Goal: Use online tool/utility: Utilize a website feature to perform a specific function

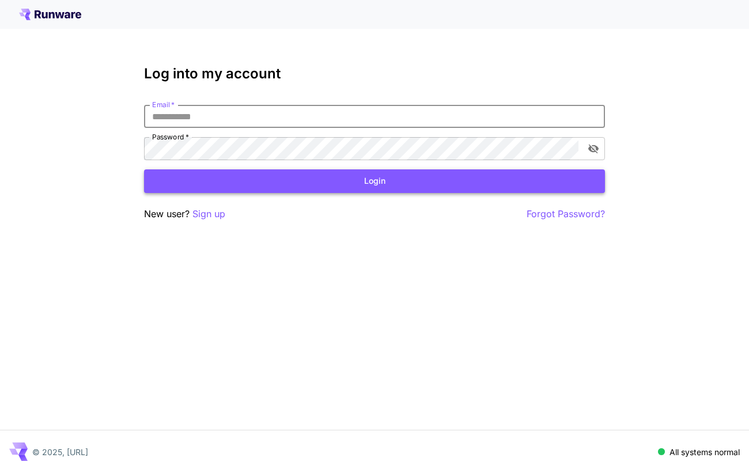
type input "**********"
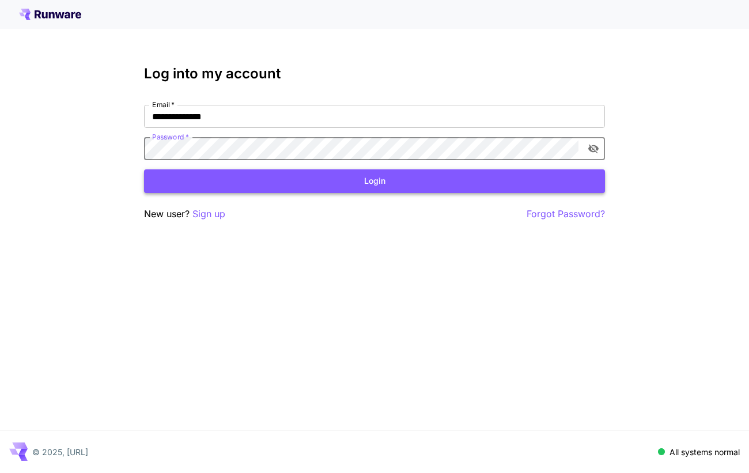
click at [345, 183] on button "Login" at bounding box center [374, 181] width 461 height 24
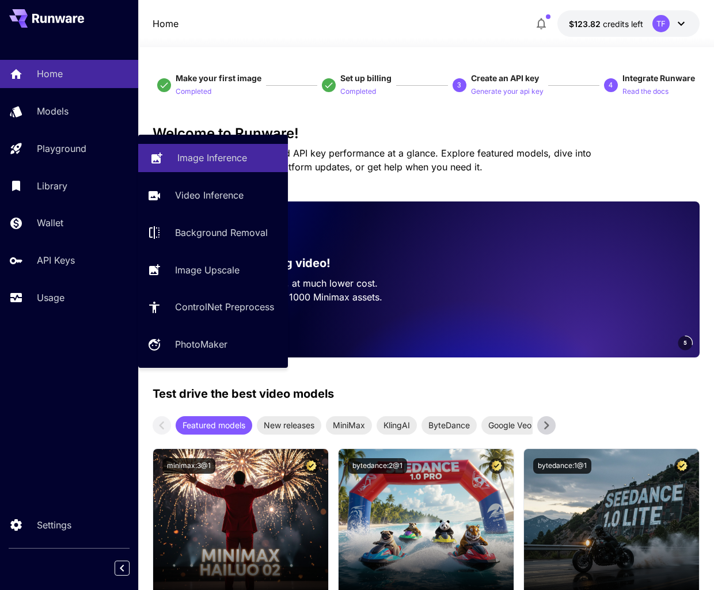
click at [222, 159] on p "Image Inference" at bounding box center [212, 158] width 70 height 14
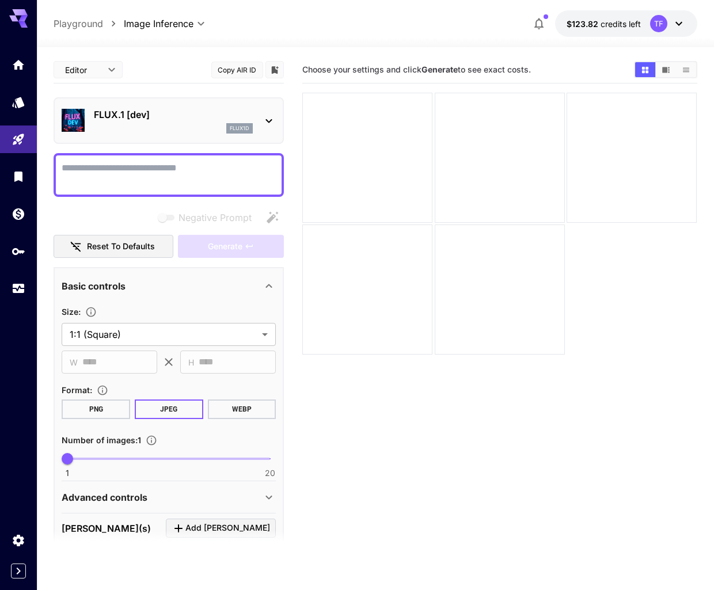
click at [245, 131] on p "flux1d" at bounding box center [240, 128] width 20 height 8
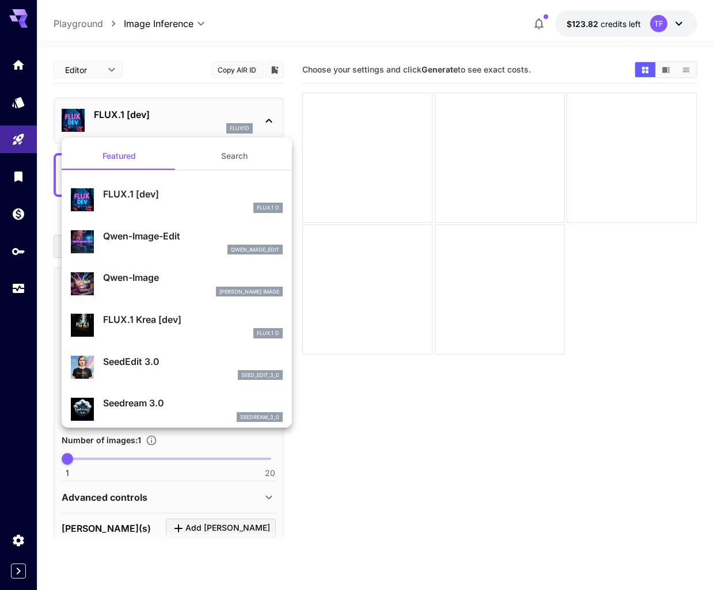
click at [245, 131] on div at bounding box center [357, 295] width 714 height 590
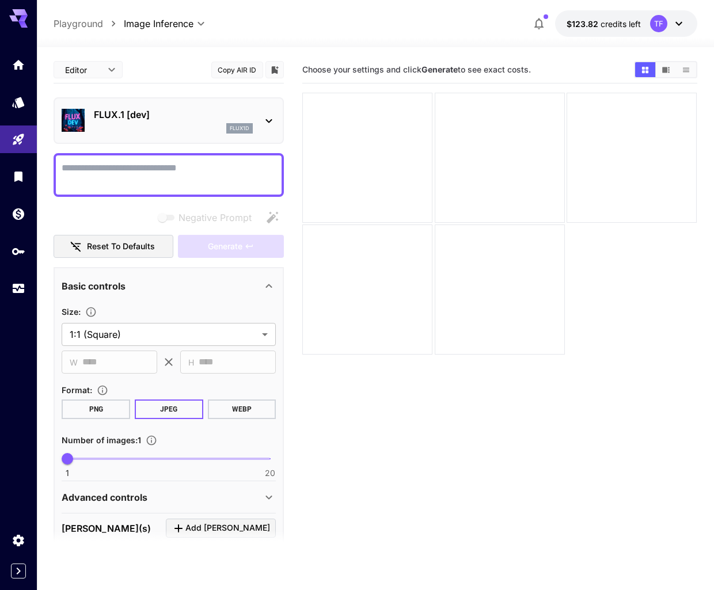
click at [240, 131] on p "flux1d" at bounding box center [240, 128] width 20 height 8
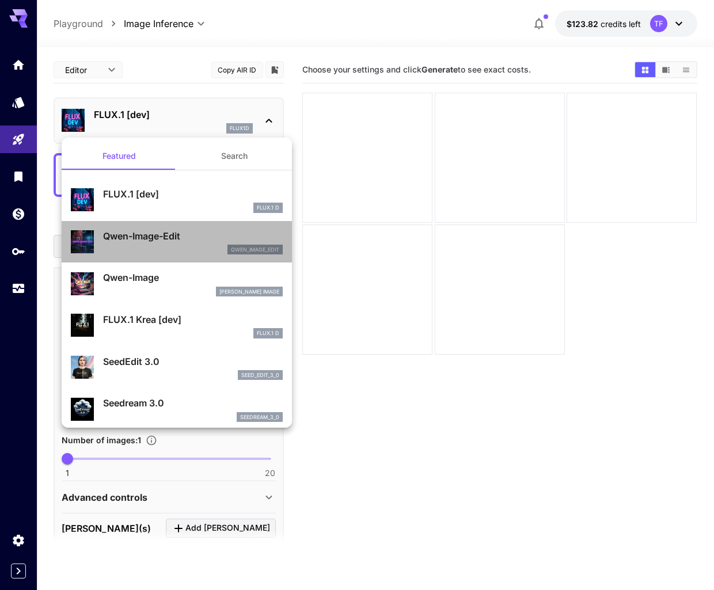
click at [159, 236] on p "Qwen-Image-Edit" at bounding box center [193, 236] width 180 height 14
type input "*"
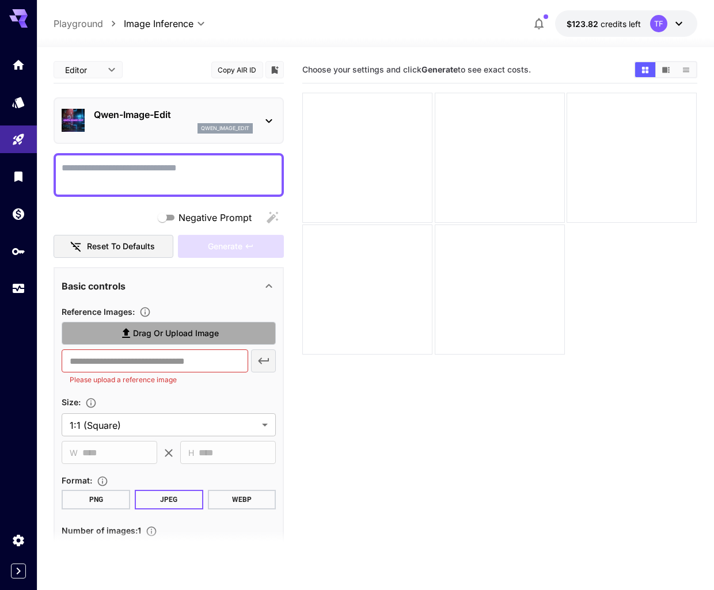
click at [234, 333] on label "Drag or upload image" at bounding box center [169, 334] width 214 height 24
click at [0, 0] on input "Drag or upload image" at bounding box center [0, 0] width 0 height 0
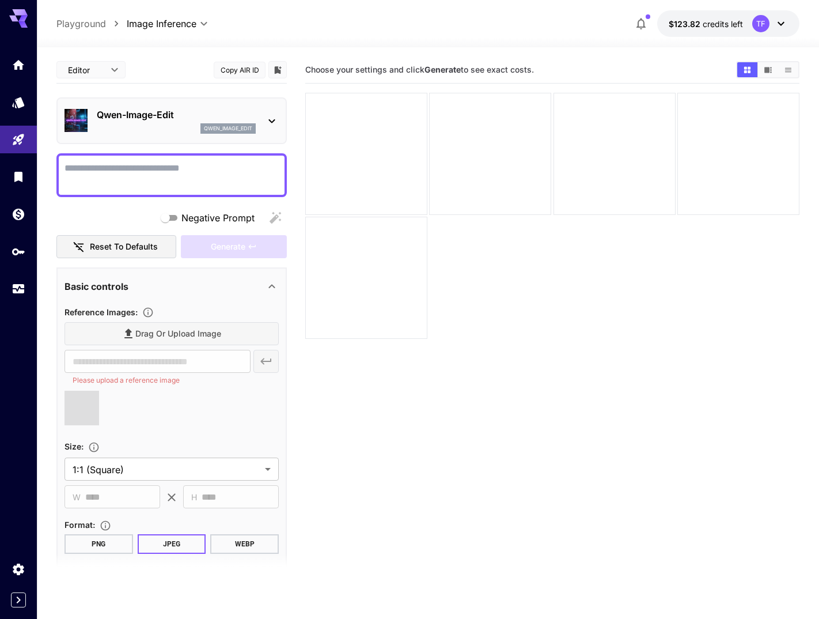
type input "**********"
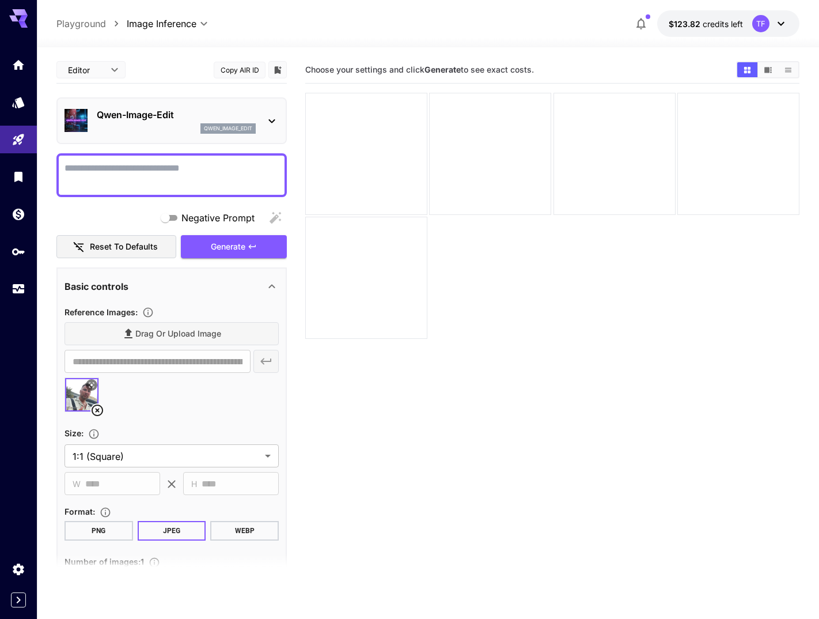
click at [183, 180] on textarea "Negative Prompt" at bounding box center [172, 175] width 214 height 28
click at [201, 120] on p "Qwen-Image-Edit" at bounding box center [176, 115] width 159 height 14
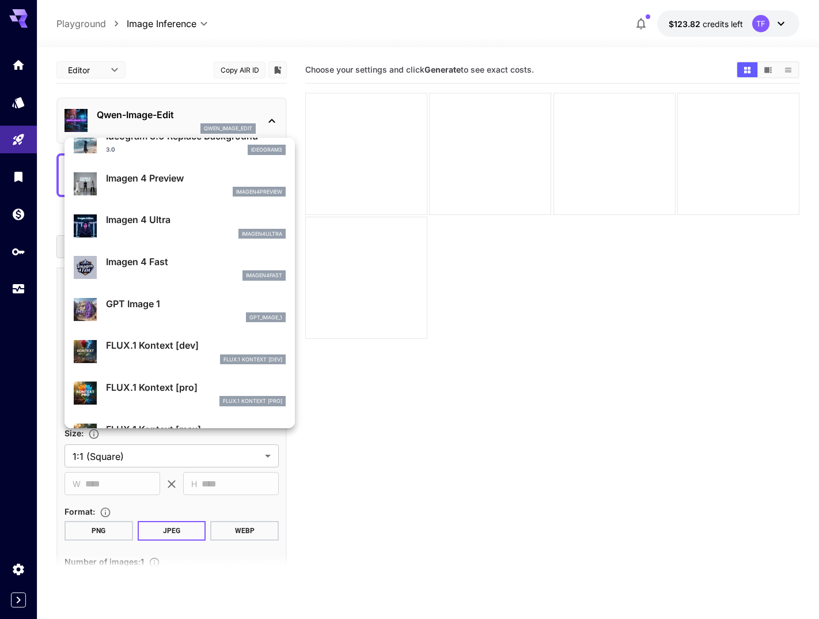
scroll to position [468, 0]
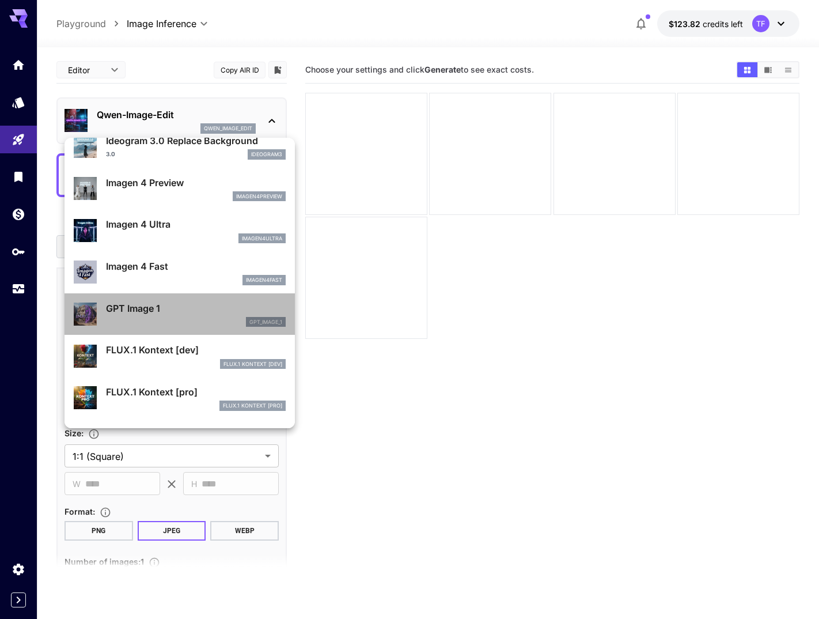
click at [161, 302] on p "GPT Image 1" at bounding box center [196, 308] width 180 height 14
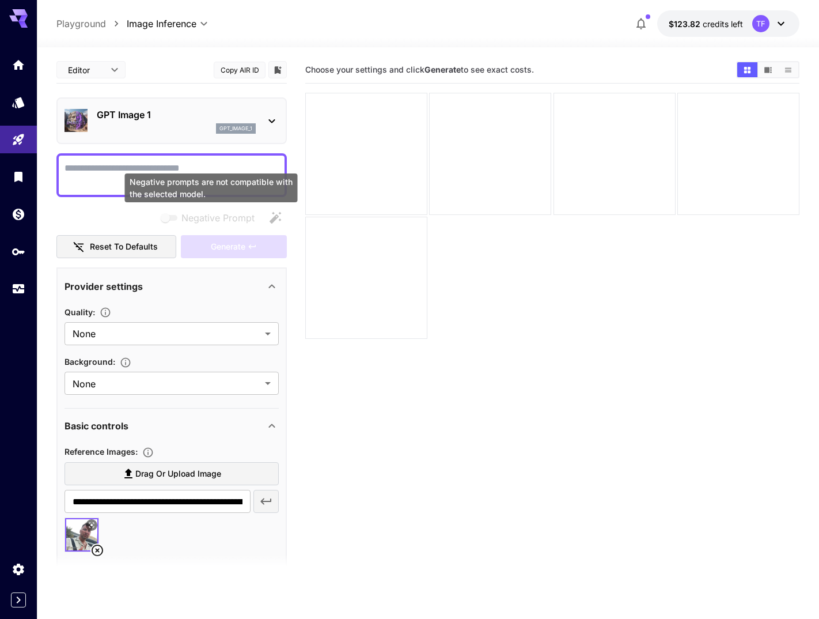
click at [173, 175] on div "Negative prompts are not compatible with the selected model." at bounding box center [211, 187] width 173 height 29
click at [153, 169] on textarea "Negative Prompt" at bounding box center [172, 175] width 214 height 28
click at [151, 135] on div "GPT Image 1 gpt_image_1" at bounding box center [172, 120] width 214 height 35
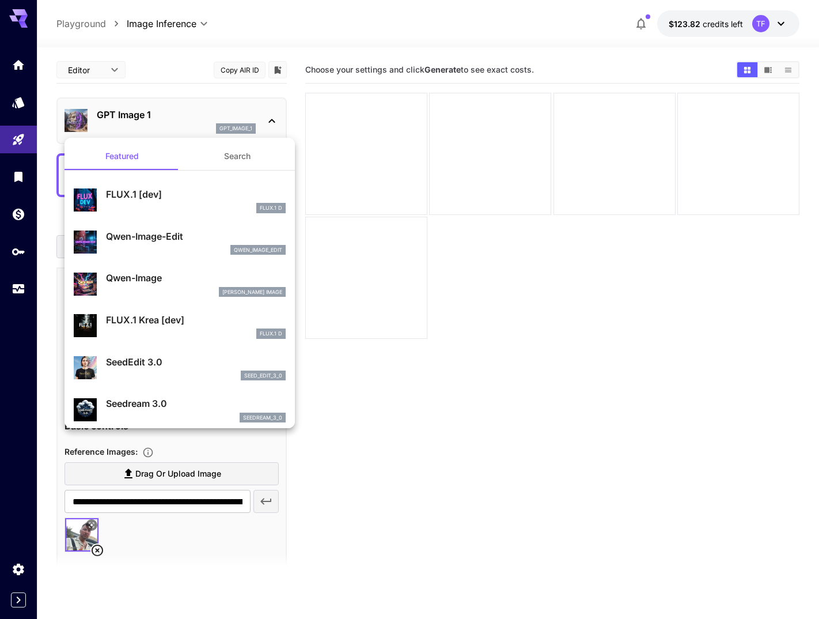
click at [431, 326] on div at bounding box center [409, 309] width 819 height 619
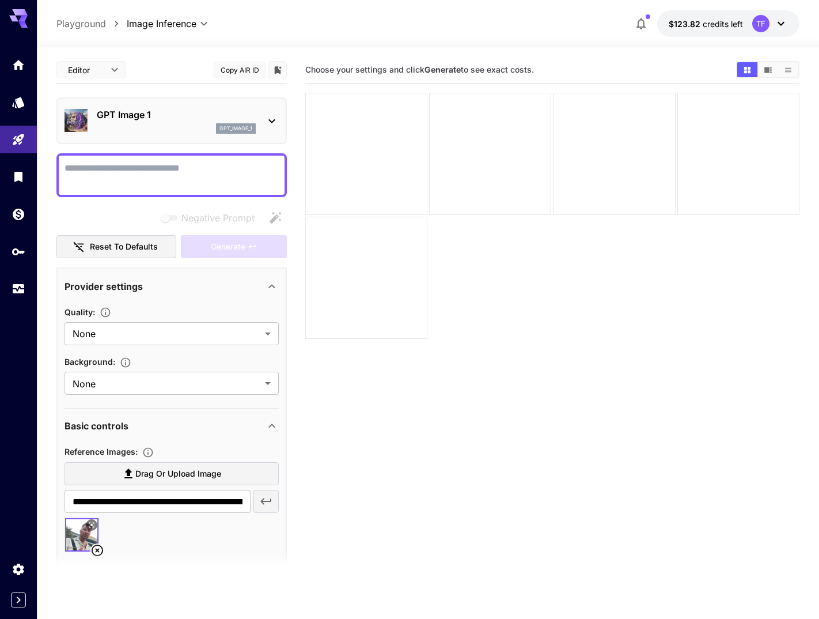
click at [210, 118] on p "GPT Image 1" at bounding box center [176, 115] width 159 height 14
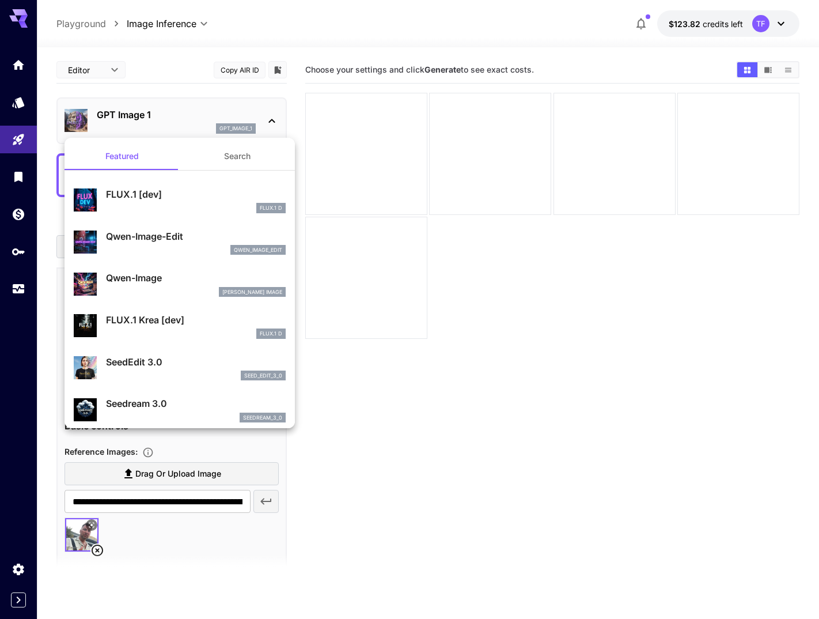
click at [166, 401] on p "Seedream 3.0" at bounding box center [196, 403] width 180 height 14
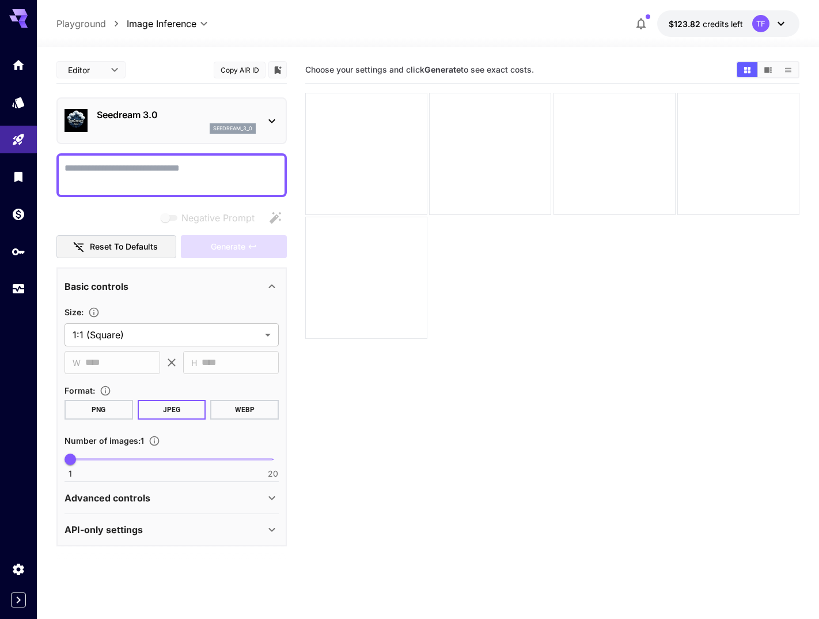
click at [230, 128] on p "seedream_3_0" at bounding box center [232, 128] width 39 height 8
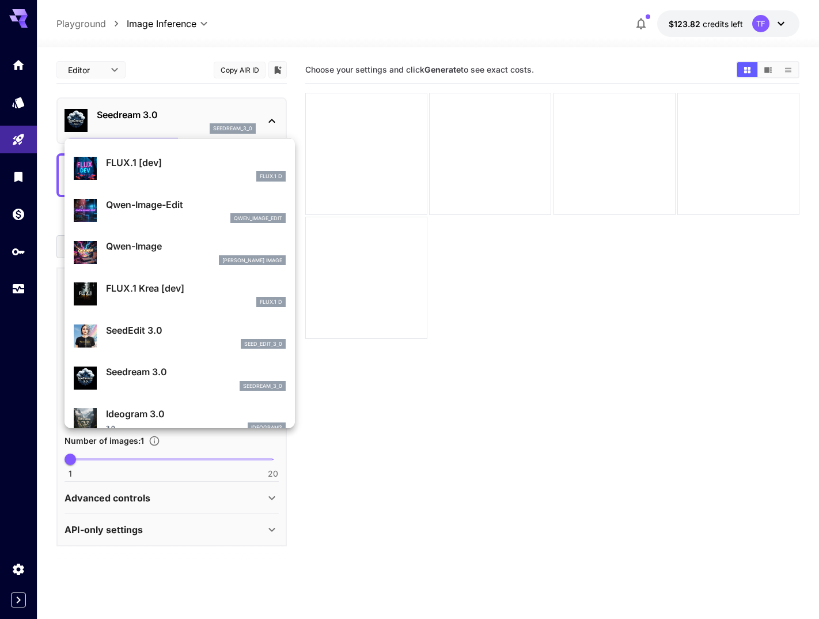
scroll to position [43, 0]
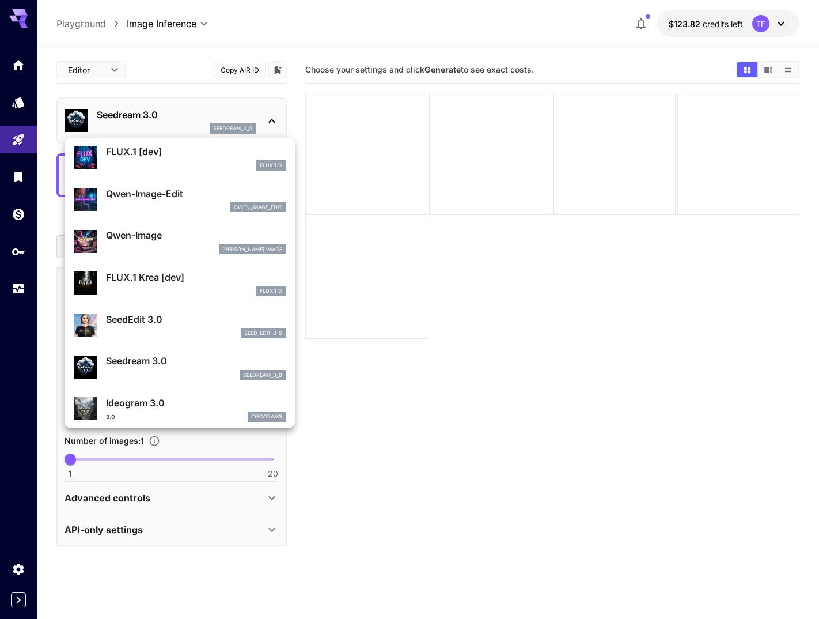
click at [158, 358] on p "Seedream 3.0" at bounding box center [196, 361] width 180 height 14
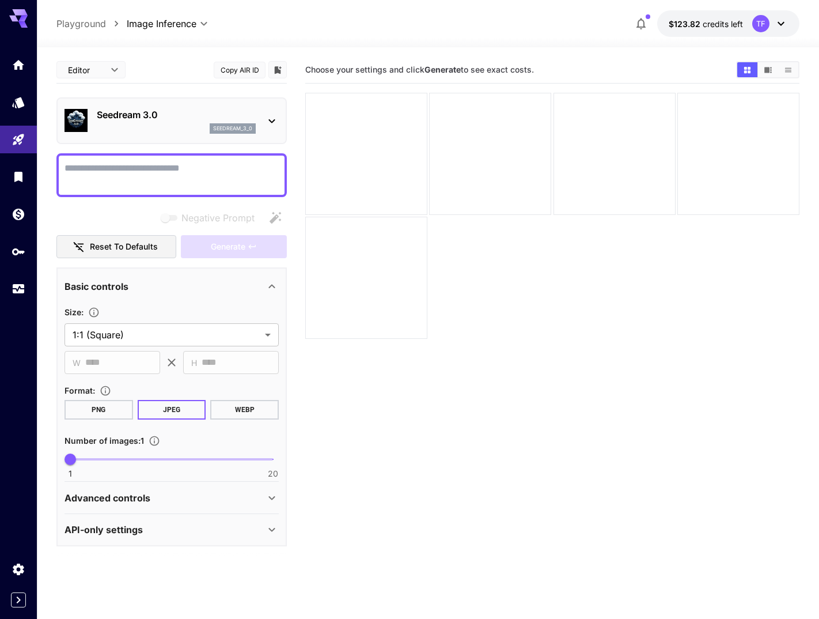
click at [223, 119] on p "Seedream 3.0" at bounding box center [176, 115] width 159 height 14
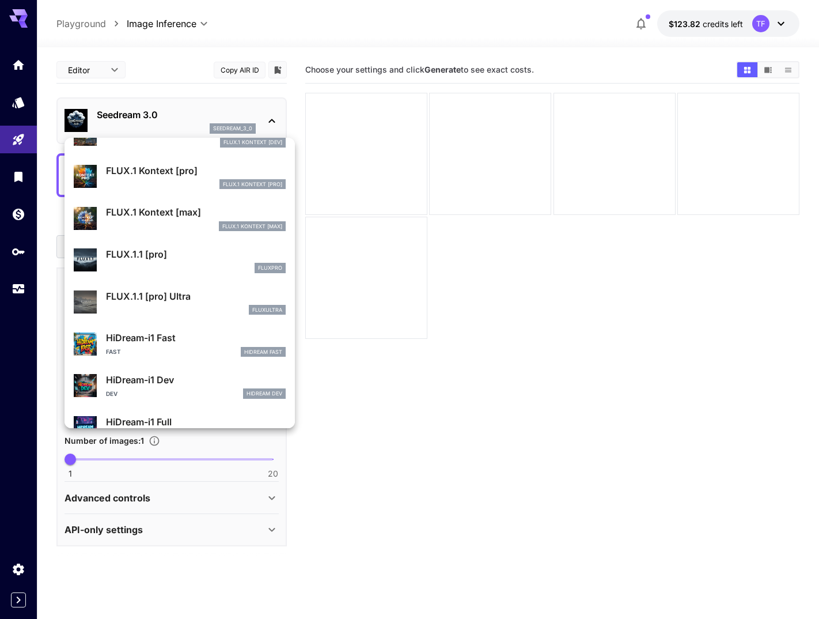
scroll to position [685, 0]
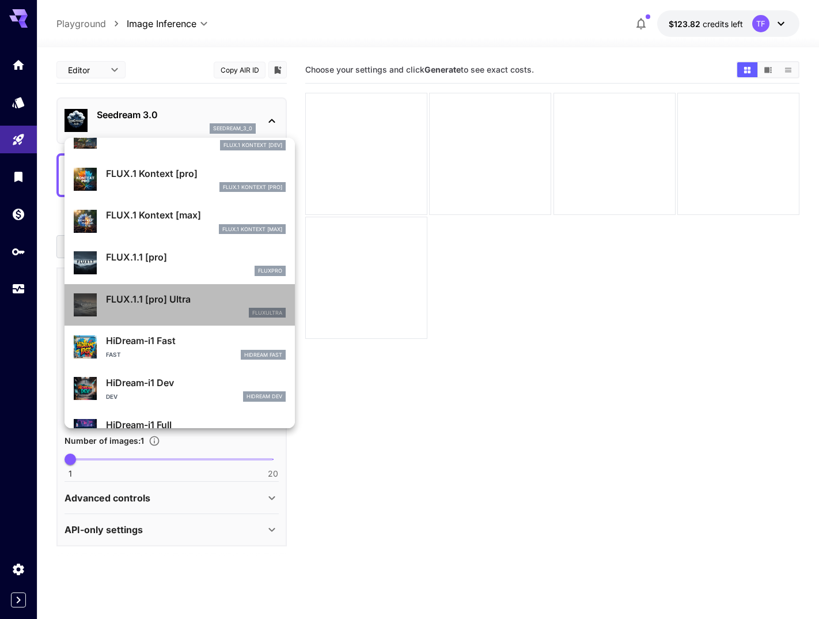
click at [189, 293] on p "FLUX.1.1 [pro] Ultra" at bounding box center [196, 299] width 180 height 14
type input "**********"
type input "****"
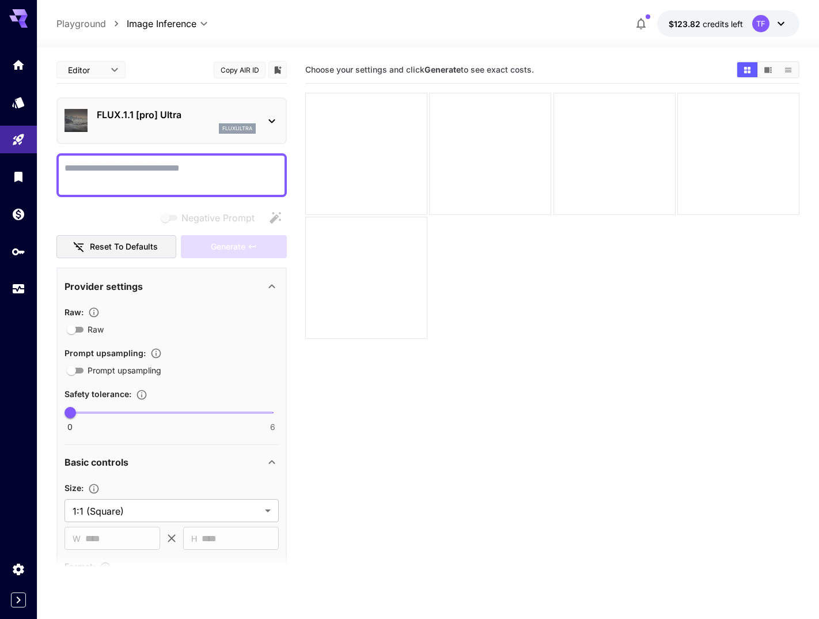
click at [176, 129] on div "fluxultra" at bounding box center [176, 128] width 159 height 10
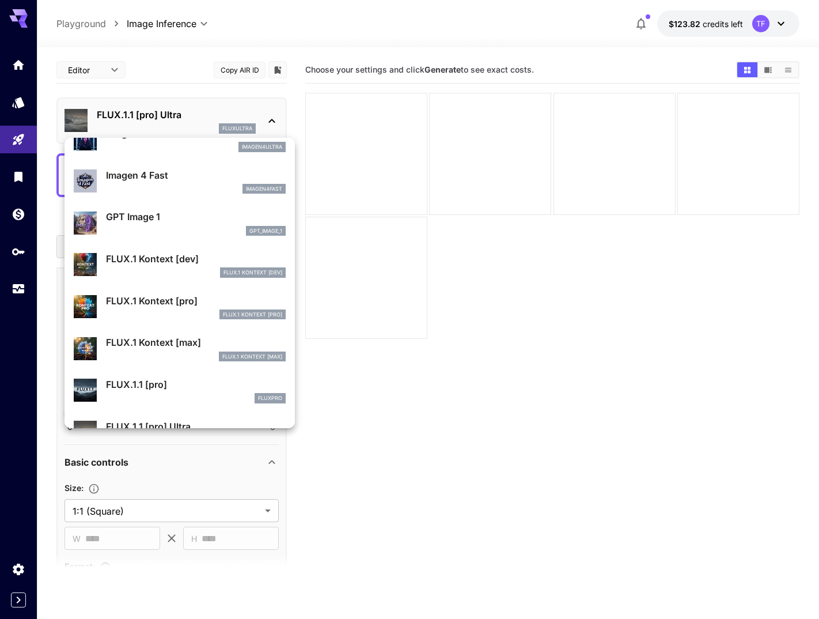
scroll to position [582, 0]
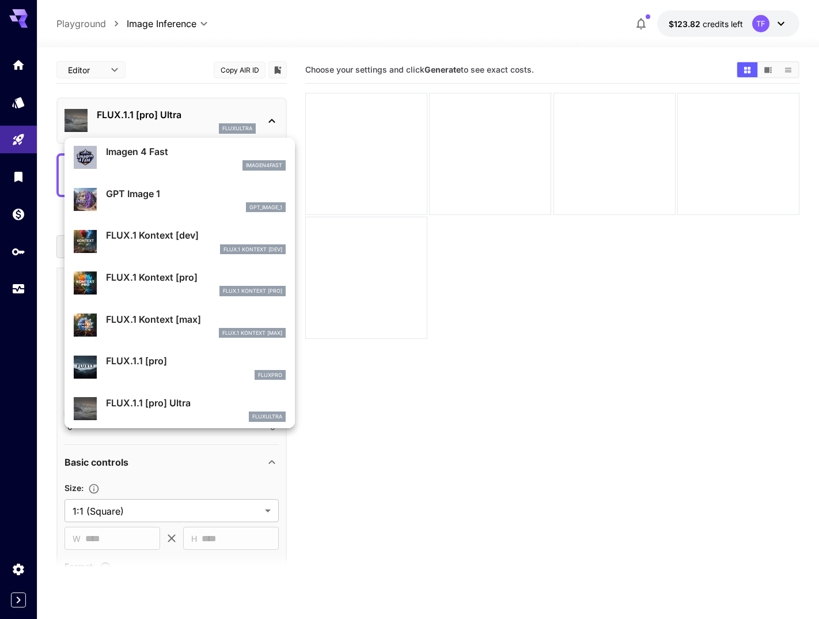
click at [189, 282] on p "FLUX.1 Kontext [pro]" at bounding box center [196, 277] width 180 height 14
type input "**********"
type input "****"
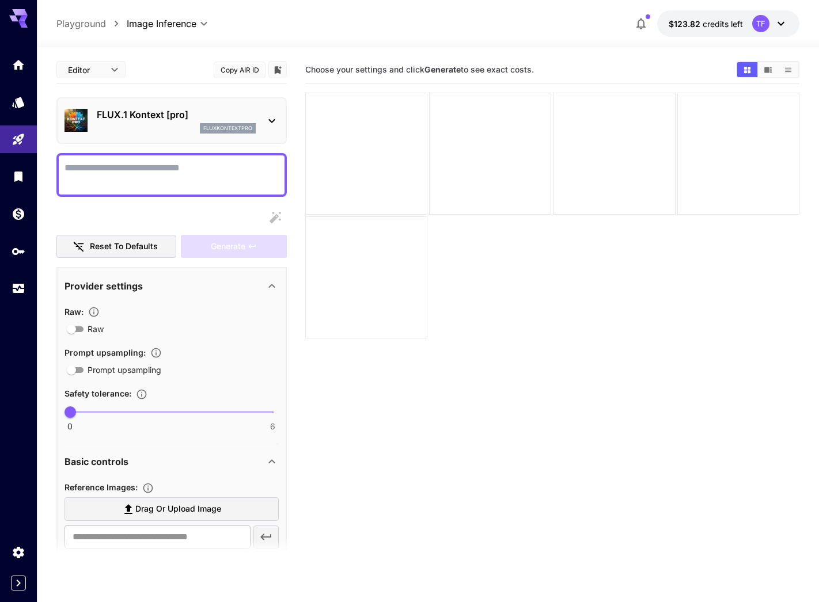
click at [178, 173] on textarea "Raw" at bounding box center [172, 175] width 214 height 28
paste textarea "**********"
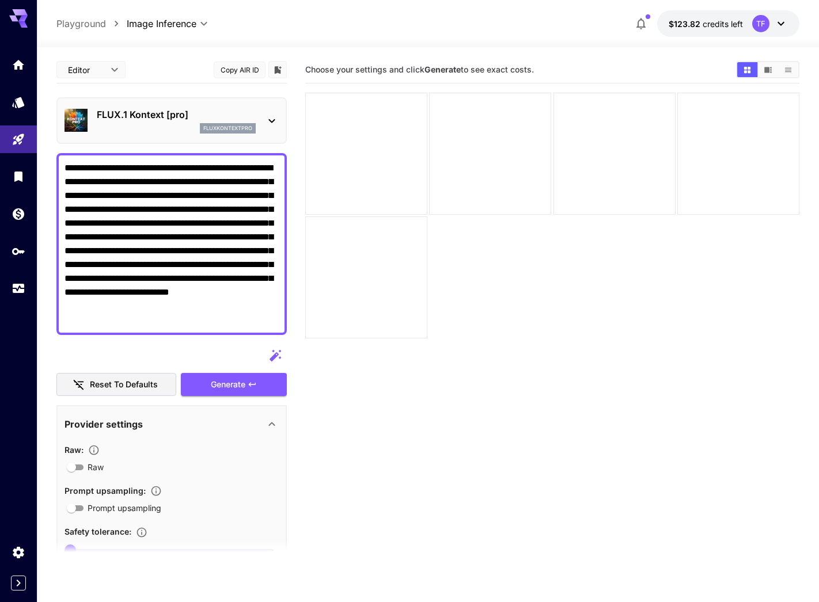
click at [170, 248] on textarea "**********" at bounding box center [172, 244] width 214 height 166
paste textarea "**********"
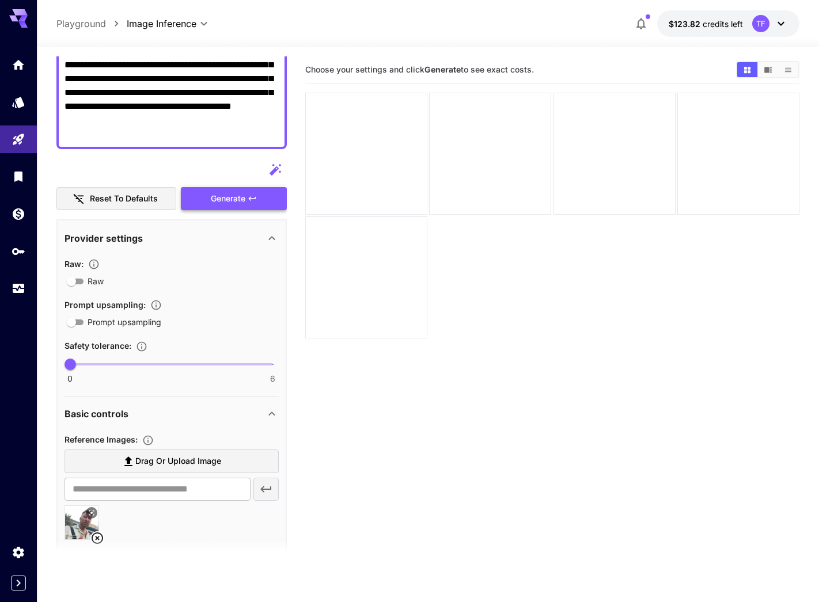
scroll to position [16, 0]
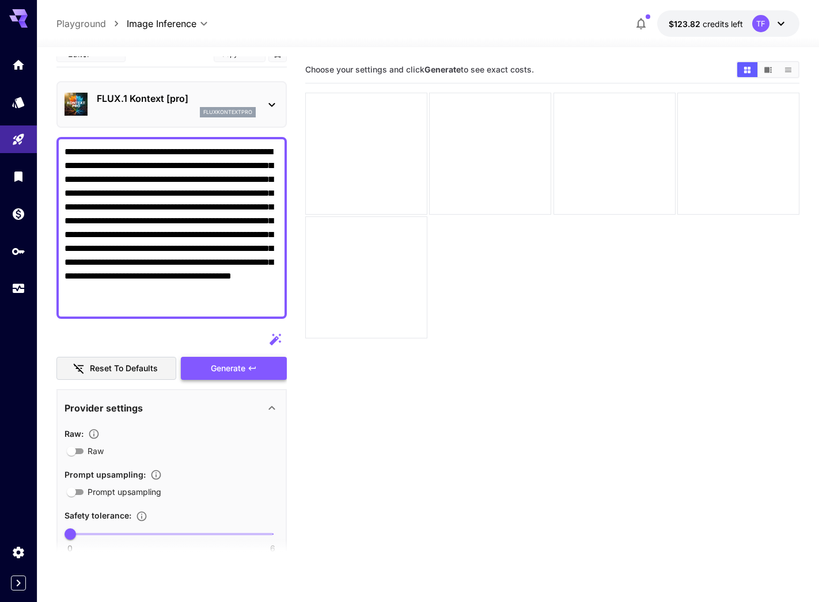
click at [237, 366] on span "Generate" at bounding box center [228, 369] width 35 height 14
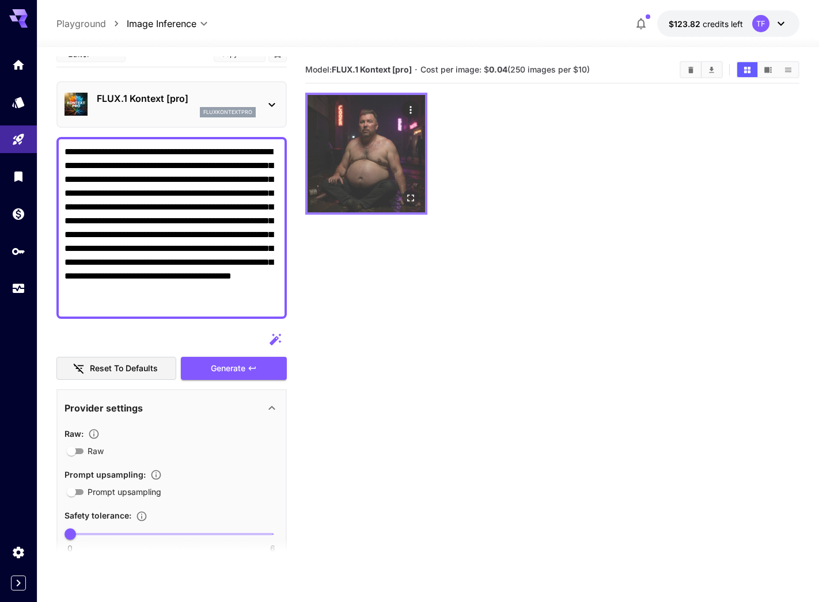
click at [378, 150] on img at bounding box center [366, 153] width 117 height 117
click at [382, 171] on img at bounding box center [366, 153] width 117 height 117
click at [412, 198] on icon "Open in fullscreen" at bounding box center [411, 198] width 12 height 12
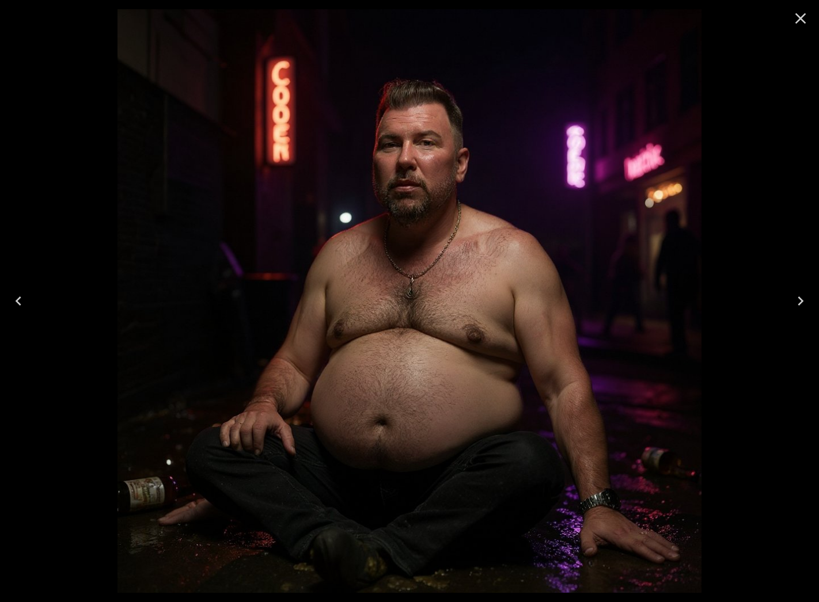
click at [748, 20] on icon "Close" at bounding box center [800, 18] width 11 height 11
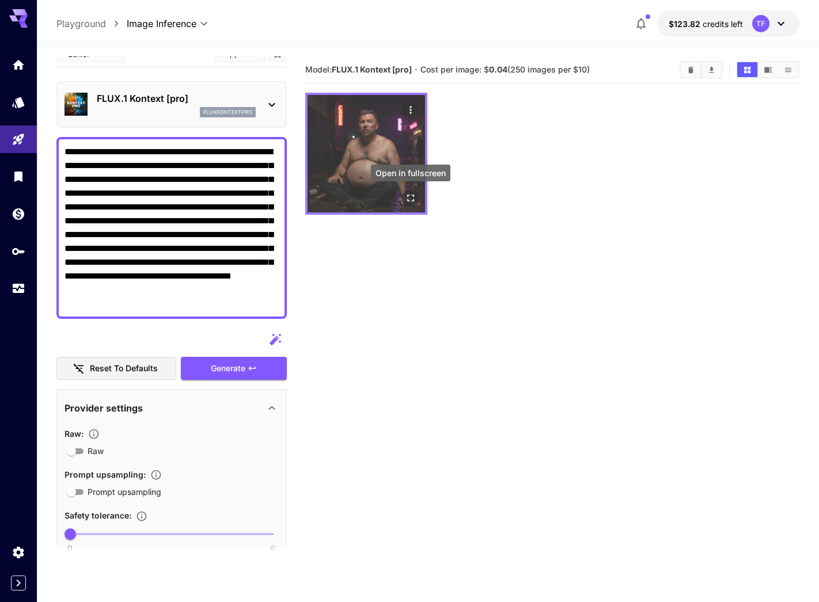
click at [410, 192] on icon "Open in fullscreen" at bounding box center [411, 198] width 12 height 12
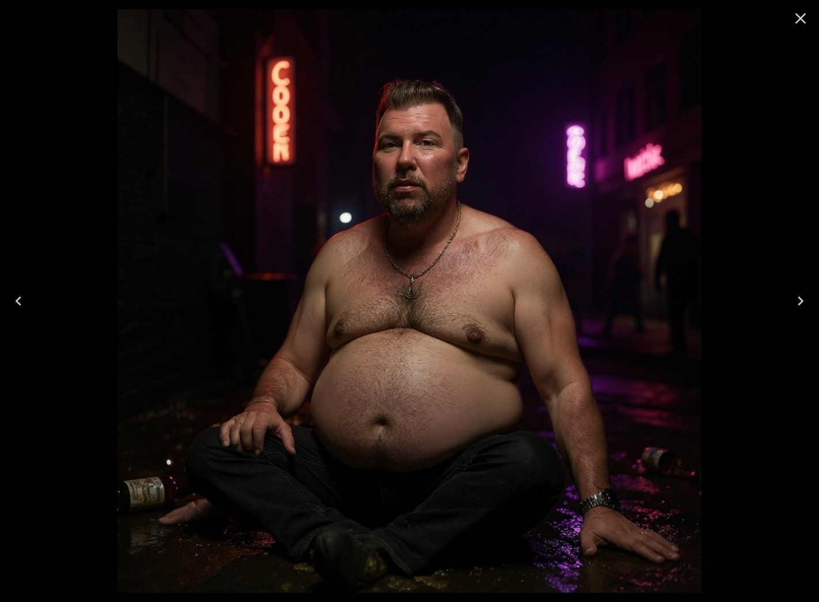
click at [748, 15] on icon "Close" at bounding box center [800, 18] width 18 height 18
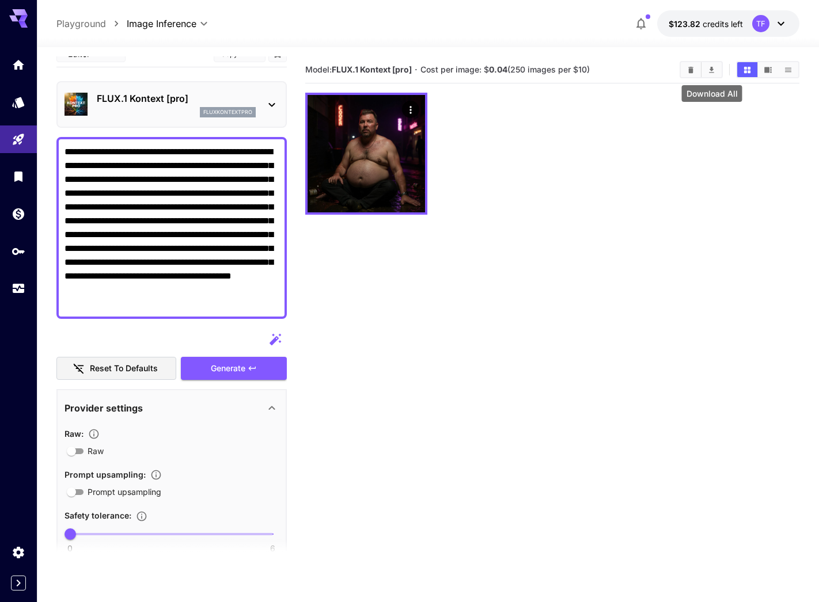
click at [719, 67] on button "Download All" at bounding box center [711, 69] width 20 height 15
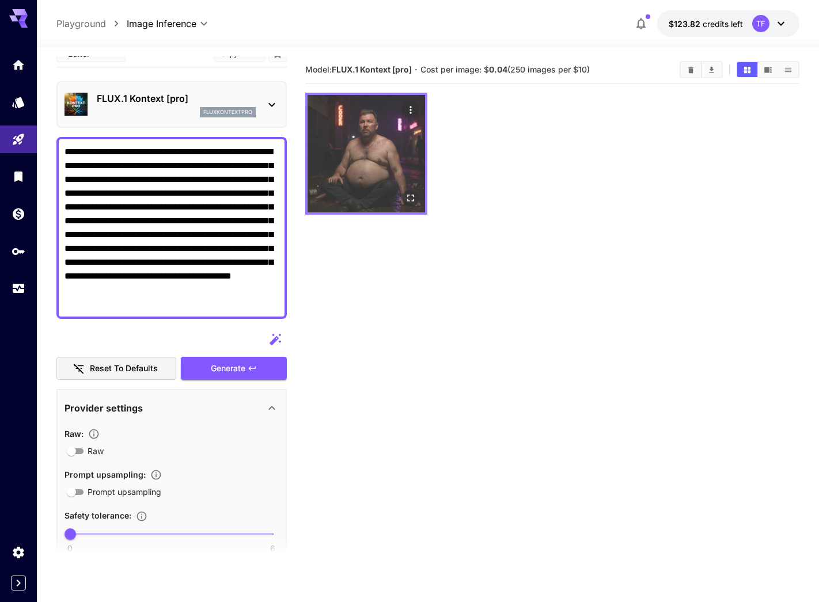
click at [325, 151] on img at bounding box center [366, 153] width 117 height 117
click at [343, 151] on img at bounding box center [366, 153] width 117 height 117
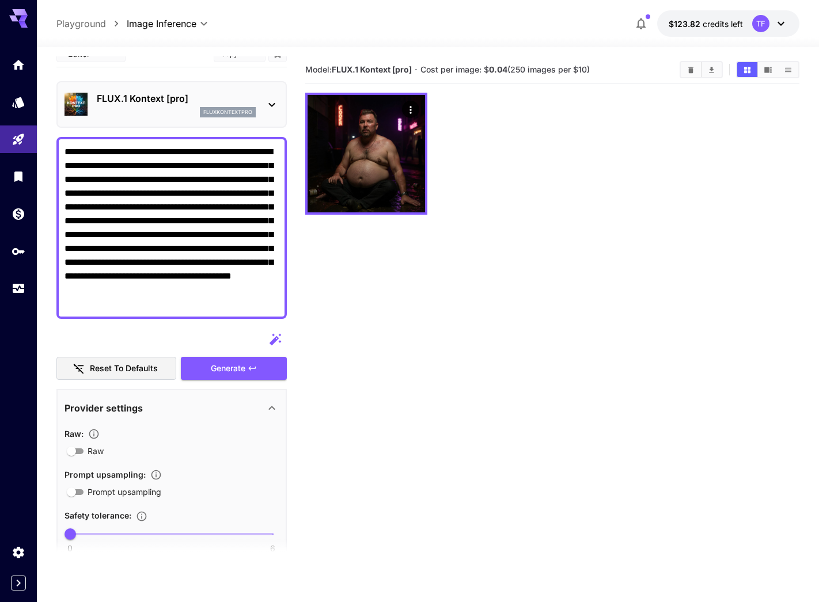
click at [233, 260] on textarea "**********" at bounding box center [172, 228] width 214 height 166
click at [144, 204] on textarea "**********" at bounding box center [172, 228] width 214 height 166
click at [173, 200] on textarea "**********" at bounding box center [172, 228] width 214 height 166
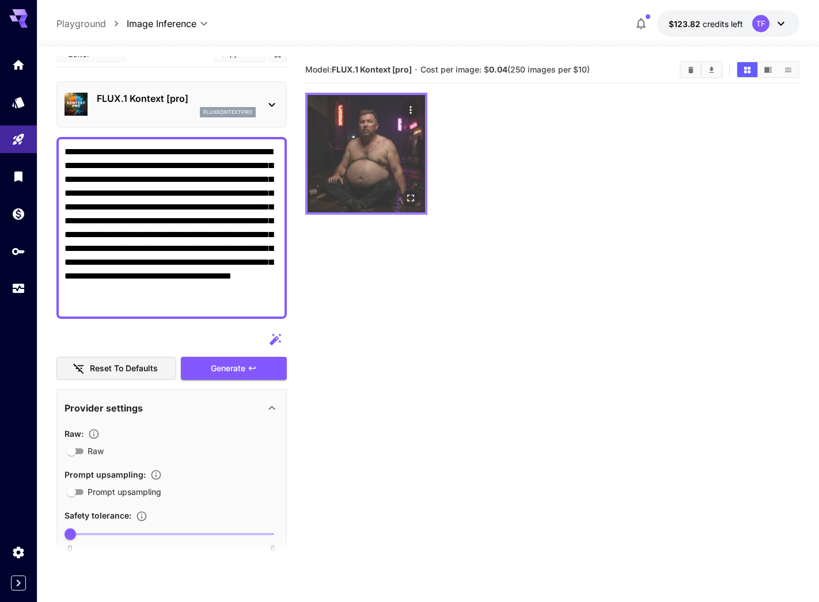
click at [405, 141] on img at bounding box center [366, 153] width 117 height 117
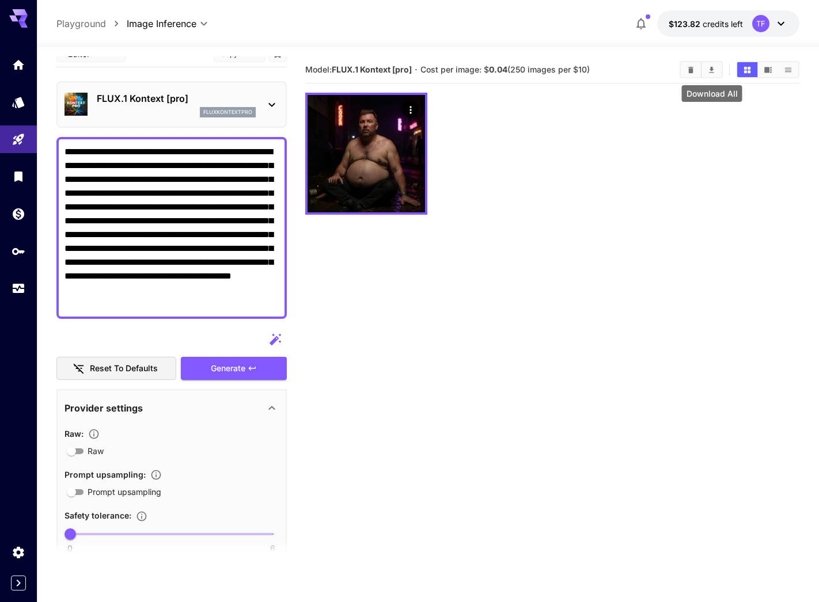
click at [710, 70] on icon "Download All" at bounding box center [711, 70] width 9 height 9
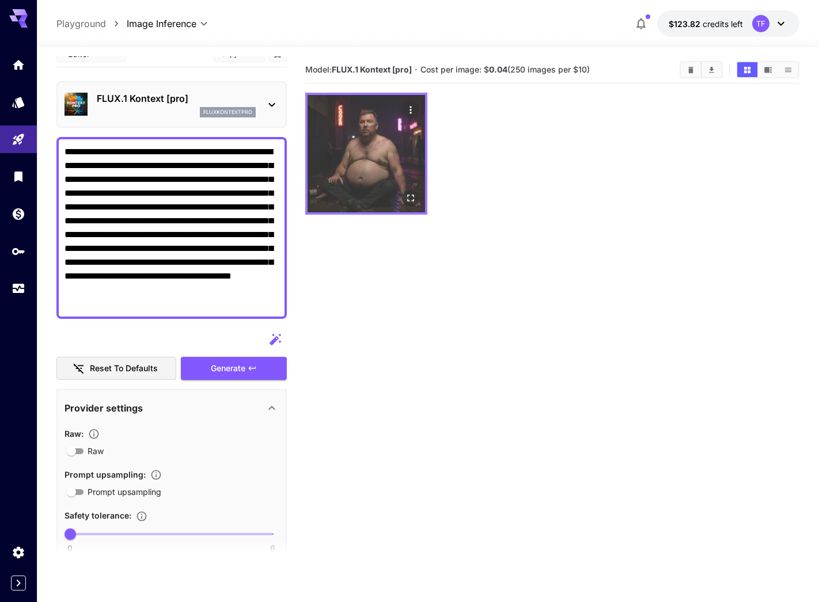
click at [370, 156] on img at bounding box center [366, 153] width 117 height 117
click at [393, 150] on img at bounding box center [366, 153] width 117 height 117
click at [381, 157] on img at bounding box center [366, 153] width 117 height 117
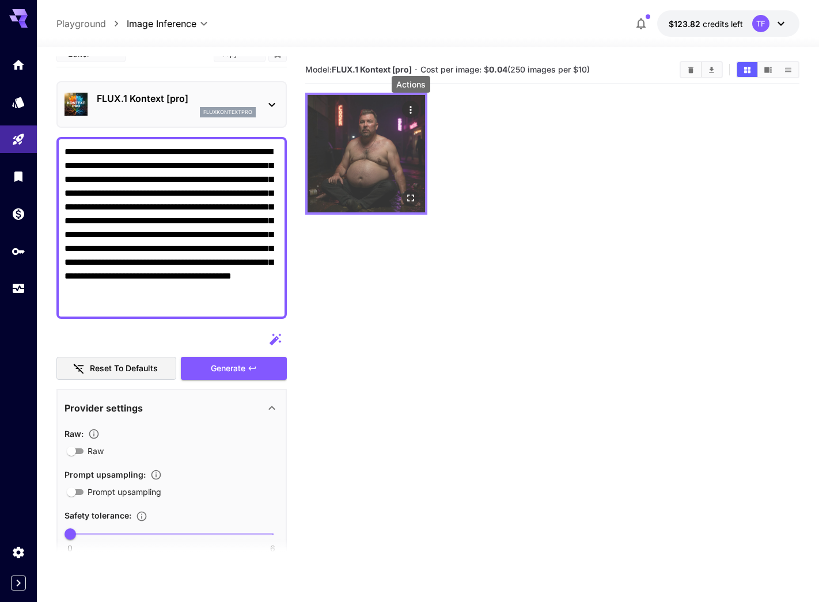
click at [410, 108] on icon "Actions" at bounding box center [411, 110] width 12 height 12
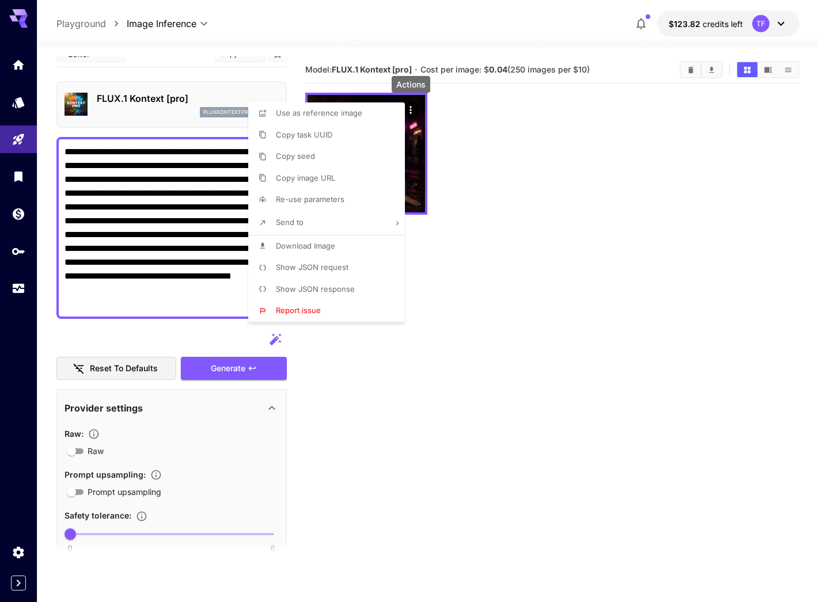
click at [325, 245] on span "Download Image" at bounding box center [305, 245] width 59 height 9
click at [198, 338] on div at bounding box center [409, 301] width 819 height 602
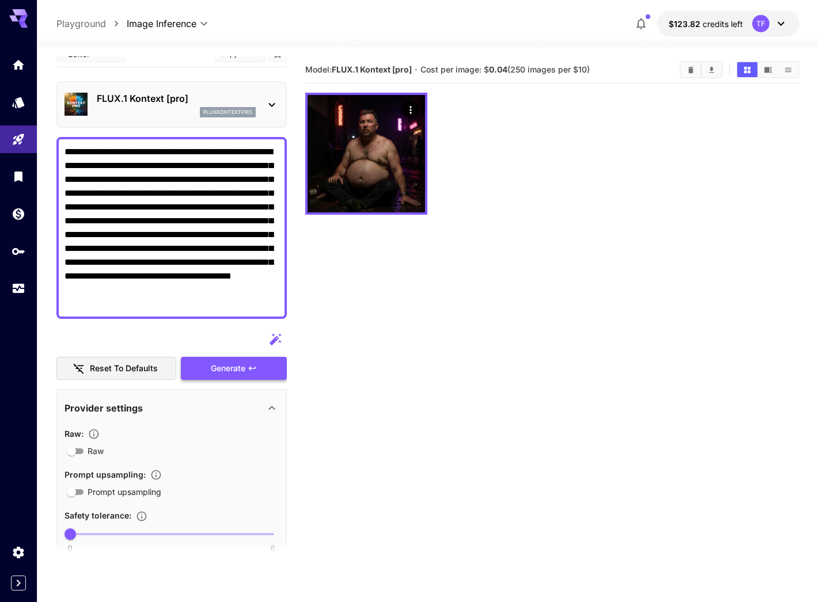
click at [224, 366] on span "Generate" at bounding box center [228, 369] width 35 height 14
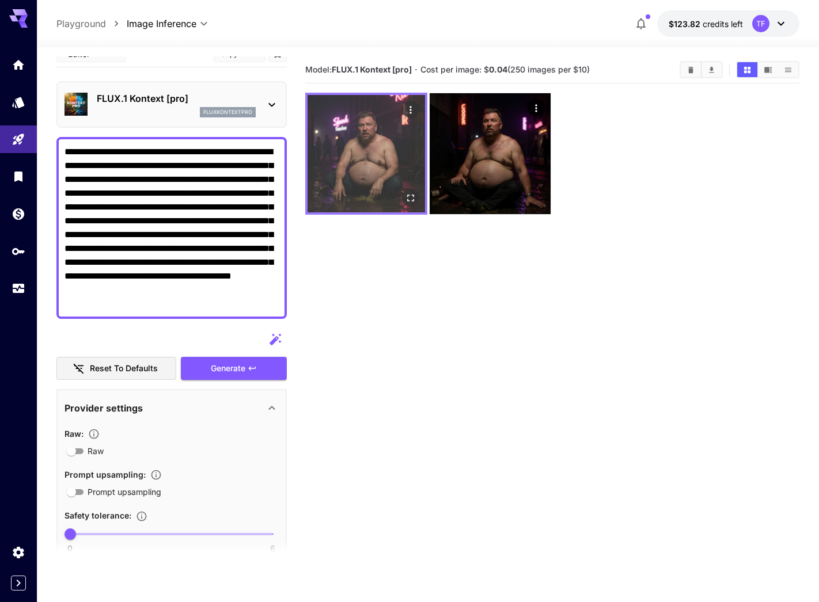
click at [353, 136] on img at bounding box center [366, 153] width 117 height 117
click at [380, 161] on img at bounding box center [366, 153] width 117 height 117
click at [408, 110] on icon "Actions" at bounding box center [411, 110] width 12 height 12
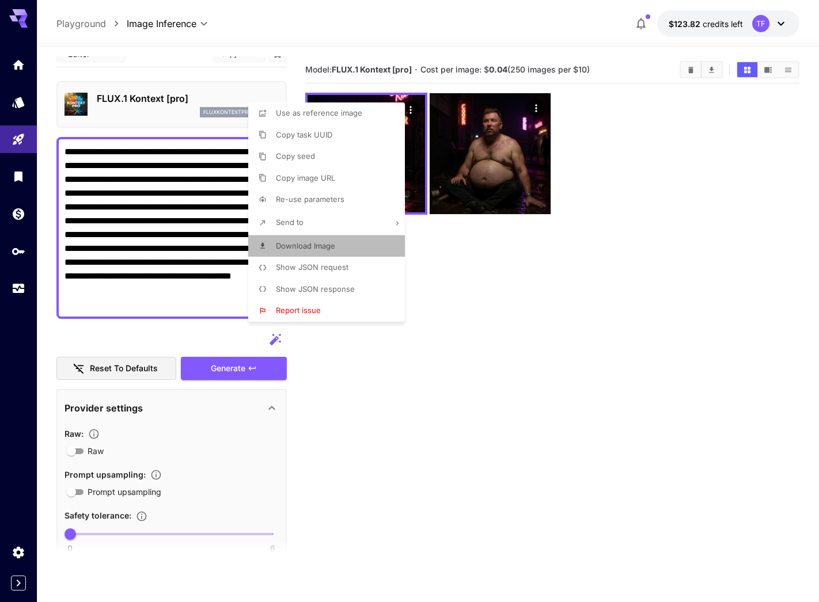
click at [335, 243] on li "Download Image" at bounding box center [330, 247] width 164 height 22
click at [126, 204] on div at bounding box center [409, 301] width 819 height 602
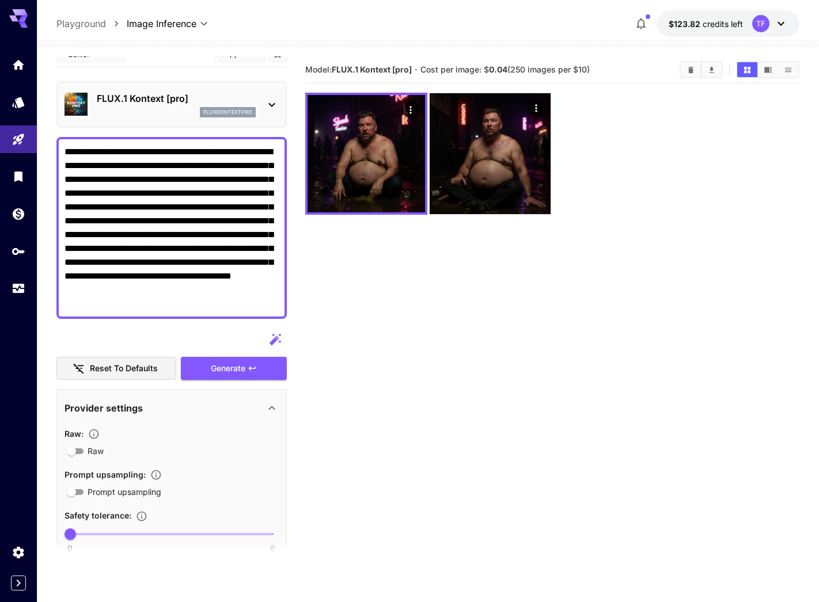
click at [227, 221] on textarea "**********" at bounding box center [172, 228] width 214 height 166
paste textarea "**********"
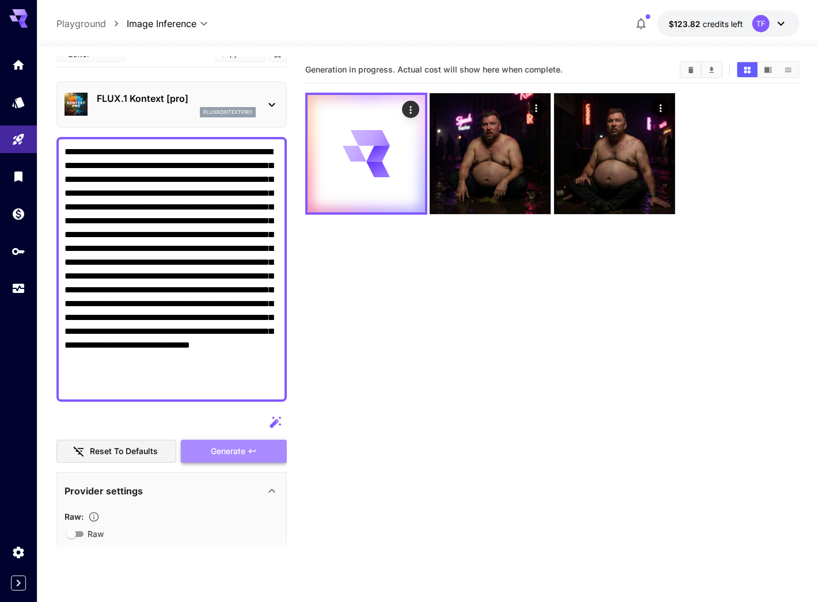
click at [237, 450] on span "Generate" at bounding box center [228, 452] width 35 height 14
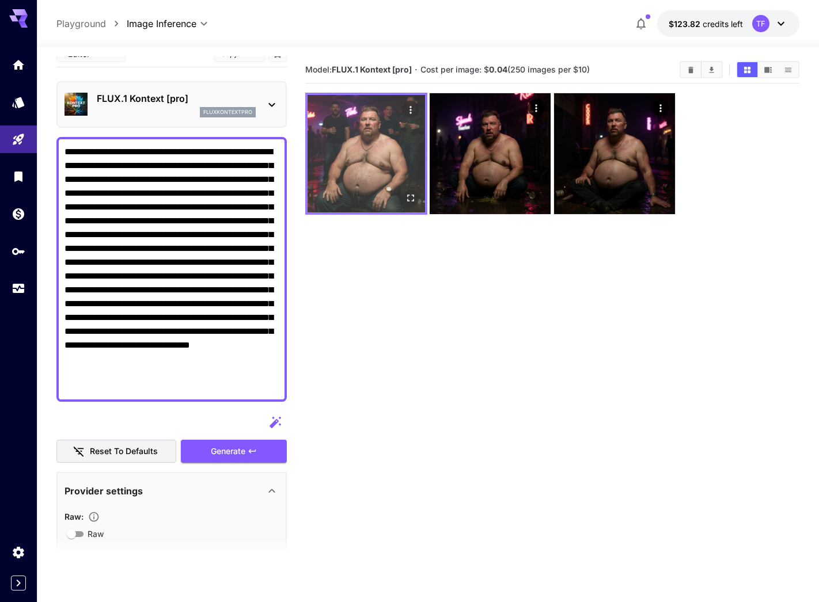
click at [366, 160] on img at bounding box center [366, 153] width 117 height 117
click at [371, 153] on img at bounding box center [366, 153] width 117 height 117
click at [392, 146] on img at bounding box center [366, 153] width 117 height 117
click at [414, 107] on icon "Actions" at bounding box center [411, 110] width 12 height 12
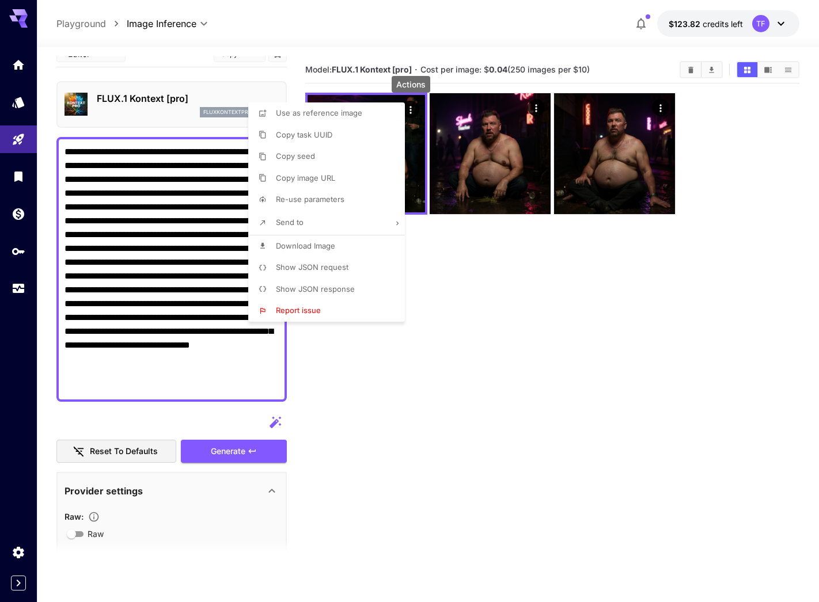
click at [316, 236] on li "Download Image" at bounding box center [330, 247] width 164 height 22
click at [337, 355] on div at bounding box center [409, 301] width 819 height 602
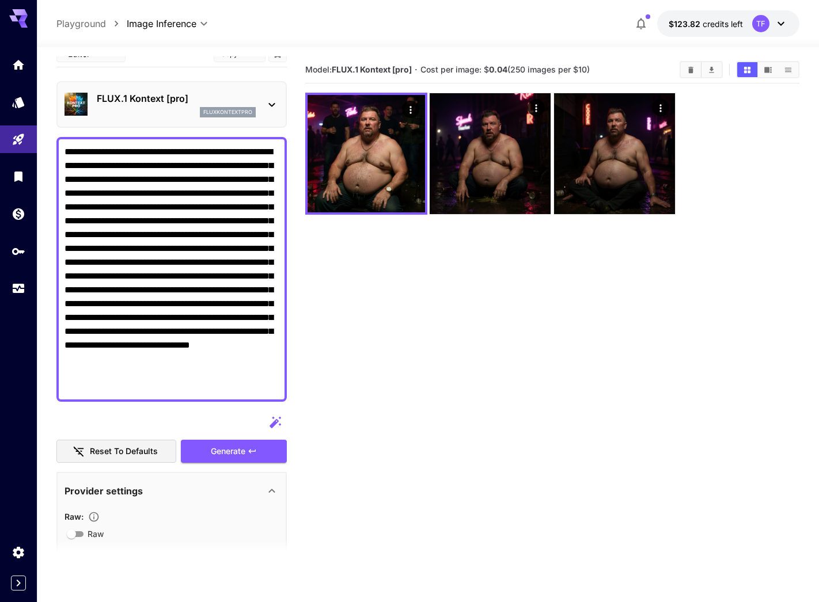
click at [213, 278] on textarea "**********" at bounding box center [172, 269] width 214 height 249
drag, startPoint x: 795, startPoint y: 306, endPoint x: 192, endPoint y: 221, distance: 608.4
click at [156, 226] on textarea "**********" at bounding box center [172, 269] width 214 height 249
click at [192, 221] on textarea "**********" at bounding box center [172, 269] width 214 height 249
paste textarea "**********"
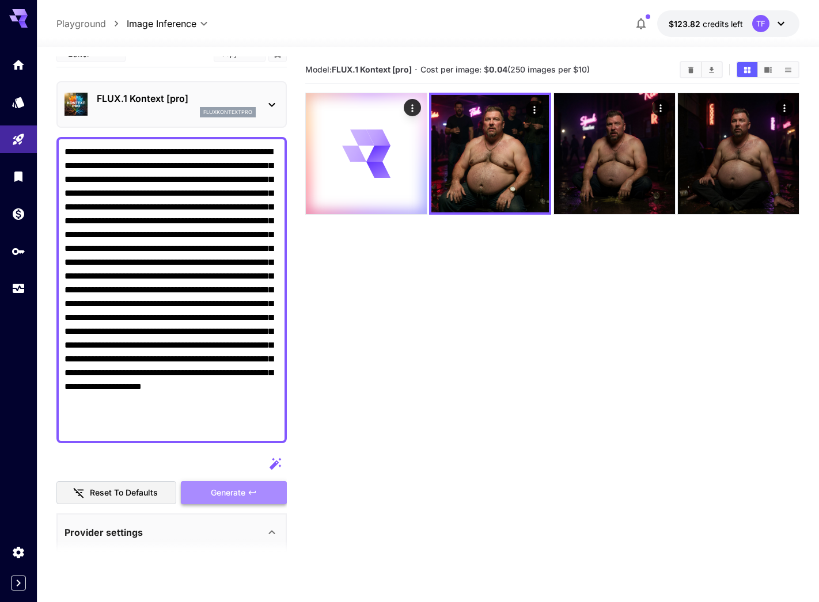
click at [245, 472] on span "Generate" at bounding box center [228, 493] width 35 height 14
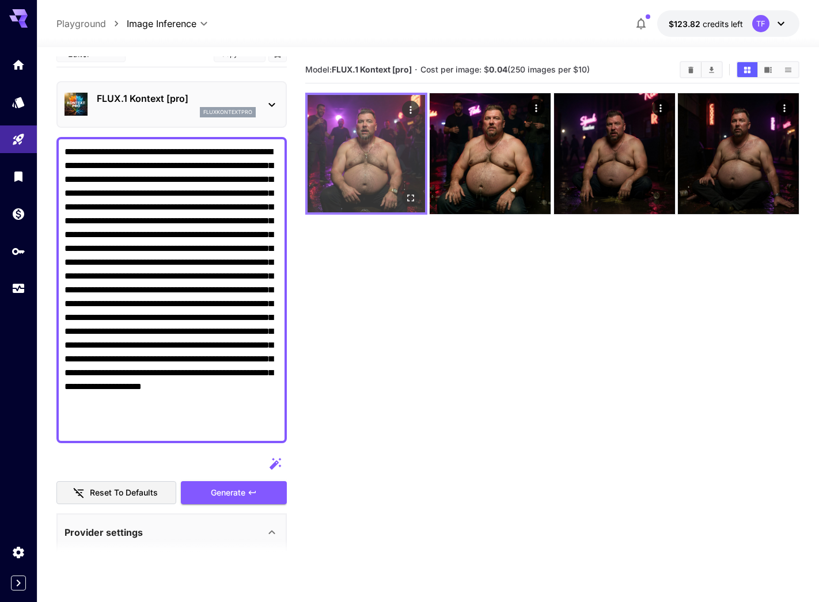
click at [359, 137] on img at bounding box center [366, 153] width 117 height 117
click at [412, 107] on icon "Actions" at bounding box center [411, 110] width 12 height 12
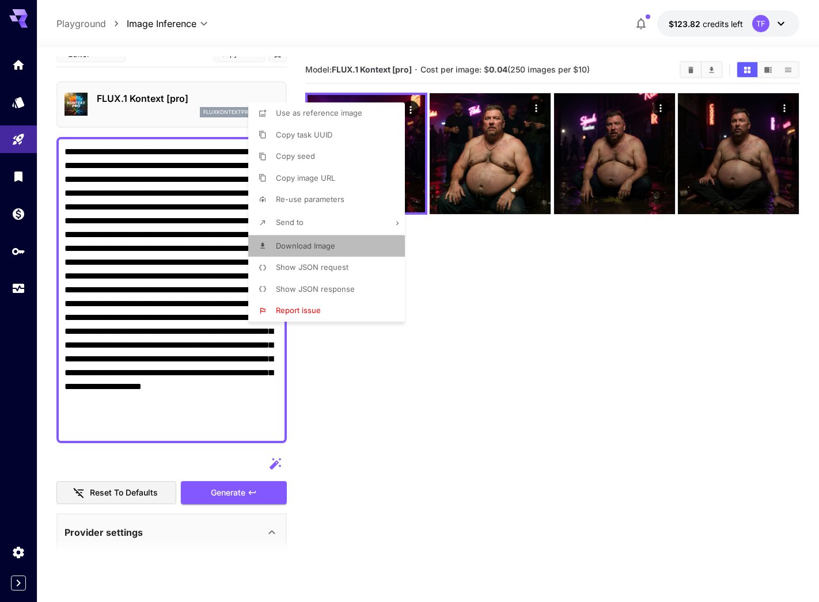
click at [331, 246] on span "Download Image" at bounding box center [305, 245] width 59 height 9
click at [430, 267] on div at bounding box center [409, 301] width 819 height 602
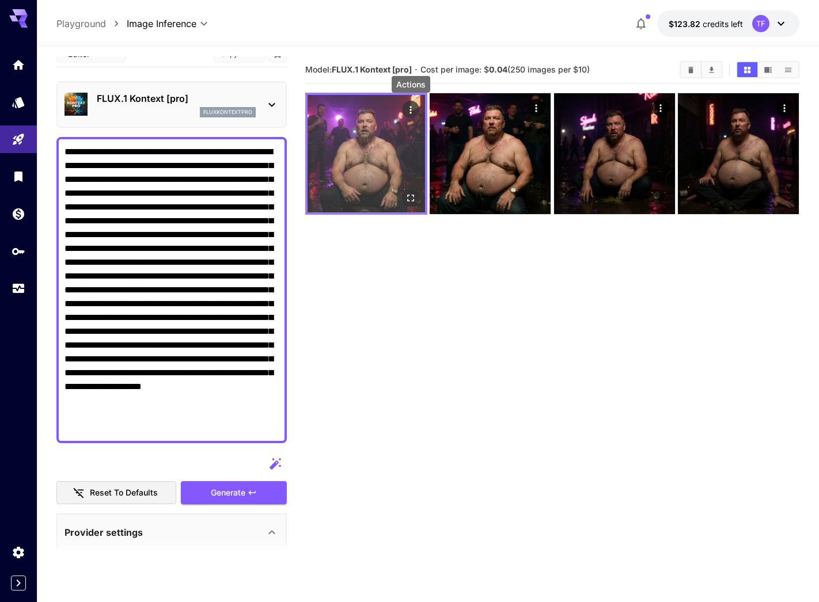
click at [409, 105] on icon "Actions" at bounding box center [411, 110] width 12 height 12
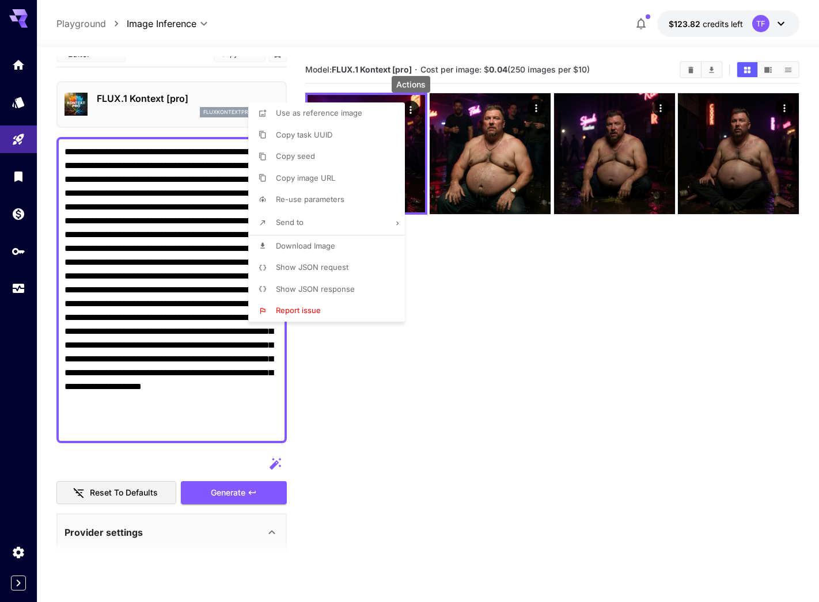
click at [323, 241] on span "Download Image" at bounding box center [305, 245] width 59 height 9
drag, startPoint x: 548, startPoint y: 328, endPoint x: 521, endPoint y: 320, distance: 28.1
click at [548, 328] on div at bounding box center [409, 301] width 819 height 602
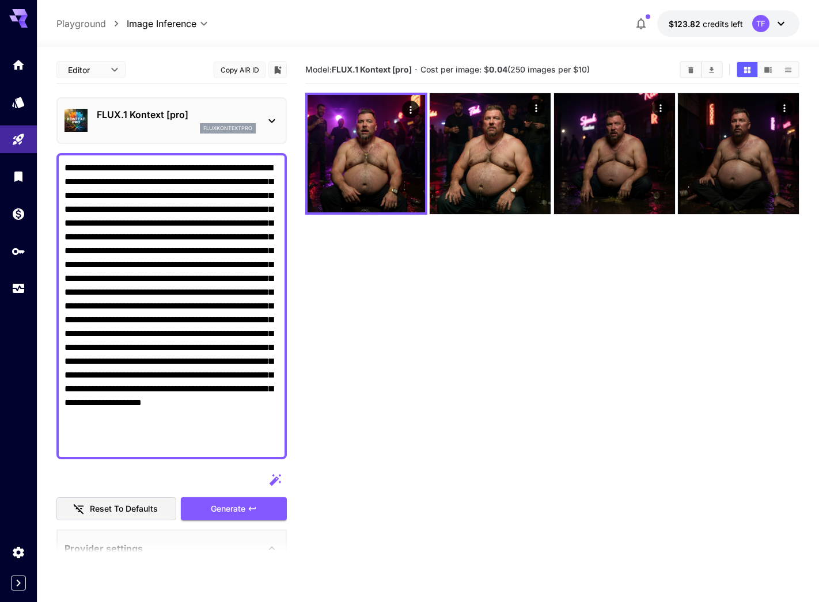
click at [187, 230] on textarea "Raw" at bounding box center [172, 306] width 214 height 290
paste textarea "**********"
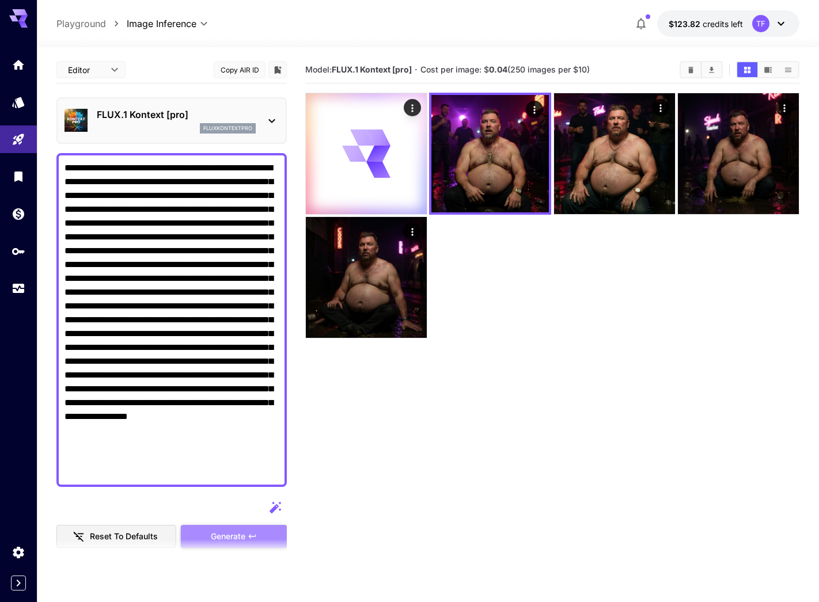
click at [240, 472] on span "Generate" at bounding box center [228, 537] width 35 height 14
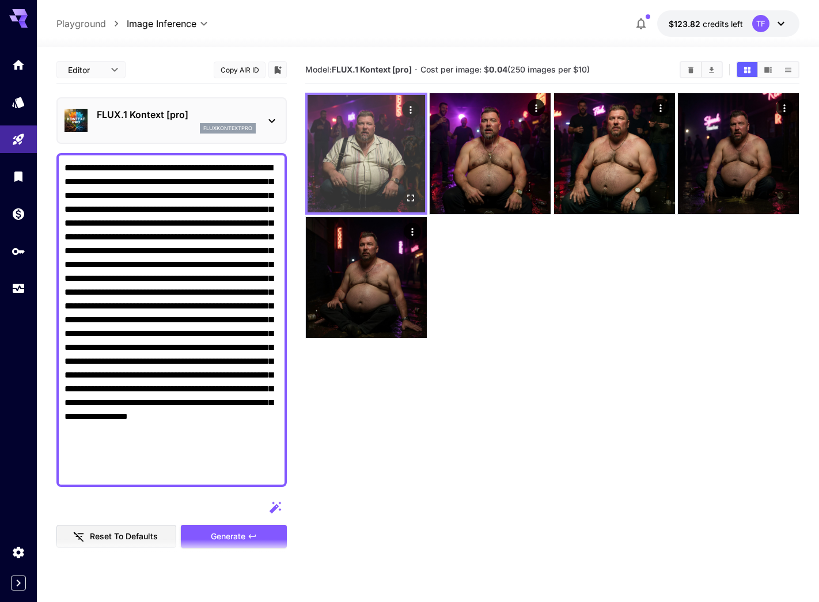
click at [369, 143] on img at bounding box center [366, 153] width 117 height 117
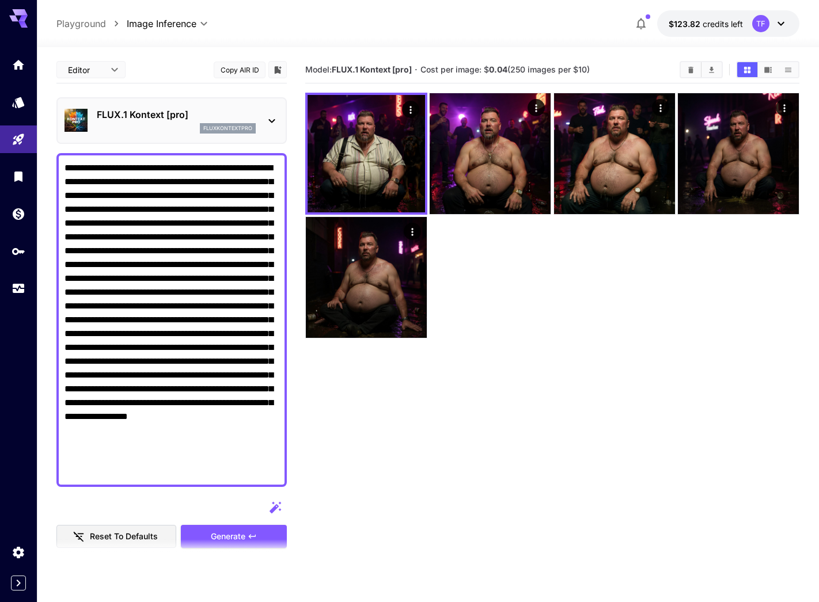
click at [219, 338] on textarea "Raw" at bounding box center [172, 320] width 214 height 318
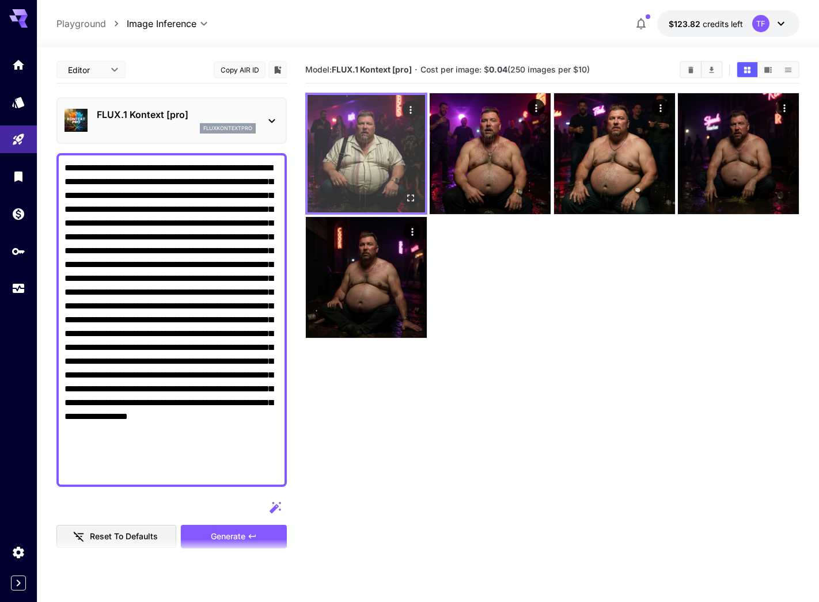
click at [368, 138] on img at bounding box center [366, 153] width 117 height 117
click at [412, 108] on icon "Actions" at bounding box center [411, 110] width 12 height 12
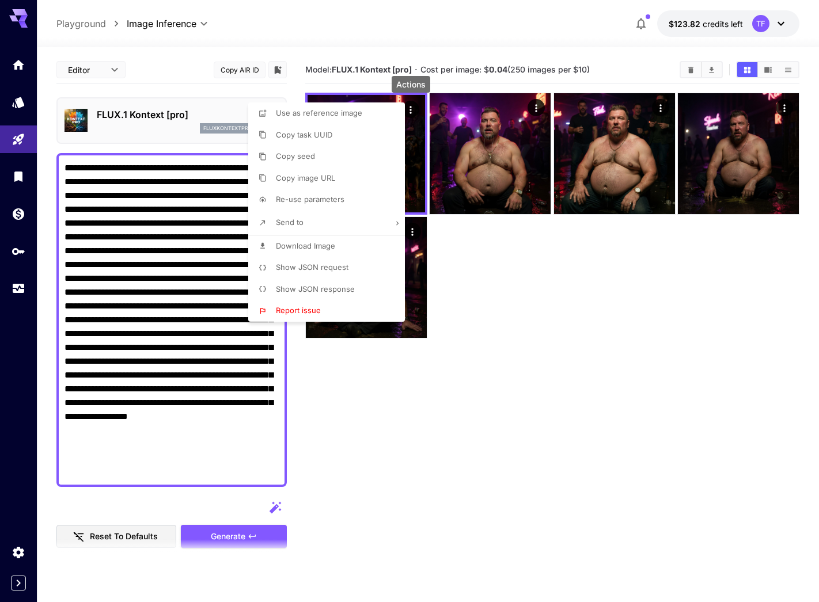
click at [341, 242] on li "Download Image" at bounding box center [330, 247] width 164 height 22
click at [138, 229] on div at bounding box center [409, 301] width 819 height 602
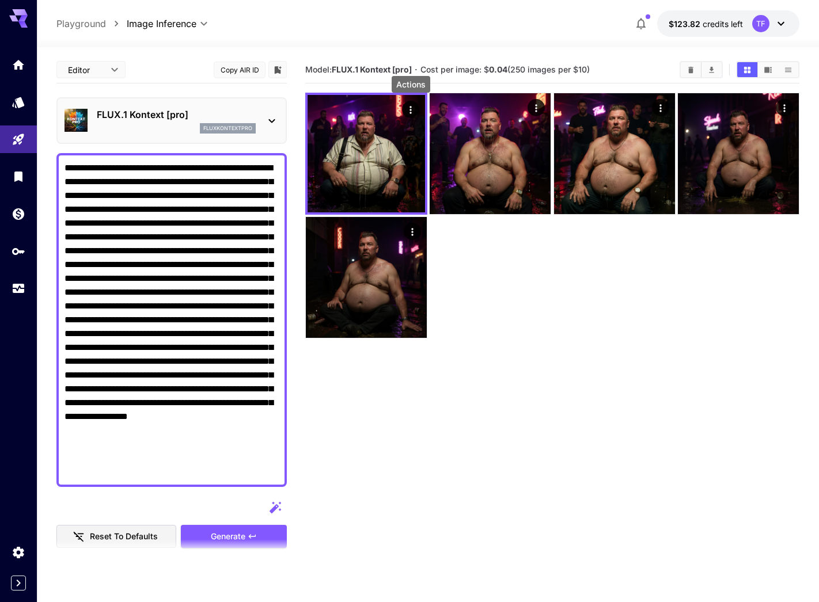
click at [166, 222] on textarea "Raw" at bounding box center [172, 320] width 214 height 318
paste textarea "**********"
click at [253, 472] on section at bounding box center [171, 554] width 230 height 29
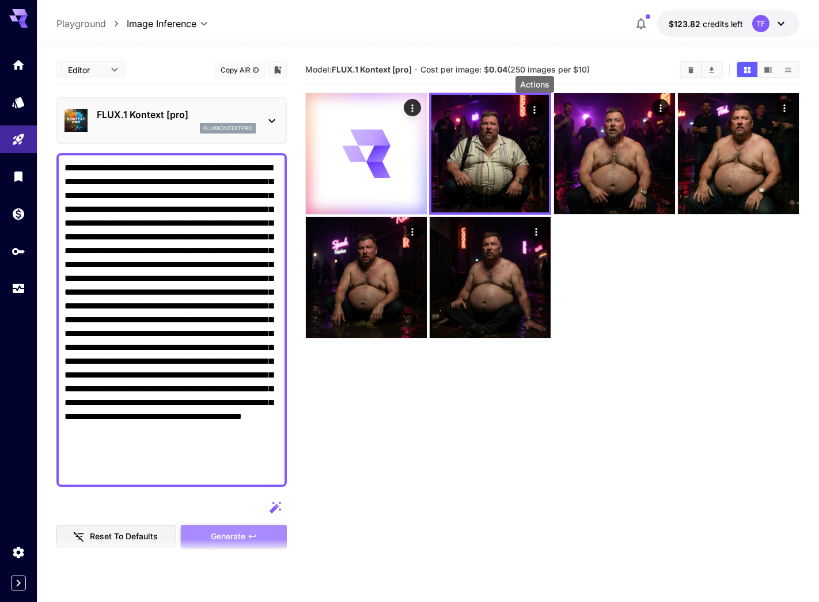
click at [254, 472] on button "Generate" at bounding box center [234, 537] width 106 height 24
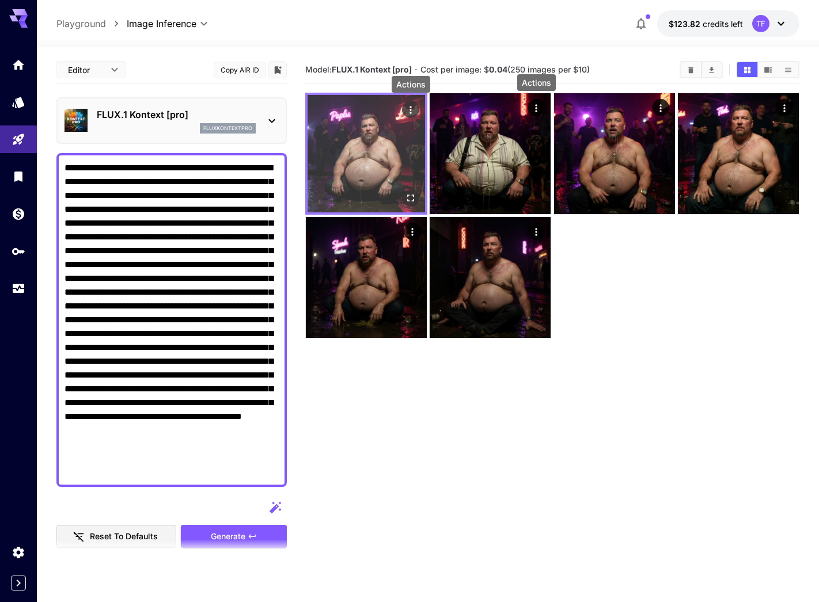
click at [413, 108] on icon "Actions" at bounding box center [411, 110] width 12 height 12
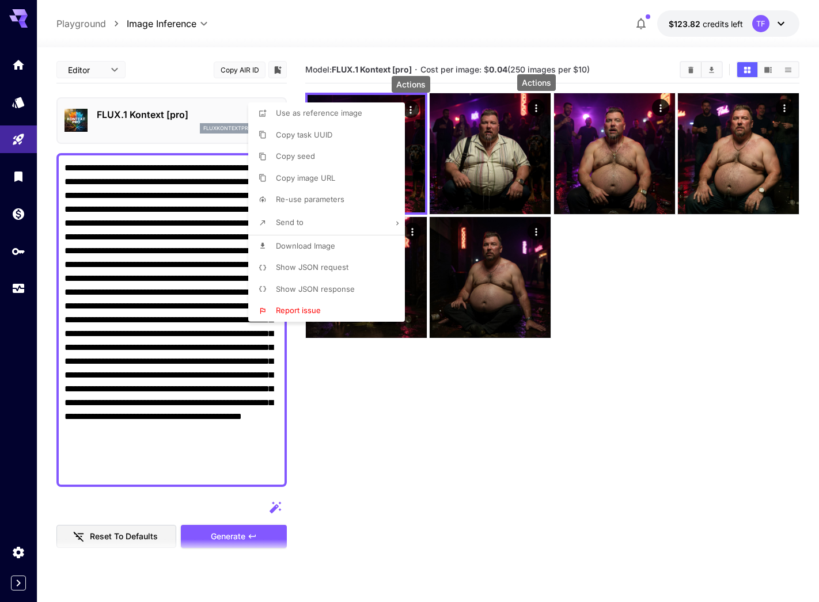
click at [322, 246] on span "Download Image" at bounding box center [305, 245] width 59 height 9
click at [169, 336] on div at bounding box center [409, 301] width 819 height 602
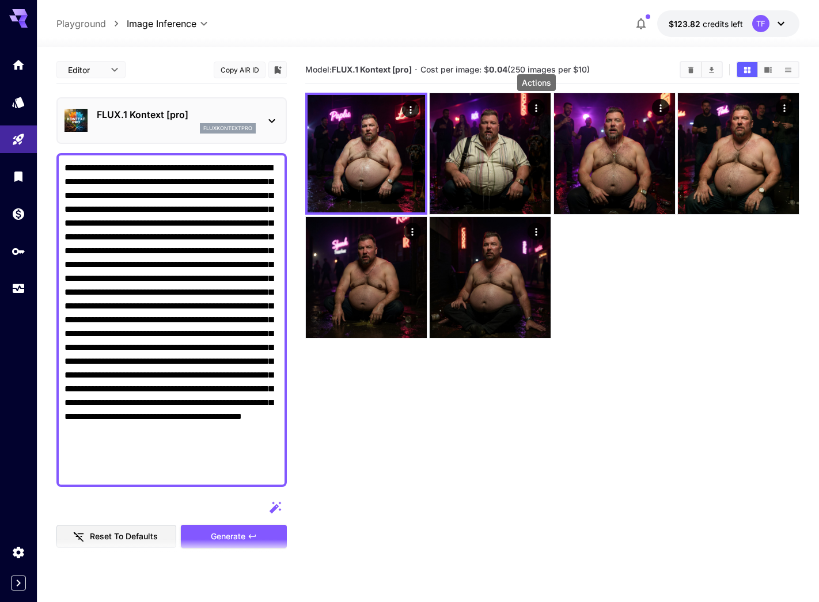
click at [193, 318] on textarea "Raw" at bounding box center [172, 320] width 214 height 318
paste textarea "**********"
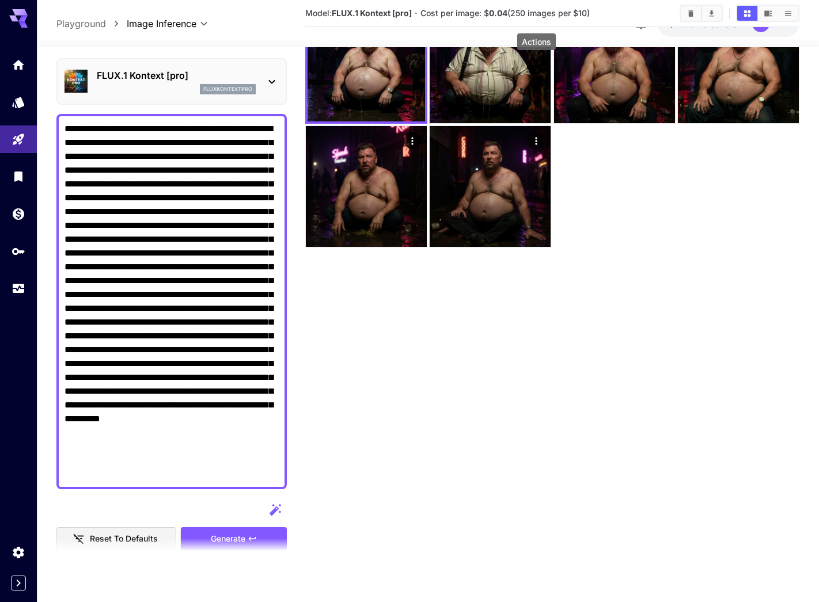
scroll to position [105, 0]
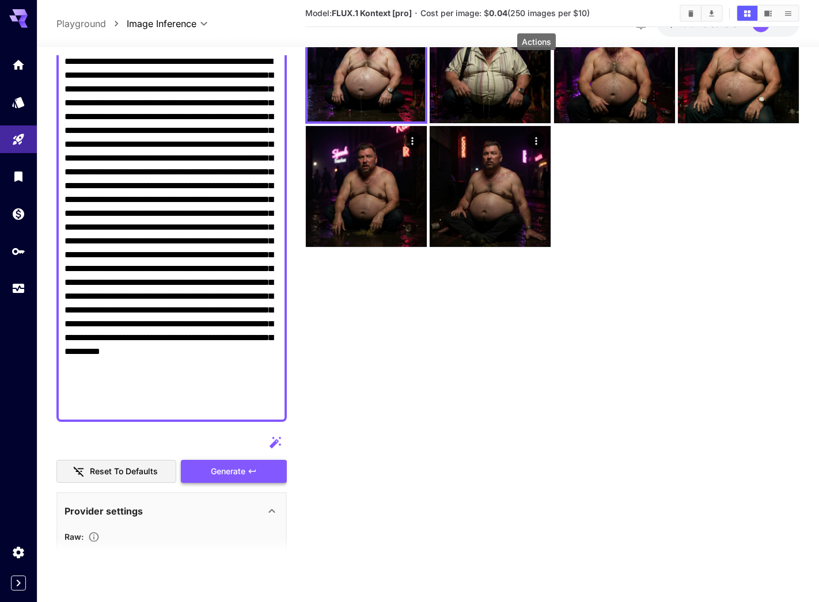
type textarea "**********"
click at [261, 468] on button "Generate" at bounding box center [234, 472] width 106 height 24
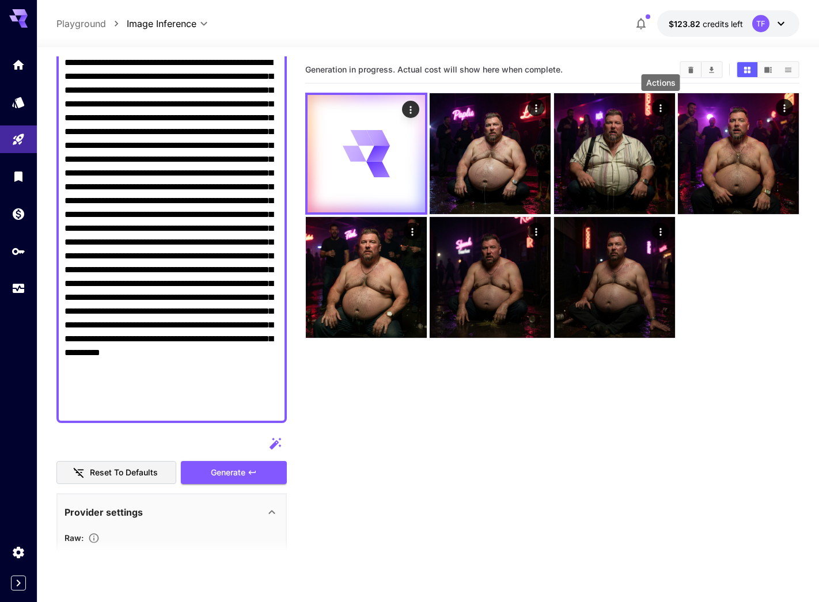
scroll to position [0, 0]
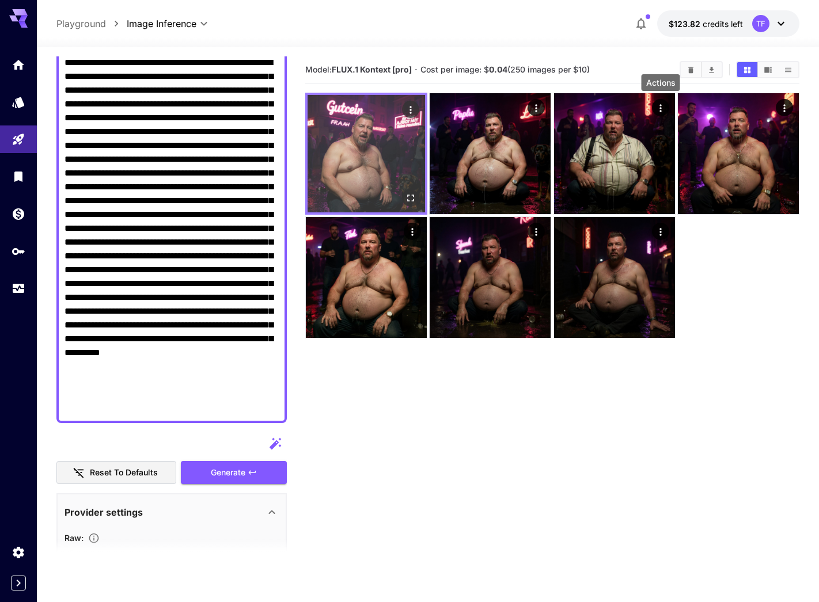
click at [336, 137] on img at bounding box center [366, 153] width 117 height 117
click at [414, 105] on icon "Actions" at bounding box center [411, 110] width 12 height 12
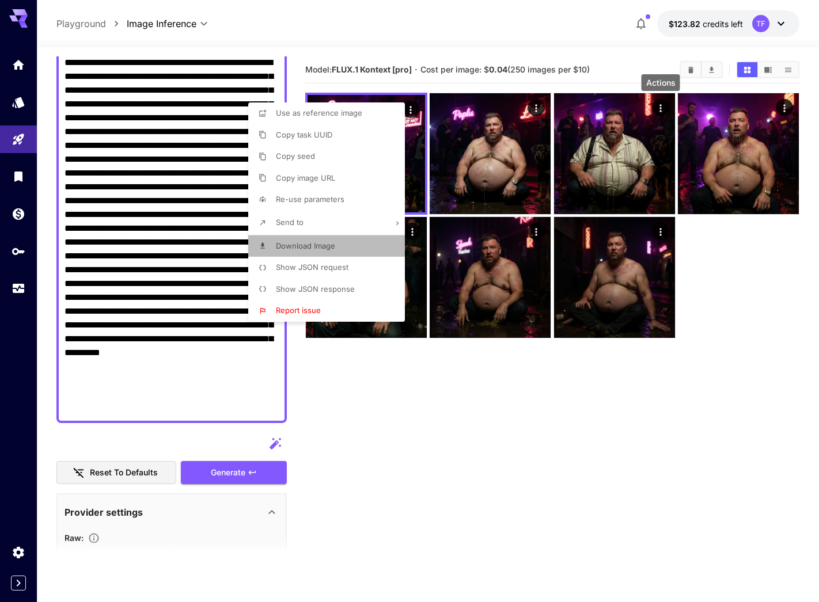
click at [340, 244] on li "Download Image" at bounding box center [330, 247] width 164 height 22
click at [263, 467] on div at bounding box center [409, 301] width 819 height 602
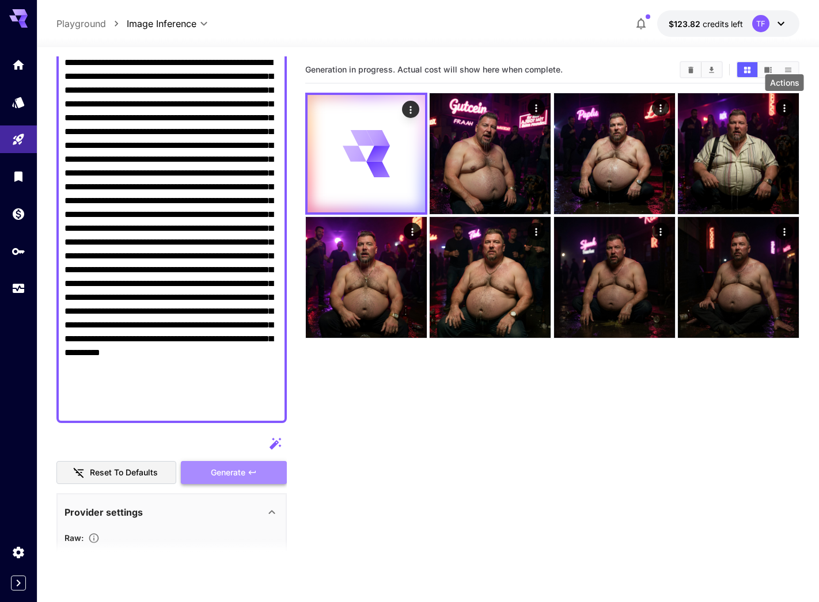
click at [251, 469] on icon "button" at bounding box center [252, 472] width 9 height 9
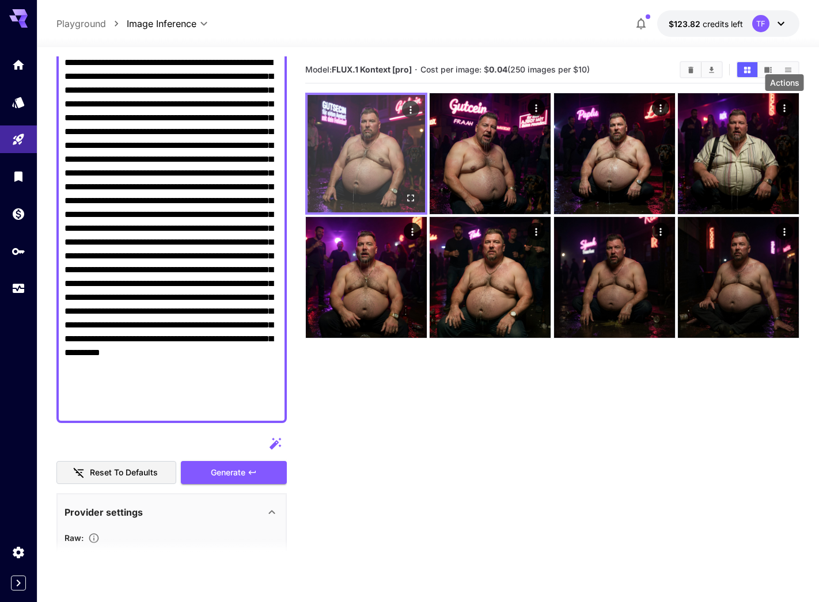
click at [376, 155] on img at bounding box center [366, 153] width 117 height 117
click at [409, 108] on icon "Actions" at bounding box center [411, 110] width 12 height 12
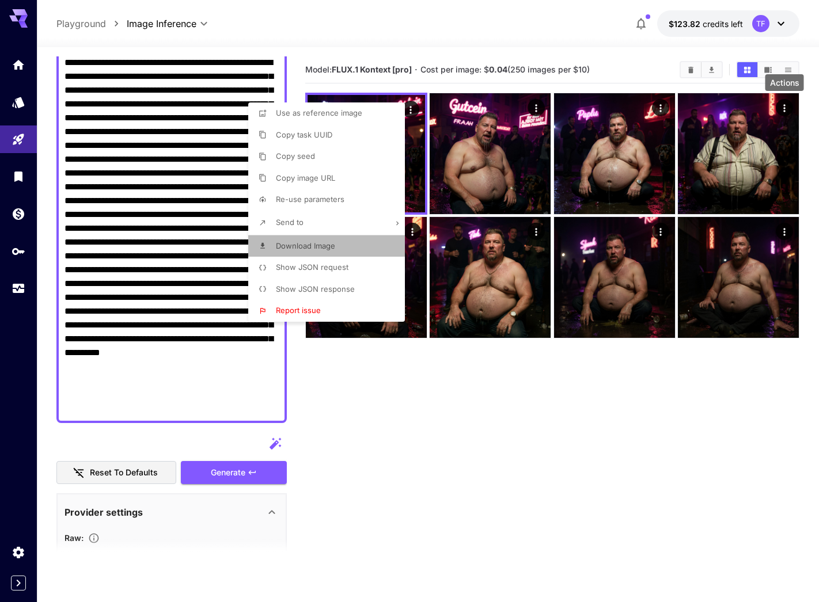
click at [341, 246] on li "Download Image" at bounding box center [330, 247] width 164 height 22
click at [232, 466] on div at bounding box center [409, 301] width 819 height 602
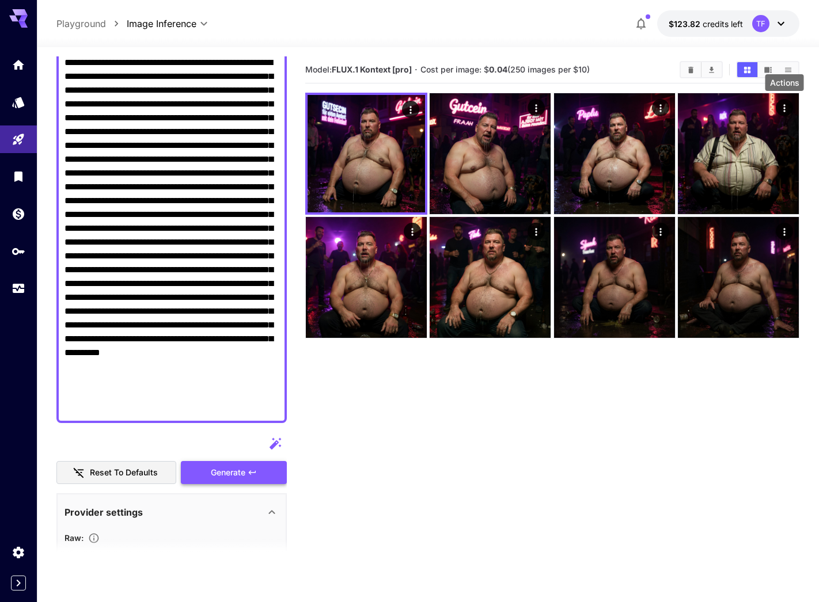
click at [236, 469] on span "Generate" at bounding box center [228, 473] width 35 height 14
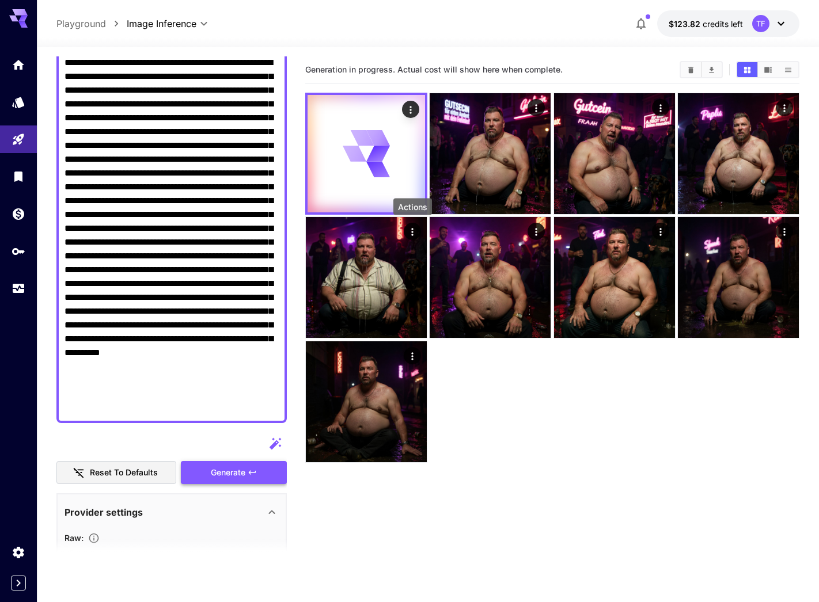
click at [243, 472] on span "Generate" at bounding box center [228, 473] width 35 height 14
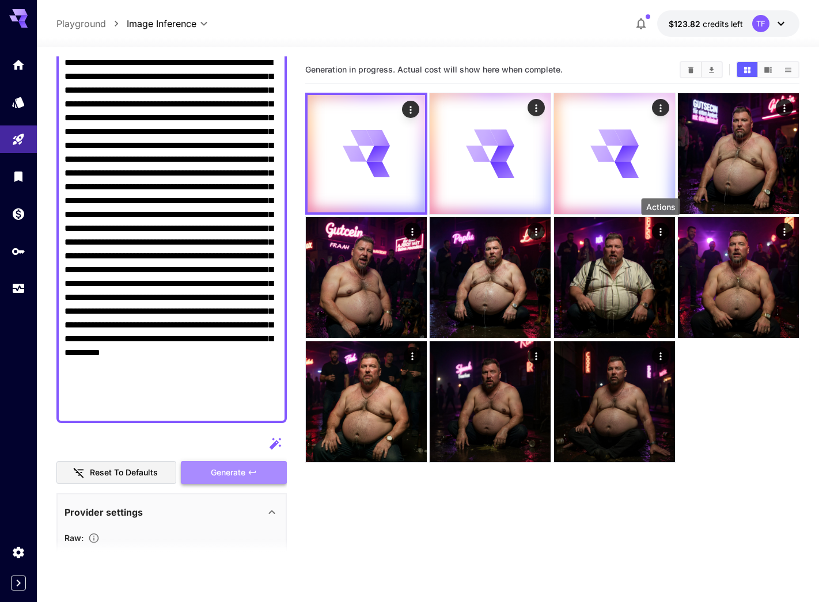
click at [243, 472] on span "Generate" at bounding box center [228, 473] width 35 height 14
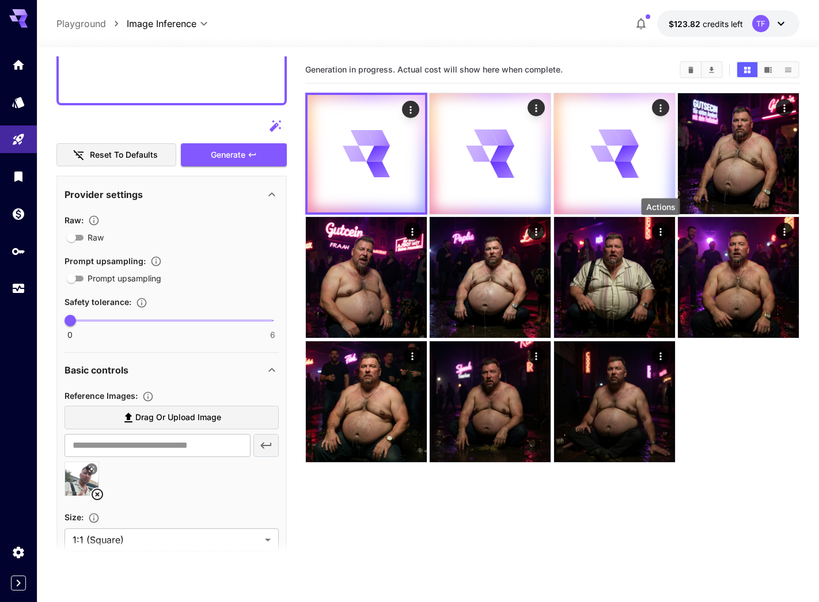
scroll to position [585, 0]
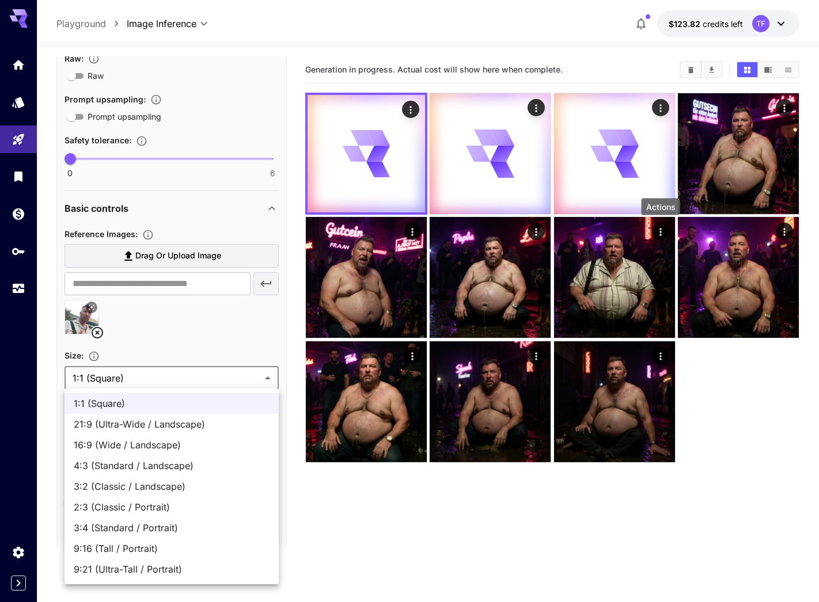
click at [205, 377] on body "**********" at bounding box center [409, 346] width 819 height 693
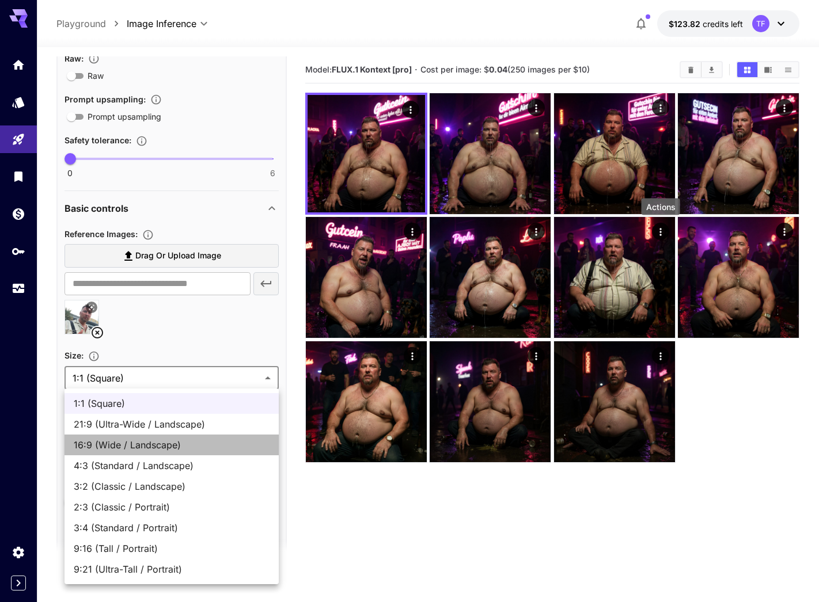
click at [184, 447] on span "16:9 (Wide / Landscape)" at bounding box center [172, 445] width 196 height 14
type input "**********"
type input "****"
type input "***"
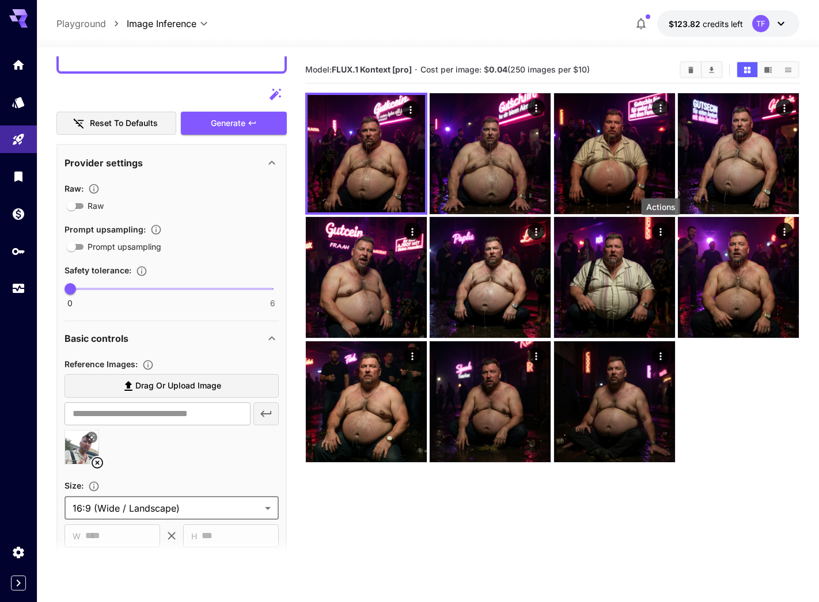
scroll to position [370, 0]
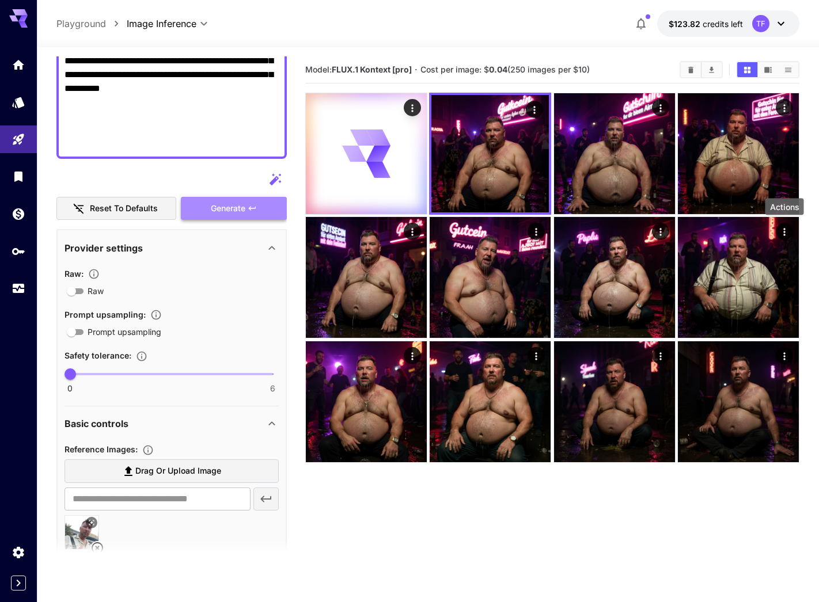
click at [238, 212] on span "Generate" at bounding box center [228, 209] width 35 height 14
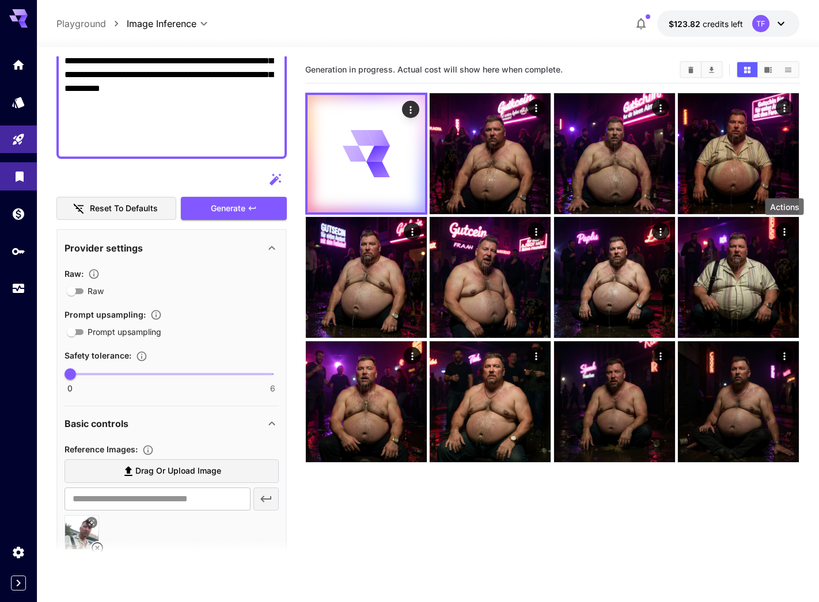
scroll to position [0, 0]
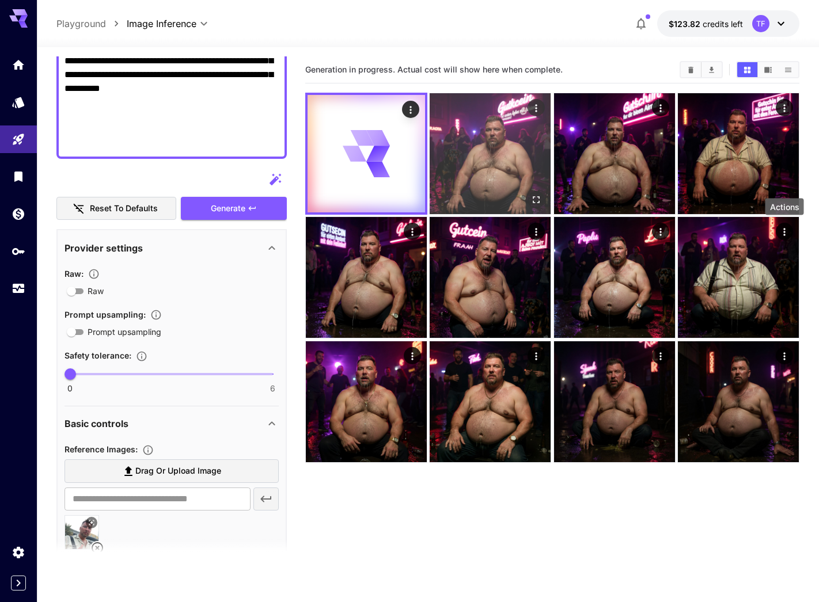
click at [480, 140] on img at bounding box center [490, 153] width 121 height 121
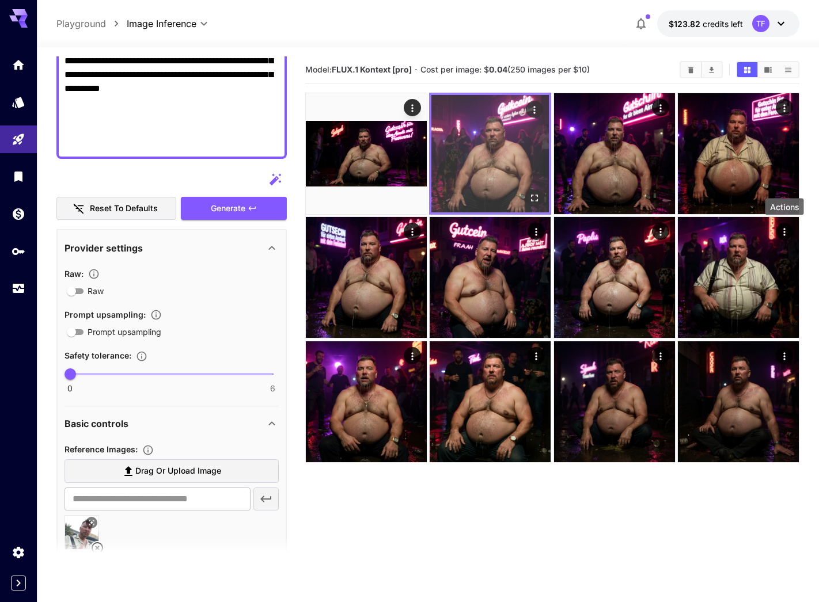
click at [474, 147] on img at bounding box center [489, 153] width 117 height 117
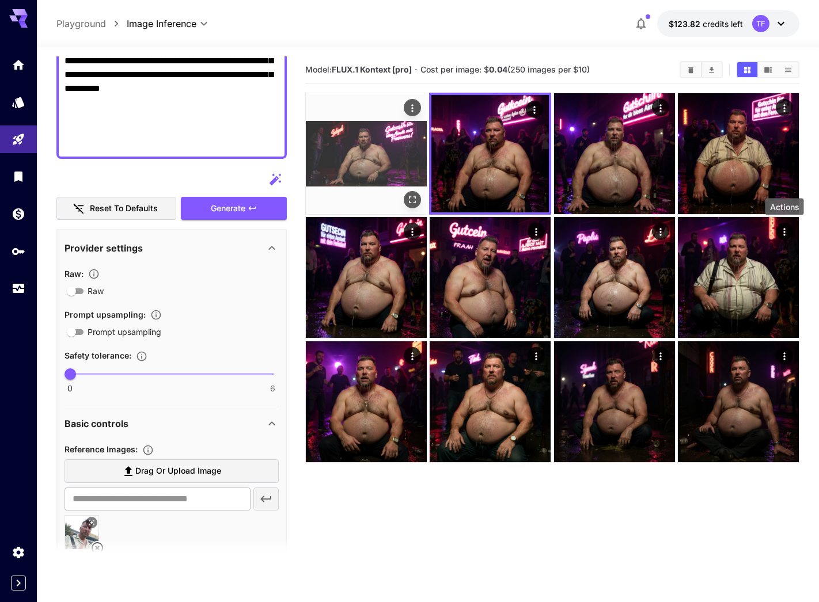
click at [400, 153] on img at bounding box center [366, 153] width 121 height 121
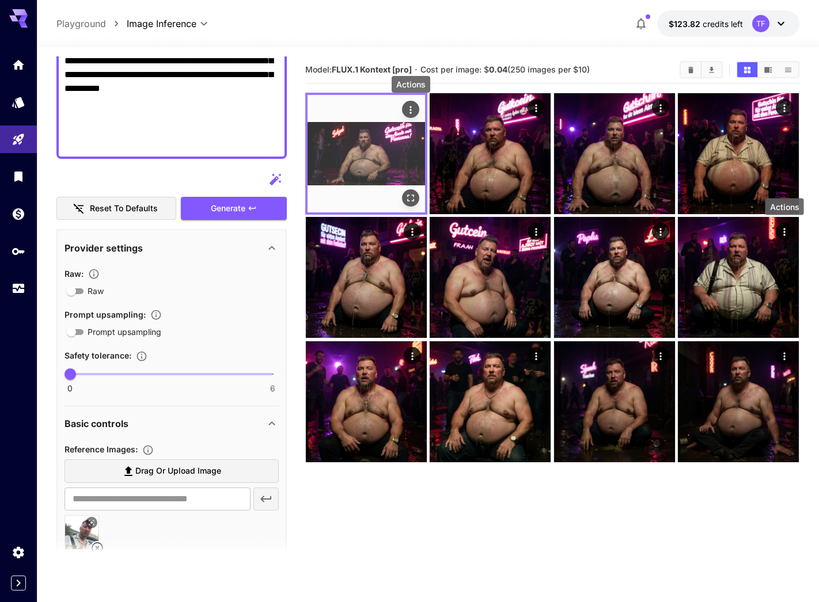
click at [415, 107] on icon "Actions" at bounding box center [411, 110] width 12 height 12
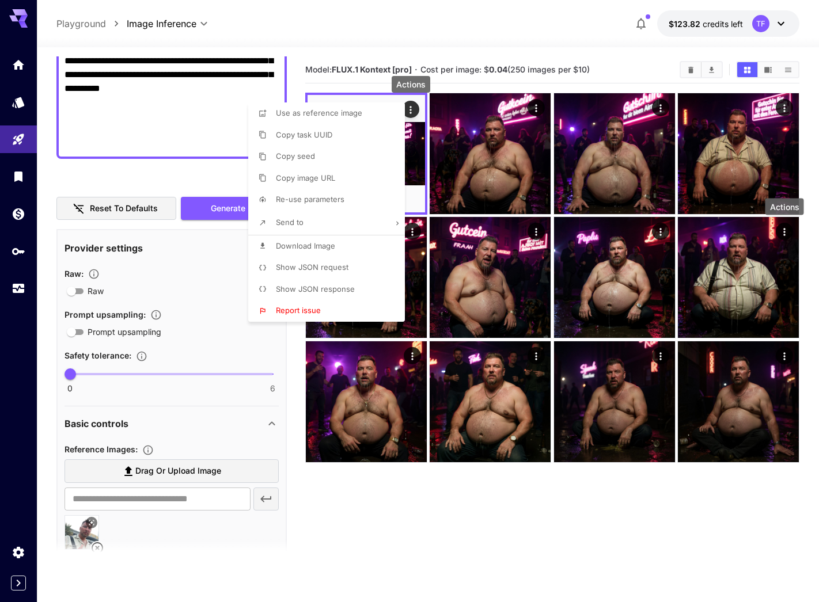
click at [328, 248] on span "Download Image" at bounding box center [305, 245] width 59 height 9
click at [538, 108] on div at bounding box center [409, 301] width 819 height 602
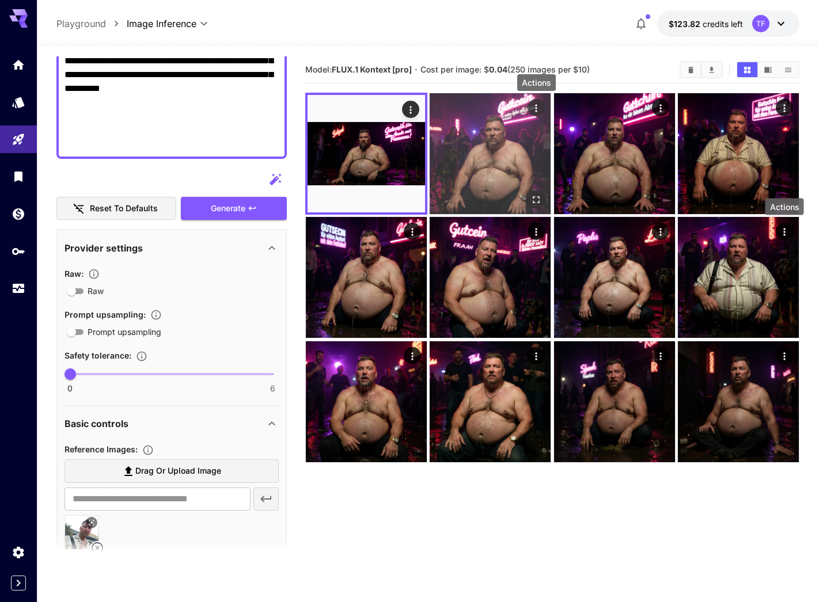
click at [536, 108] on icon "Actions" at bounding box center [537, 107] width 2 height 7
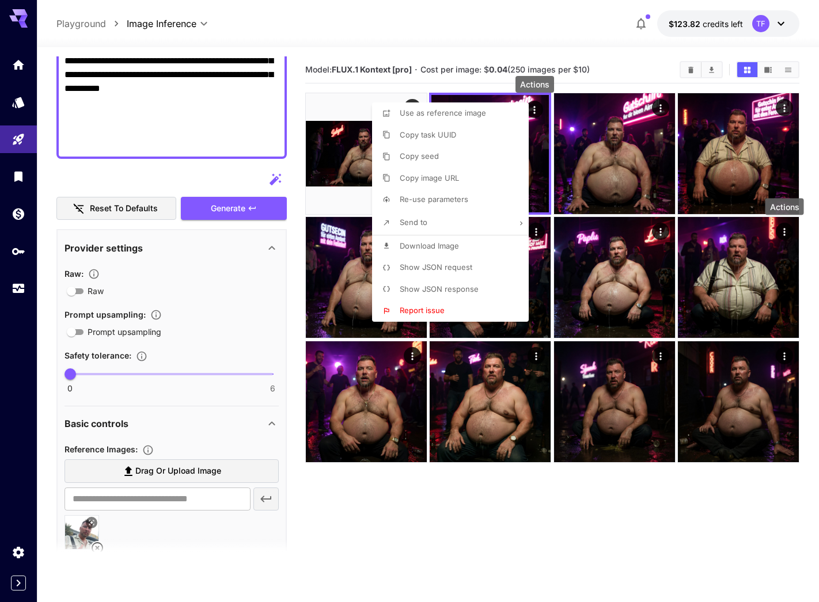
click at [445, 244] on span "Download Image" at bounding box center [429, 245] width 59 height 9
click at [211, 427] on div at bounding box center [409, 301] width 819 height 602
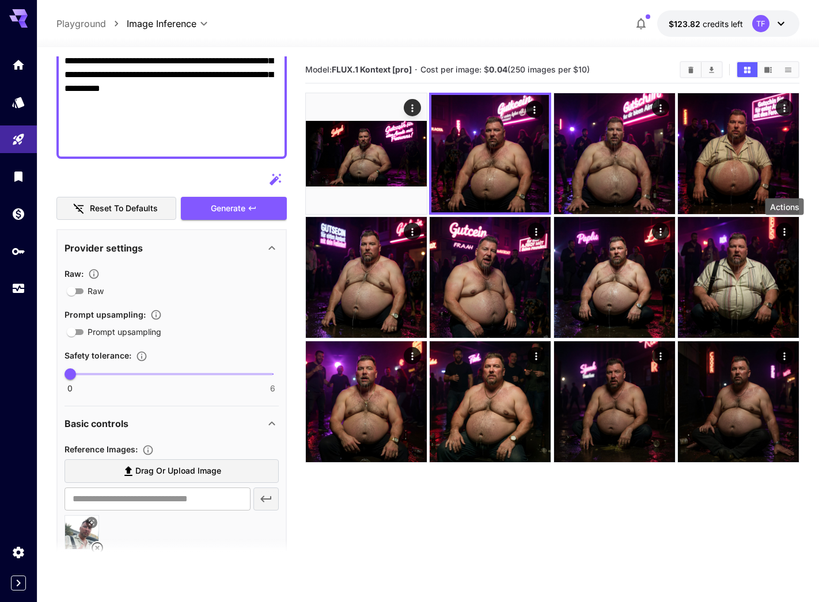
scroll to position [635, 0]
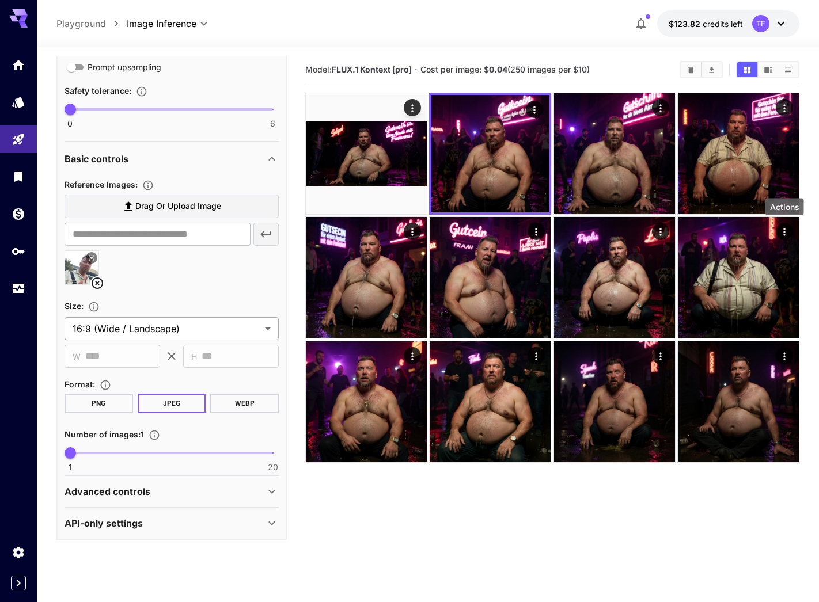
click at [208, 333] on body "**********" at bounding box center [409, 346] width 819 height 693
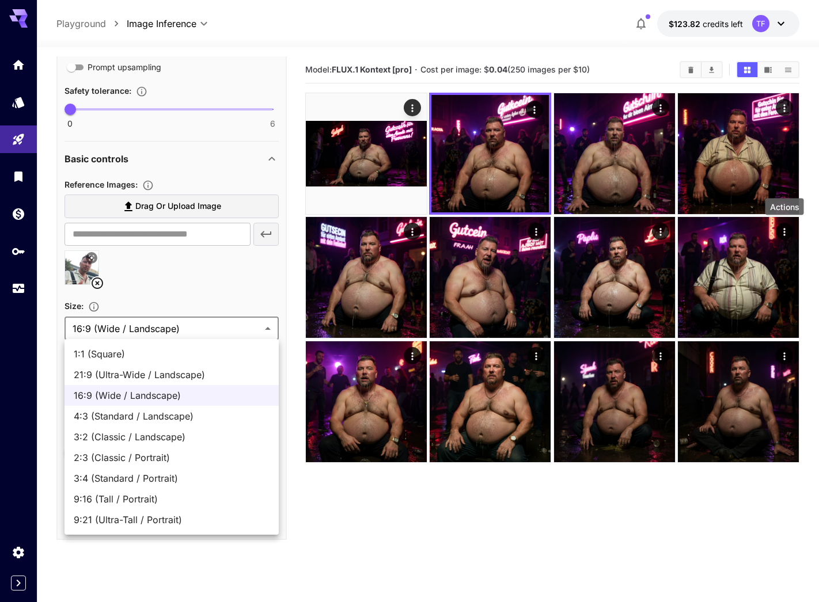
click at [189, 414] on span "4:3 (Standard / Landscape)" at bounding box center [172, 416] width 196 height 14
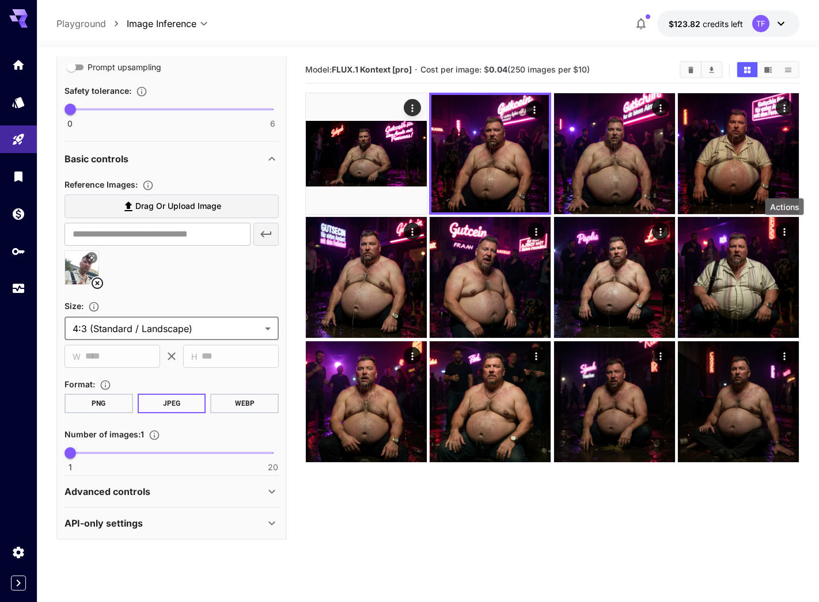
type input "**********"
type input "****"
type input "***"
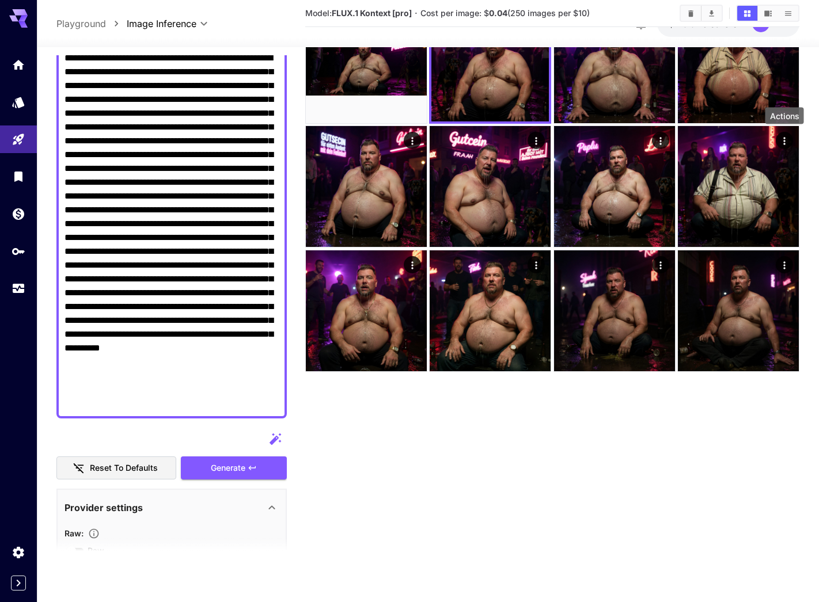
scroll to position [91, 0]
click at [244, 471] on span "Generate" at bounding box center [228, 468] width 35 height 14
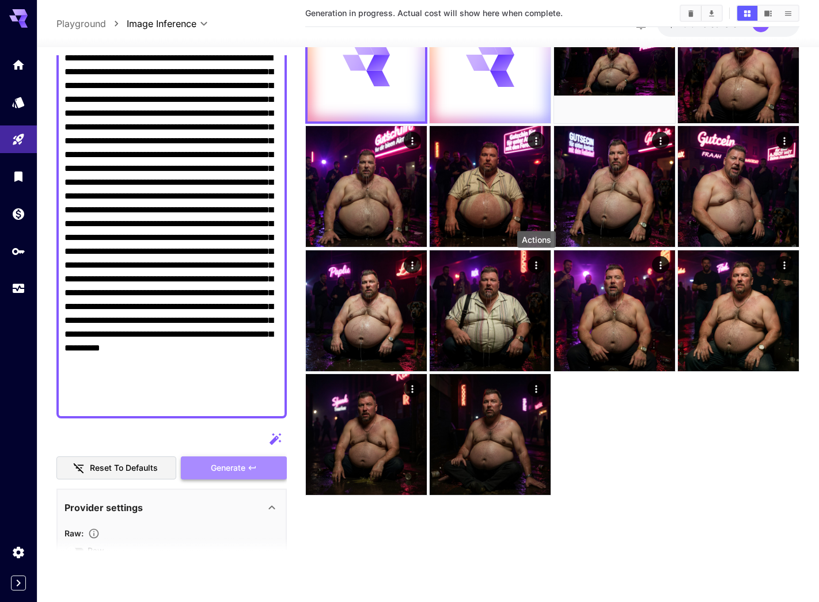
click at [245, 469] on span "Generate" at bounding box center [228, 468] width 35 height 14
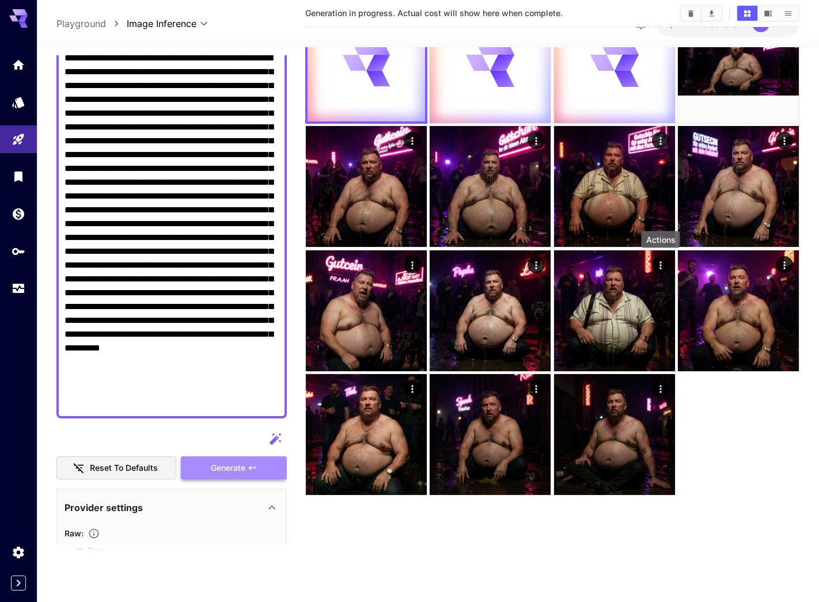
click at [245, 469] on span "Generate" at bounding box center [228, 468] width 35 height 14
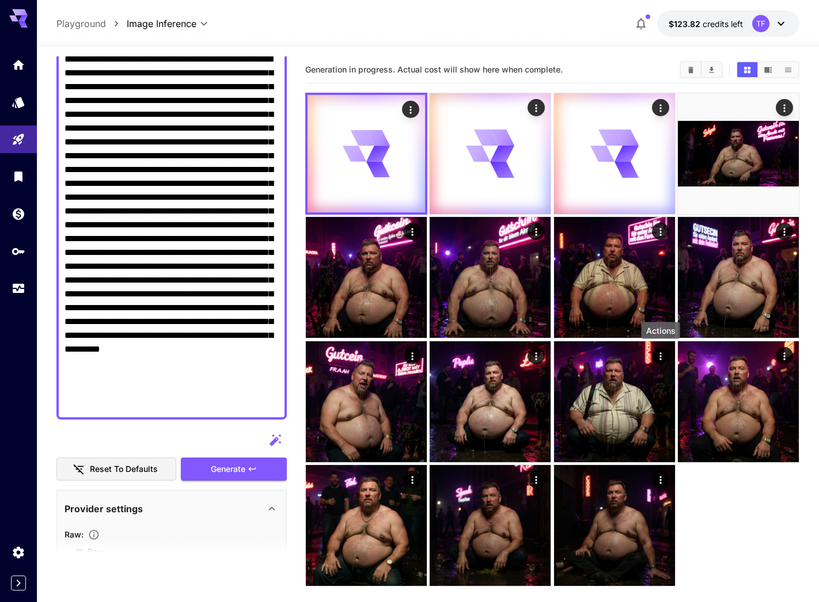
scroll to position [0, 0]
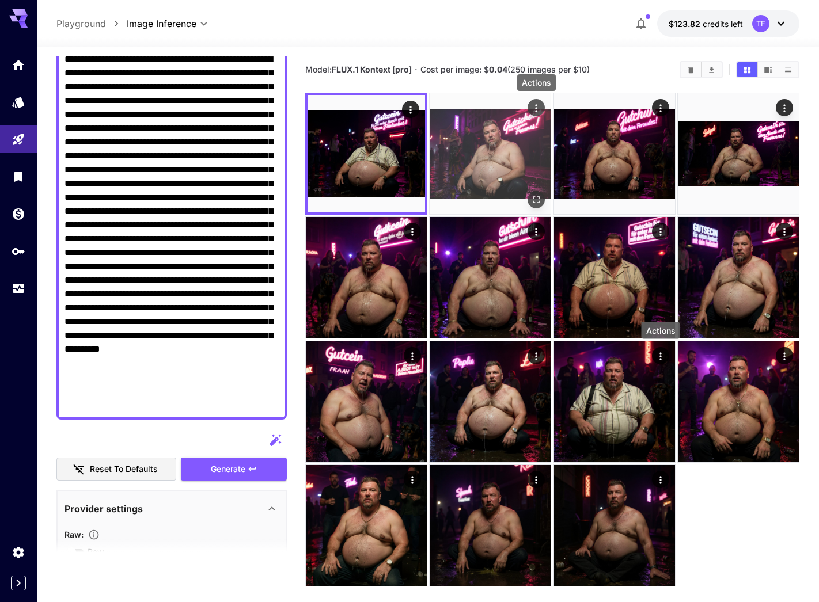
click at [541, 104] on icon "Actions" at bounding box center [536, 109] width 12 height 12
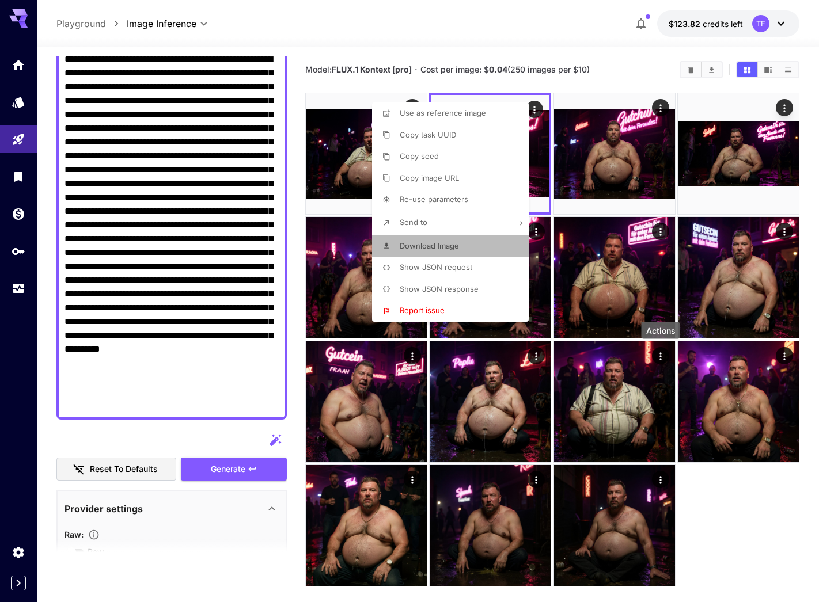
click at [450, 236] on li "Download Image" at bounding box center [454, 247] width 164 height 22
click at [233, 250] on div at bounding box center [409, 301] width 819 height 602
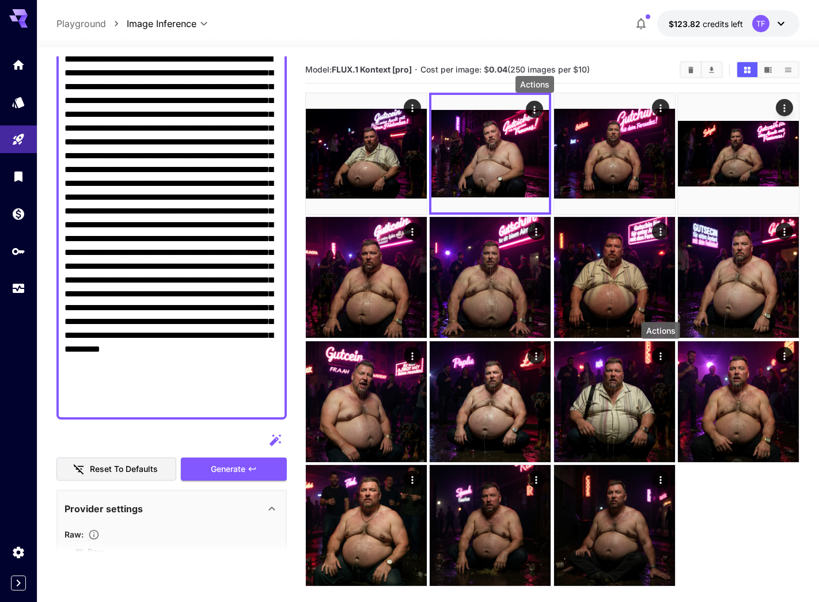
click at [132, 236] on textarea "Raw" at bounding box center [172, 231] width 214 height 359
click at [119, 238] on textarea "Raw" at bounding box center [172, 231] width 214 height 359
click at [249, 236] on textarea "Raw" at bounding box center [172, 231] width 214 height 359
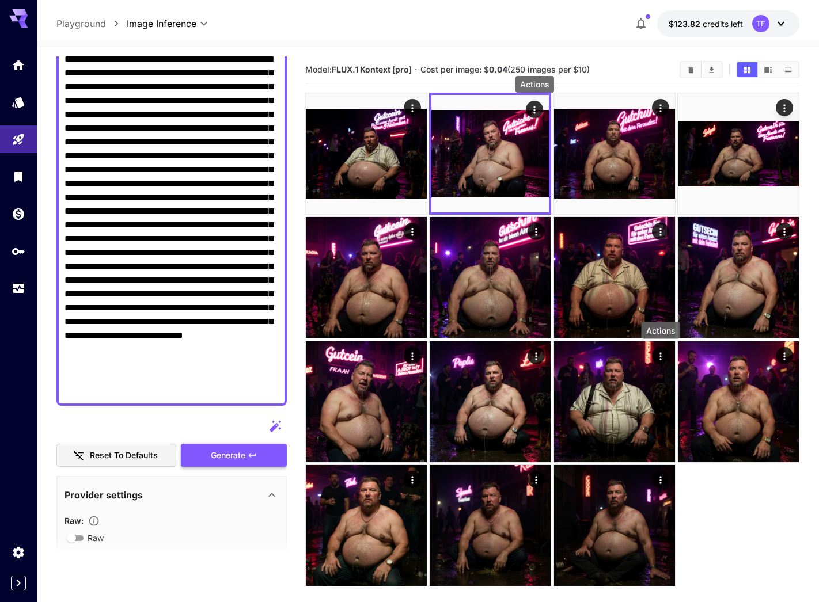
click at [241, 455] on span "Generate" at bounding box center [228, 456] width 35 height 14
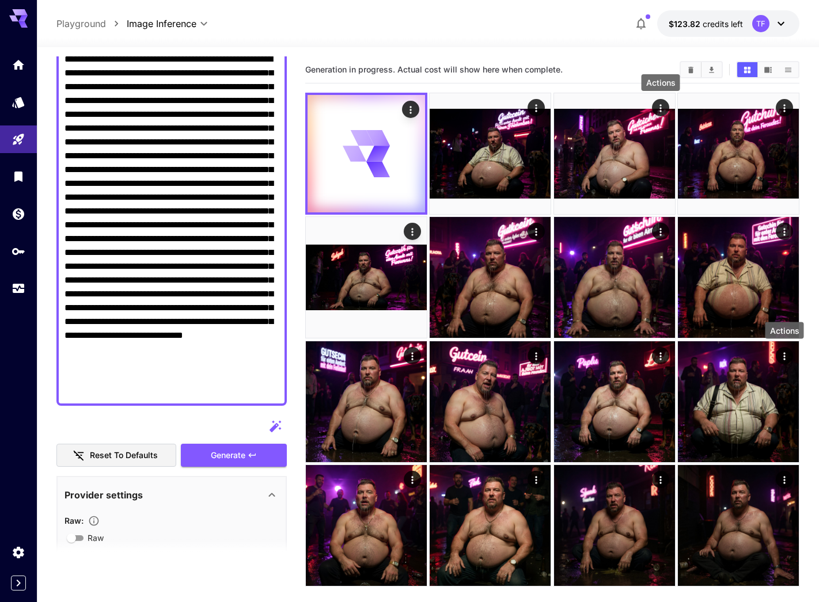
click at [117, 237] on textarea "Raw" at bounding box center [172, 225] width 214 height 346
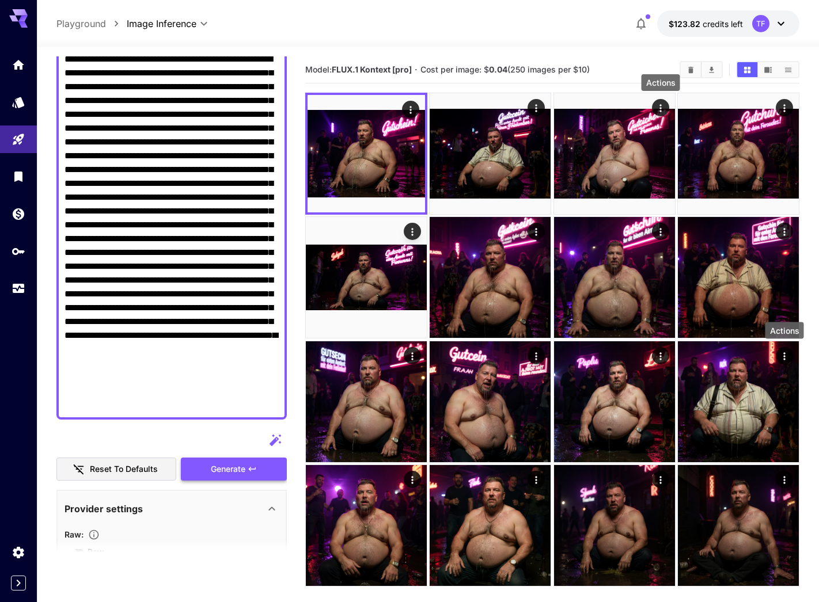
click at [252, 460] on button "Generate" at bounding box center [234, 470] width 106 height 24
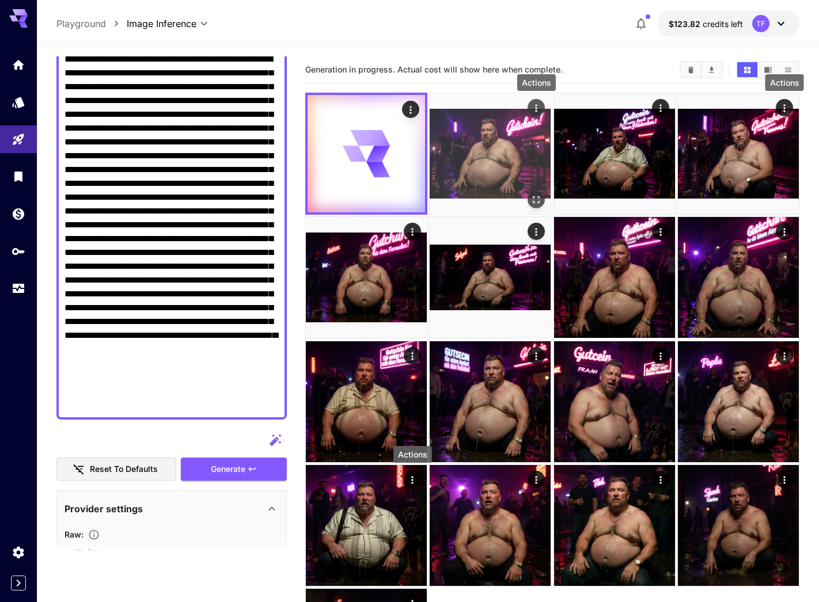
click at [533, 104] on icon "Actions" at bounding box center [536, 109] width 12 height 12
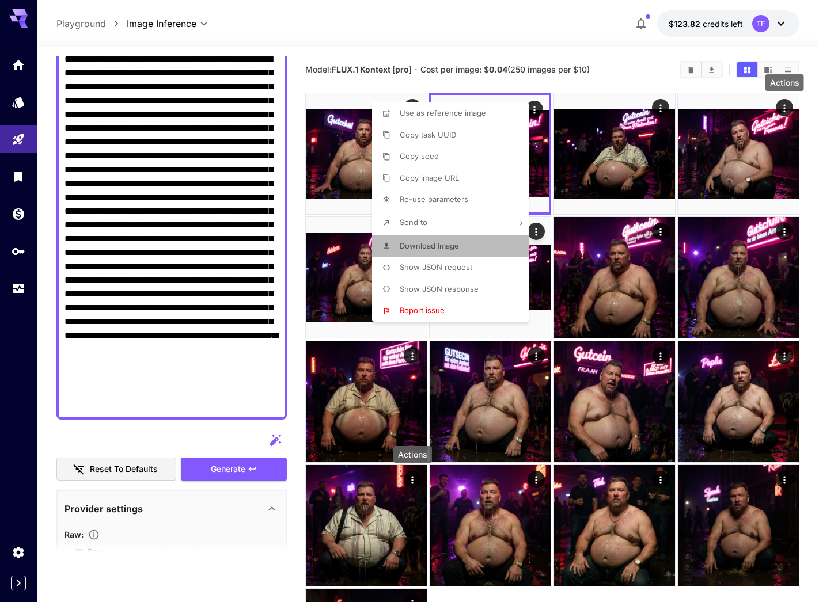
click at [450, 245] on span "Download Image" at bounding box center [429, 245] width 59 height 9
click at [428, 74] on div at bounding box center [409, 301] width 819 height 602
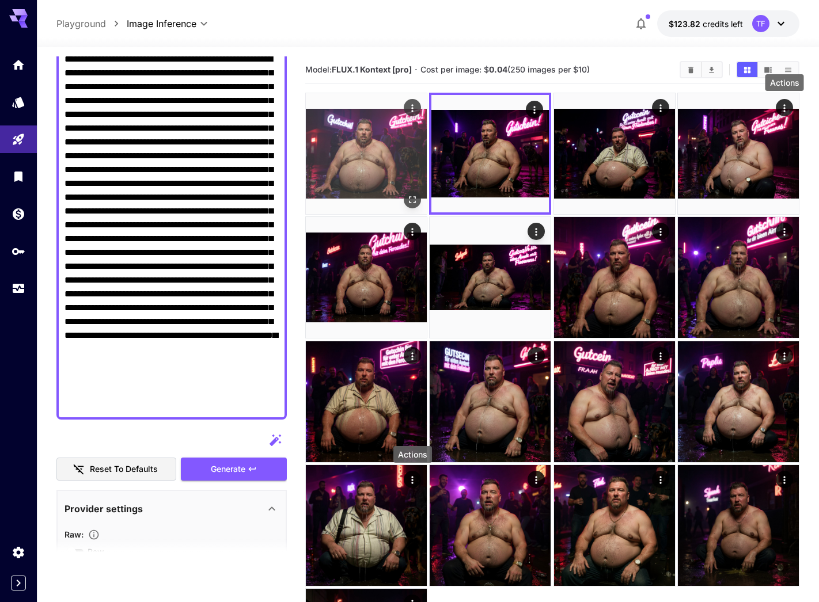
click at [380, 142] on img at bounding box center [366, 153] width 121 height 121
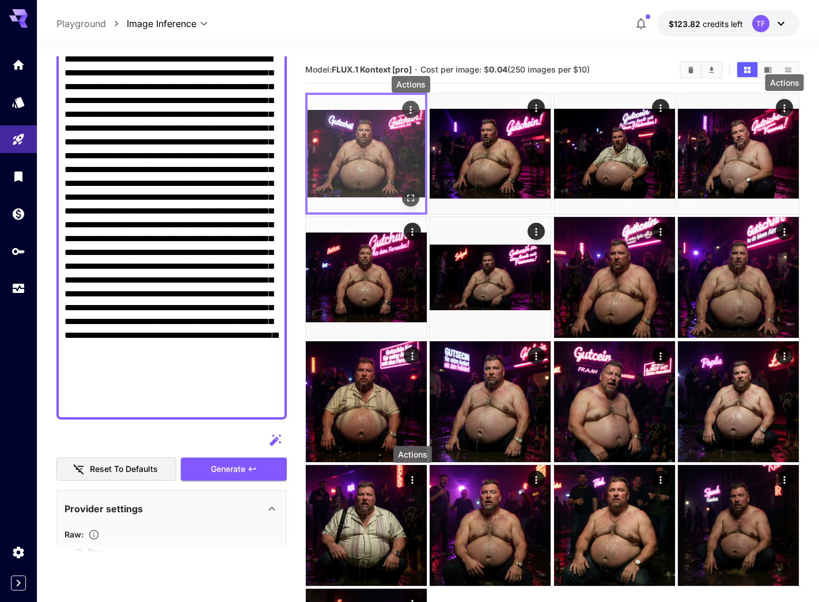
click at [412, 109] on icon "Actions" at bounding box center [411, 110] width 12 height 12
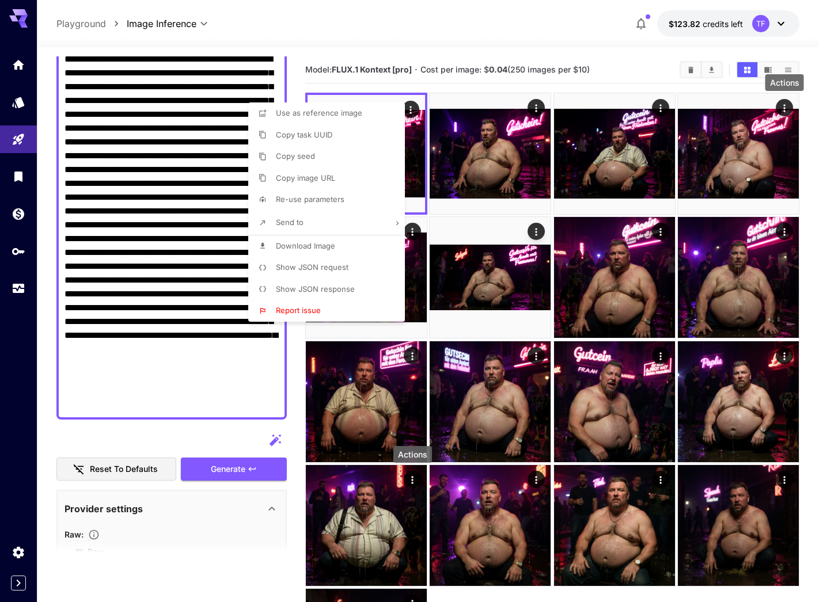
click at [416, 109] on div at bounding box center [409, 301] width 819 height 602
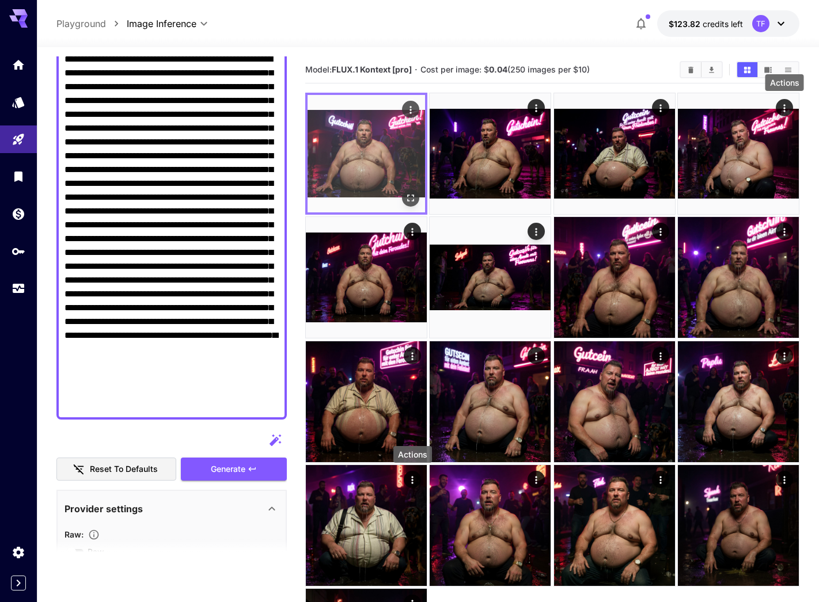
click at [407, 112] on icon "Actions" at bounding box center [411, 110] width 12 height 12
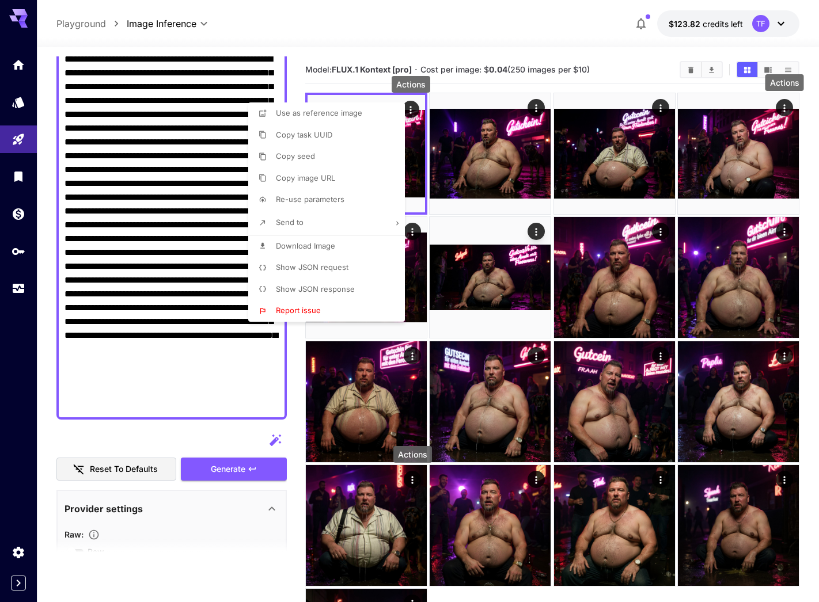
click at [213, 420] on div at bounding box center [409, 301] width 819 height 602
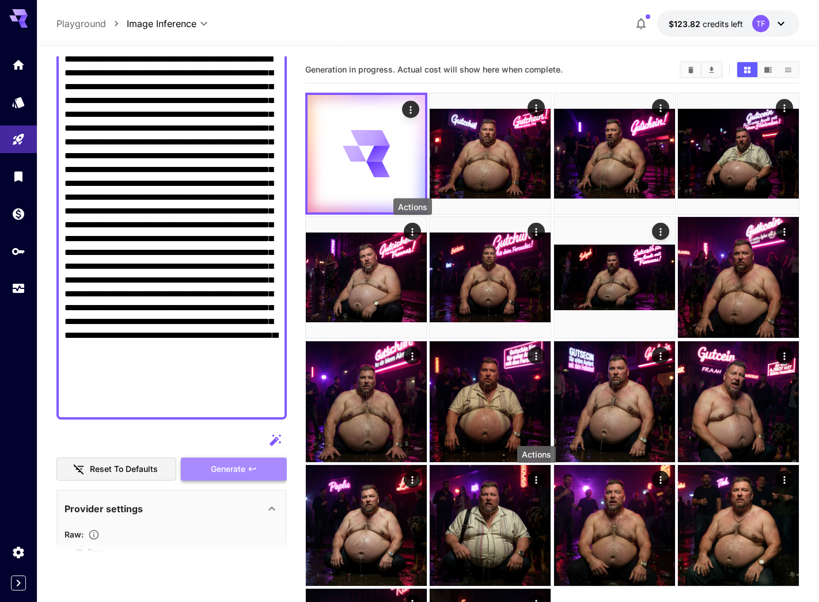
click at [240, 471] on span "Generate" at bounding box center [228, 469] width 35 height 14
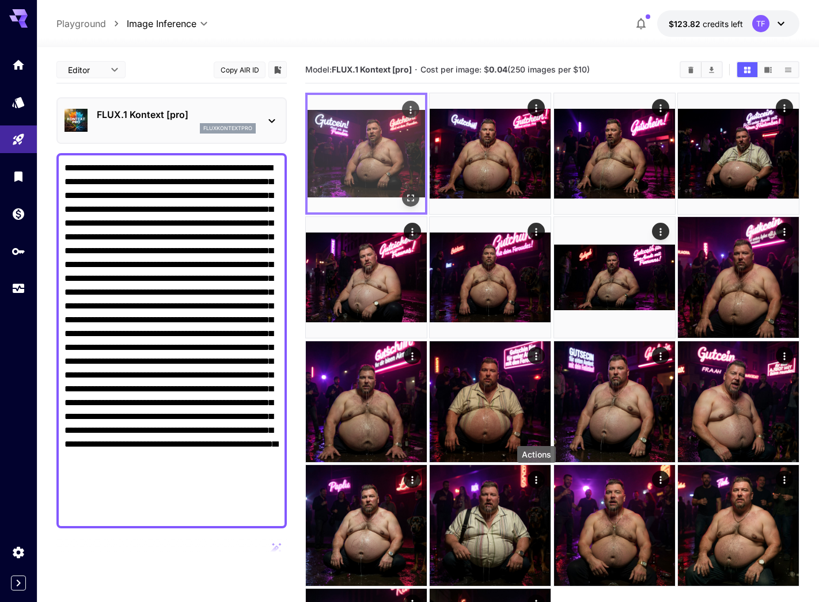
click at [377, 134] on img at bounding box center [366, 153] width 117 height 117
click at [409, 198] on icon "Open in fullscreen" at bounding box center [411, 198] width 12 height 12
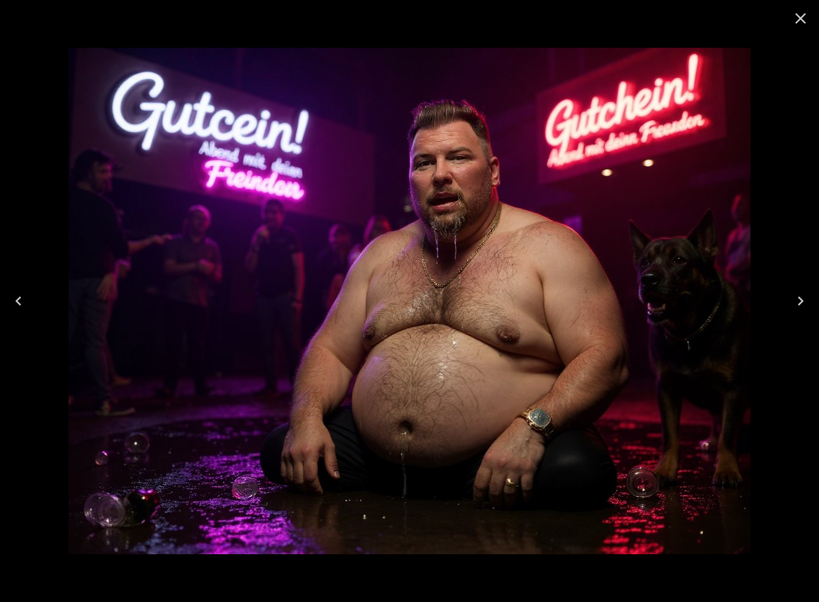
click at [748, 16] on icon "Close" at bounding box center [800, 18] width 18 height 18
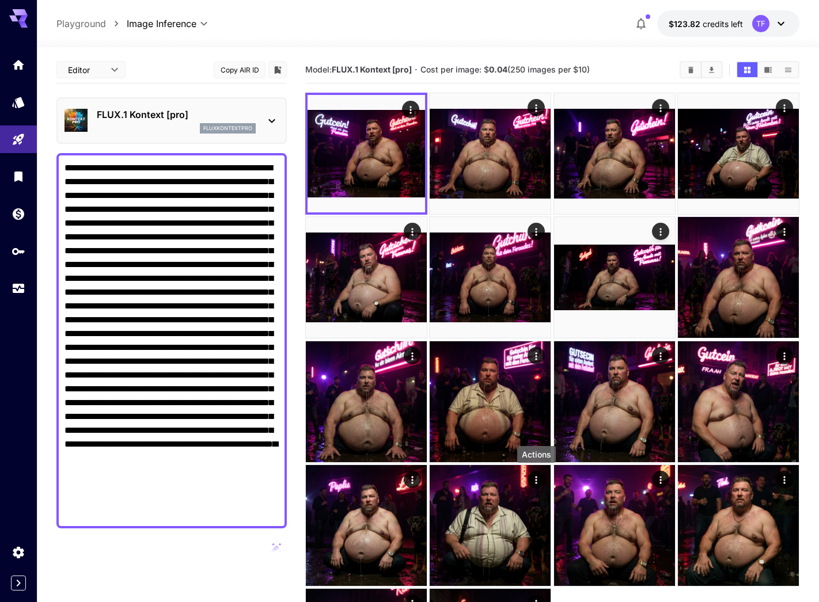
click at [66, 297] on textarea "Raw" at bounding box center [172, 340] width 214 height 359
click at [129, 291] on textarea "Raw" at bounding box center [172, 340] width 214 height 359
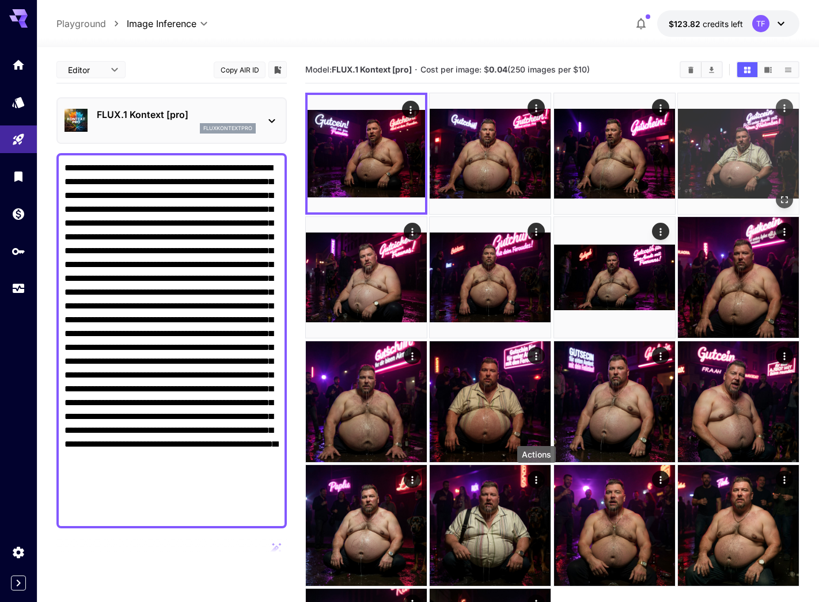
click at [160, 337] on textarea "Raw" at bounding box center [172, 340] width 214 height 359
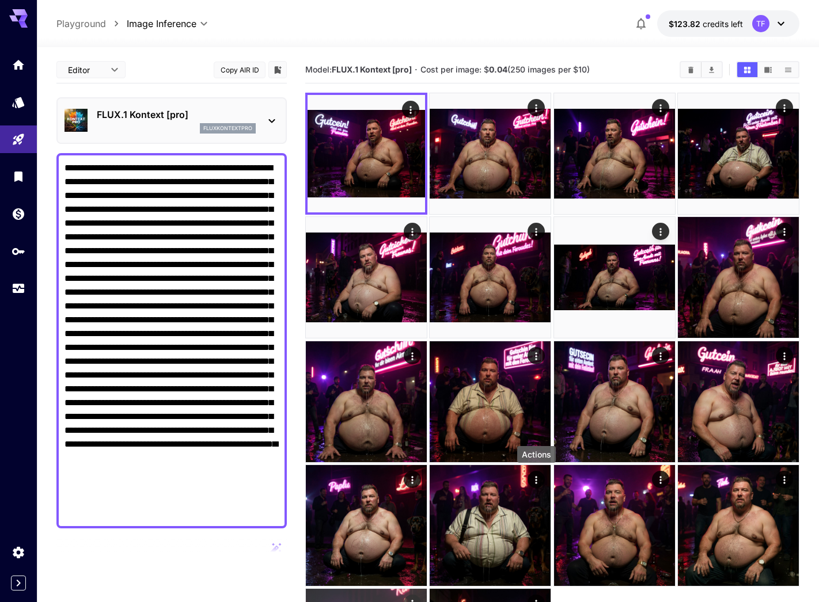
click at [194, 176] on textarea "Raw" at bounding box center [172, 340] width 214 height 359
click at [233, 188] on textarea "Raw" at bounding box center [172, 340] width 214 height 359
paste textarea
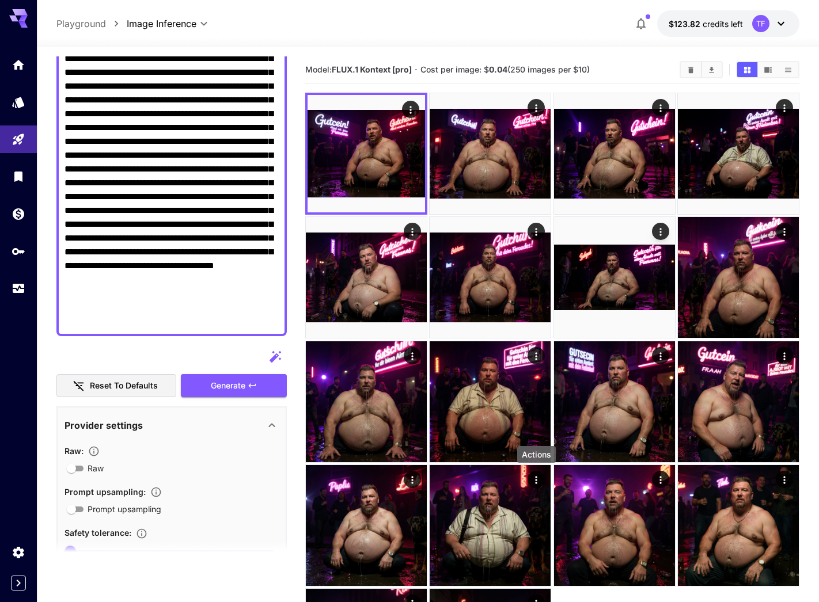
scroll to position [260, 0]
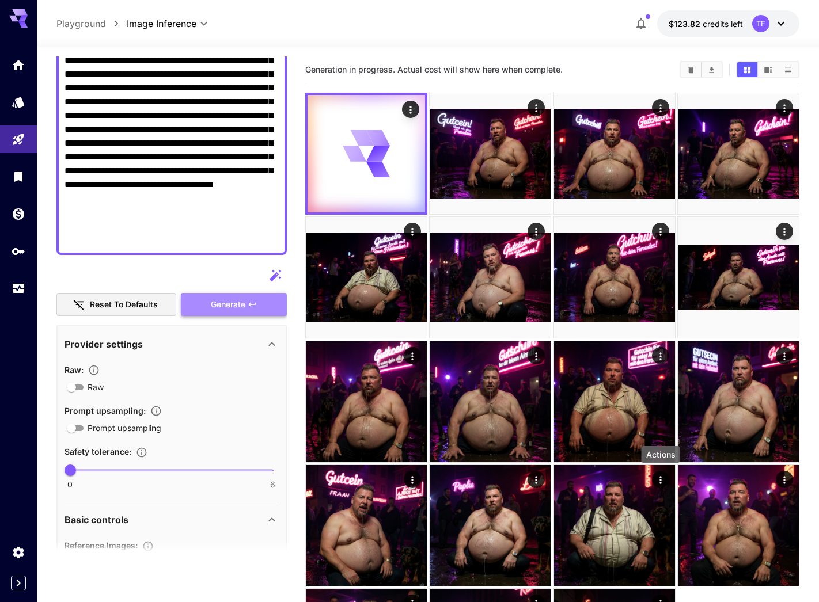
click at [241, 309] on span "Generate" at bounding box center [228, 305] width 35 height 14
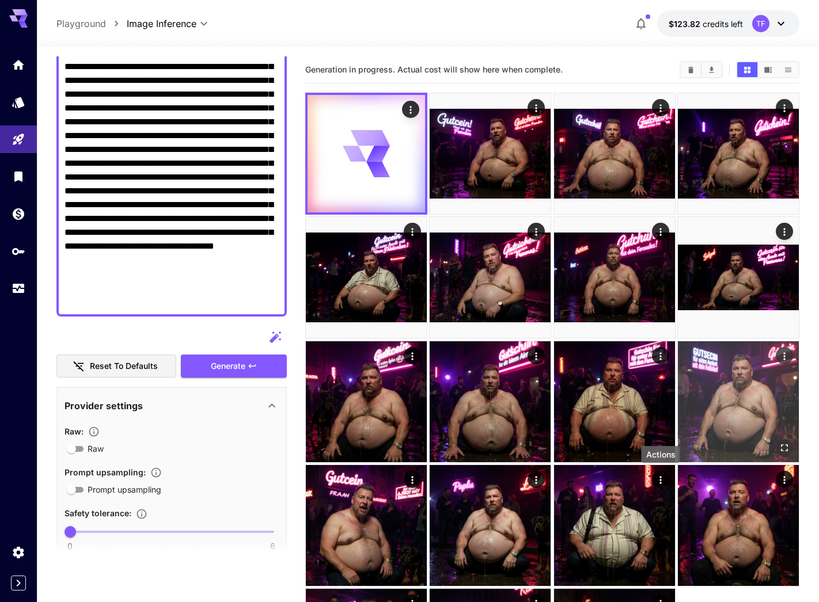
scroll to position [197, 0]
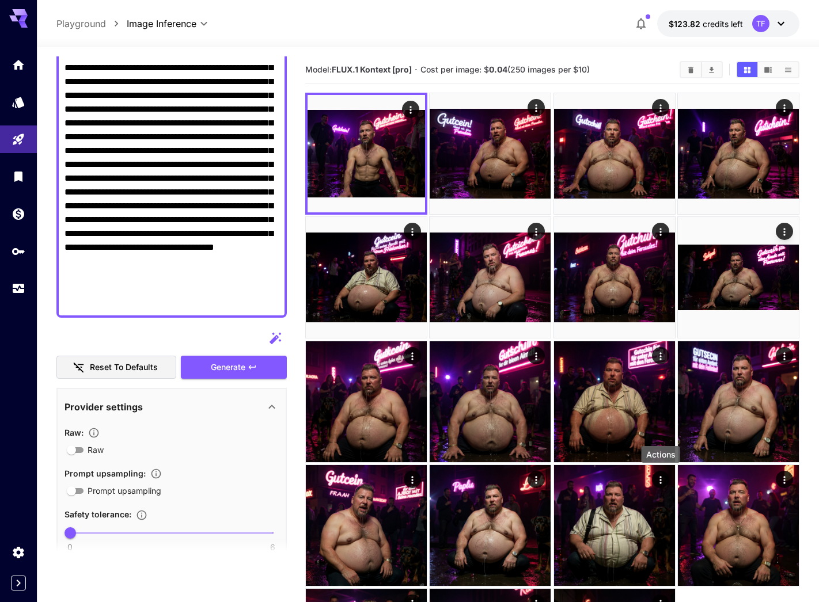
drag, startPoint x: 194, startPoint y: 132, endPoint x: 107, endPoint y: 145, distance: 88.0
click at [107, 145] on textarea "Raw" at bounding box center [172, 137] width 214 height 346
click at [208, 128] on textarea "Raw" at bounding box center [172, 137] width 214 height 346
drag, startPoint x: 812, startPoint y: 516, endPoint x: 176, endPoint y: 172, distance: 723.6
click at [184, 188] on textarea "Raw" at bounding box center [172, 137] width 214 height 346
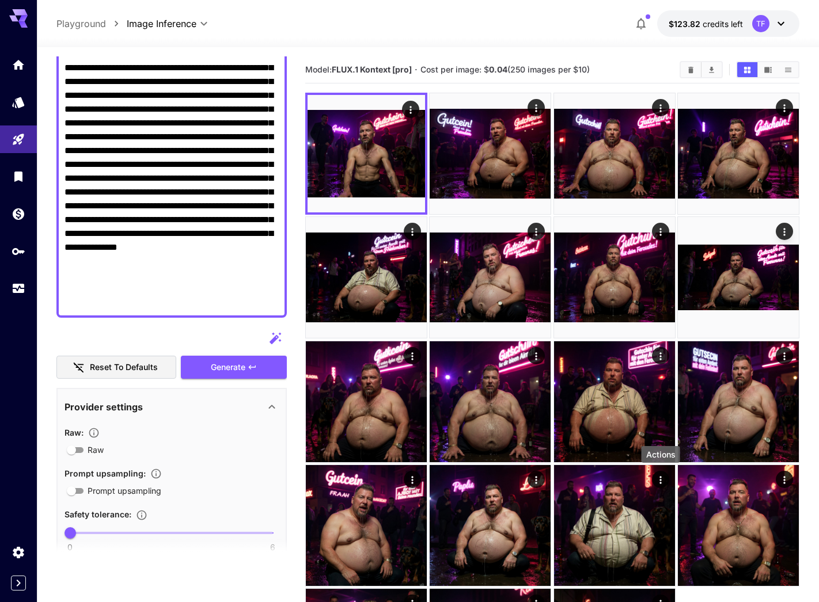
click at [176, 160] on textarea "Raw" at bounding box center [172, 137] width 214 height 346
paste textarea "**********"
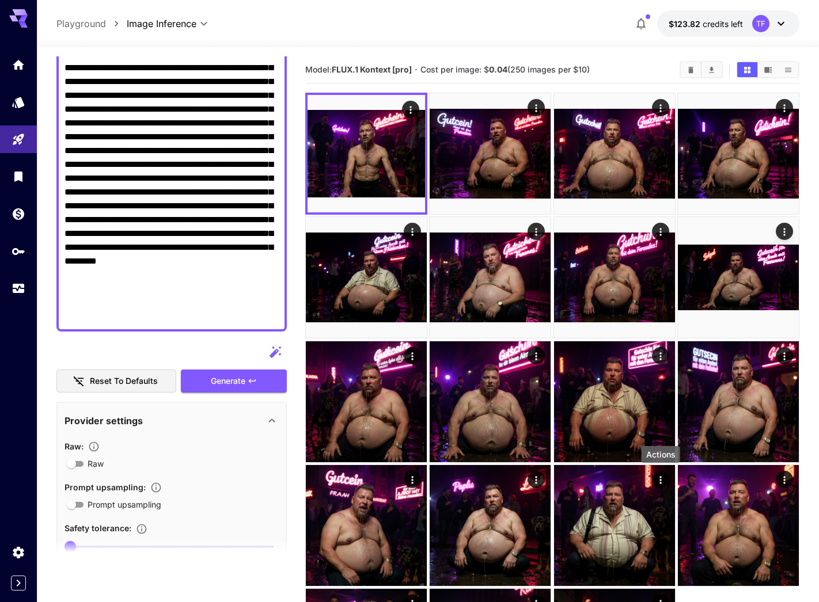
click at [198, 148] on textarea "Raw" at bounding box center [172, 143] width 214 height 359
click at [107, 161] on textarea "Raw" at bounding box center [172, 143] width 214 height 359
click at [187, 143] on textarea "Raw" at bounding box center [172, 143] width 214 height 359
drag, startPoint x: 196, startPoint y: 146, endPoint x: 107, endPoint y: 160, distance: 89.9
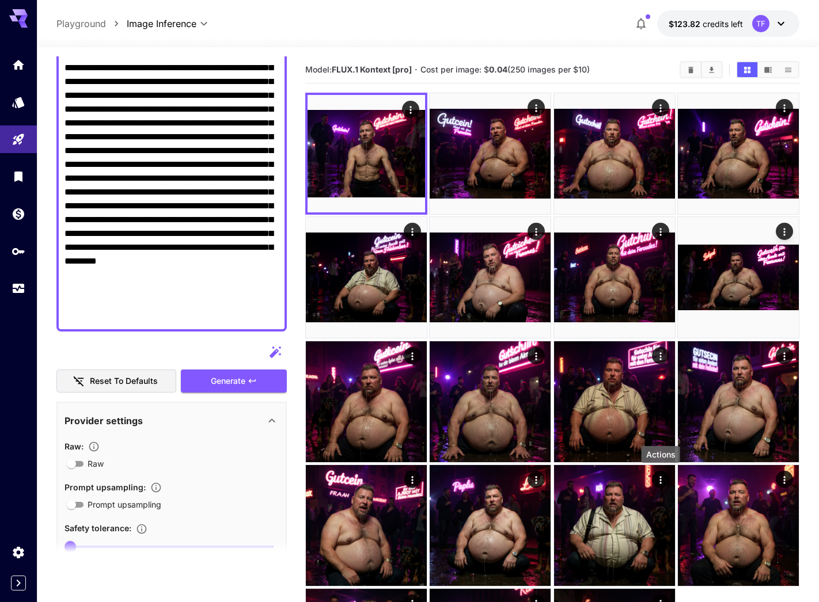
click at [107, 160] on textarea "Raw" at bounding box center [172, 143] width 214 height 359
click at [233, 385] on span "Generate" at bounding box center [228, 381] width 35 height 14
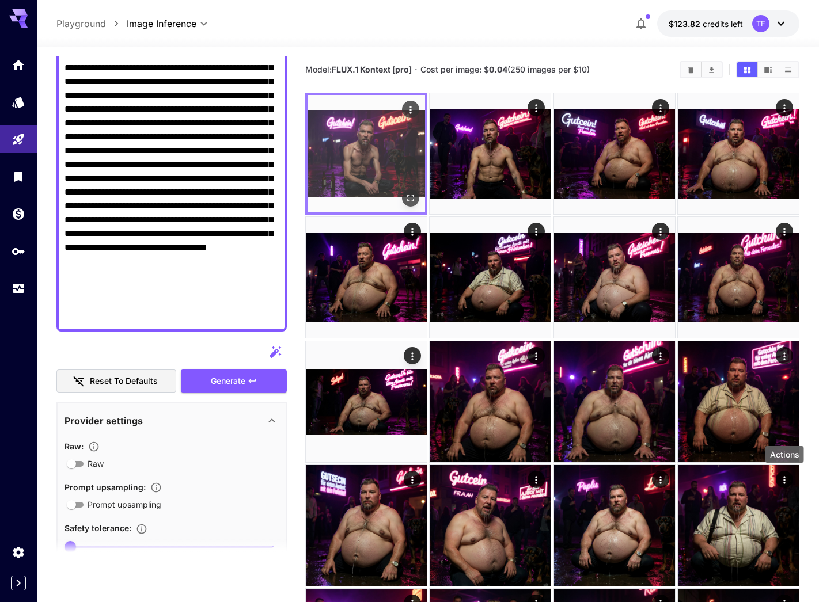
click at [378, 154] on img at bounding box center [366, 153] width 117 height 117
click at [410, 111] on icon "Actions" at bounding box center [411, 110] width 12 height 12
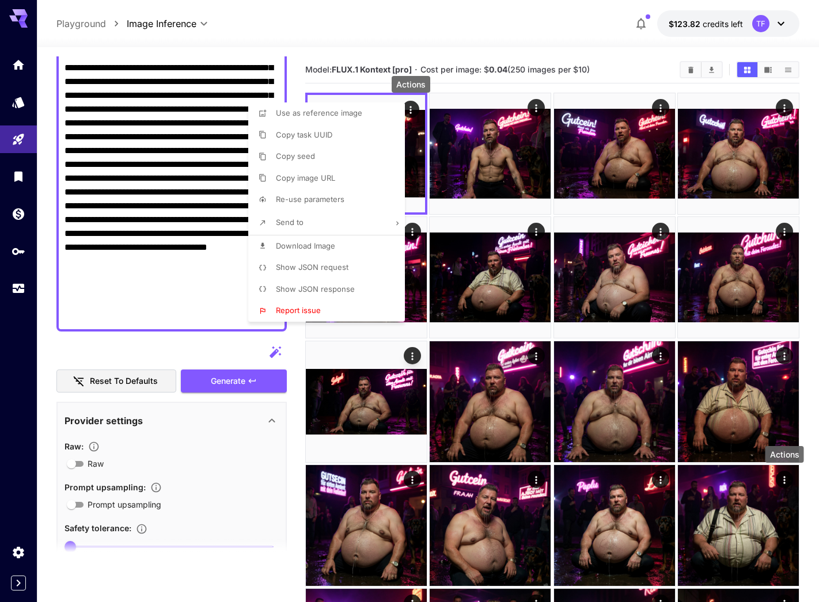
click at [337, 240] on li "Download Image" at bounding box center [330, 247] width 164 height 22
click at [535, 73] on div at bounding box center [409, 301] width 819 height 602
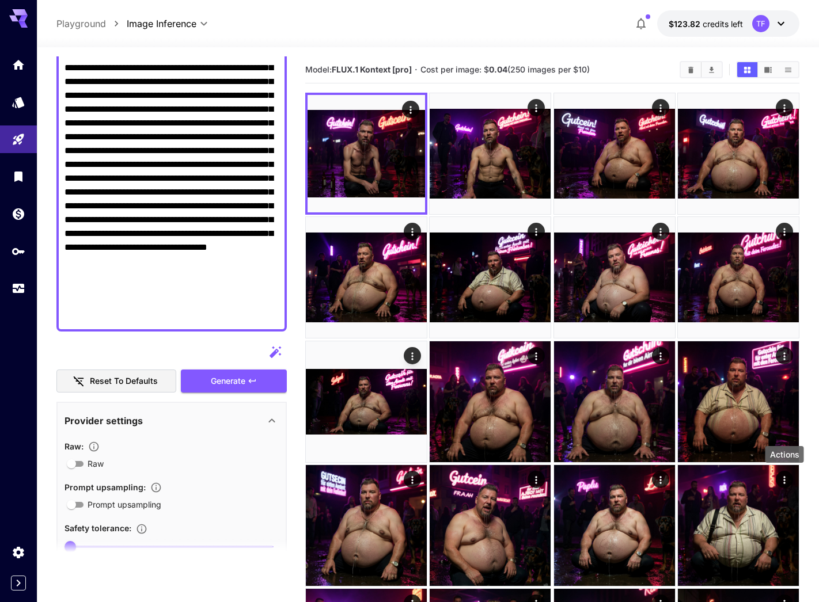
click at [198, 190] on textarea "Raw" at bounding box center [172, 143] width 214 height 359
paste textarea "**********"
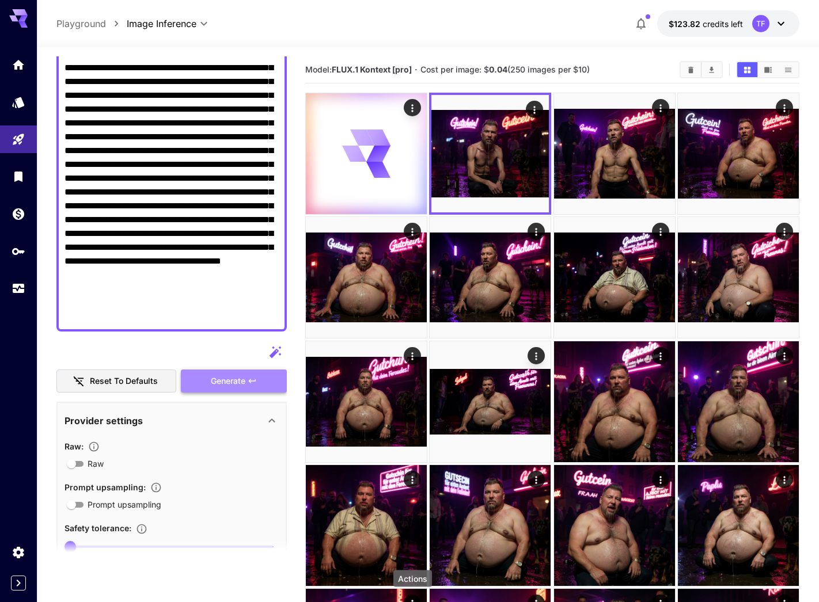
click at [248, 378] on icon "button" at bounding box center [252, 381] width 9 height 9
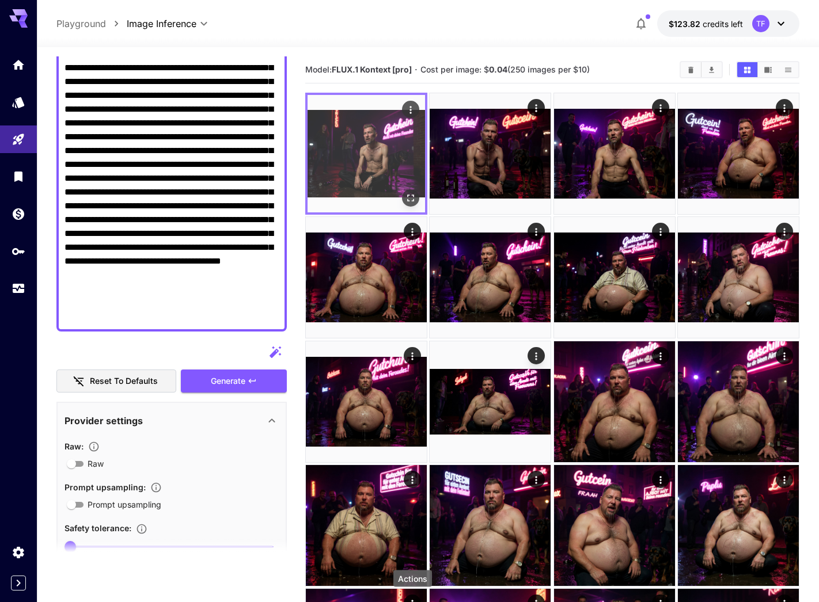
click at [343, 150] on img at bounding box center [366, 153] width 117 height 117
click at [409, 202] on icon "Open in fullscreen" at bounding box center [411, 198] width 12 height 12
click at [414, 108] on icon "Actions" at bounding box center [411, 110] width 12 height 12
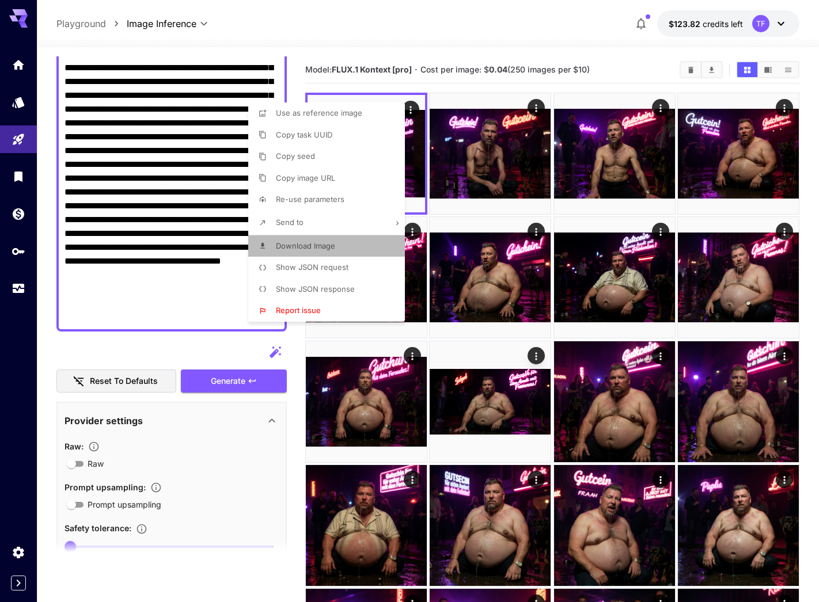
click at [325, 244] on span "Download Image" at bounding box center [305, 245] width 59 height 9
drag, startPoint x: 191, startPoint y: 215, endPoint x: 601, endPoint y: 186, distance: 411.1
click at [192, 215] on div at bounding box center [409, 301] width 819 height 602
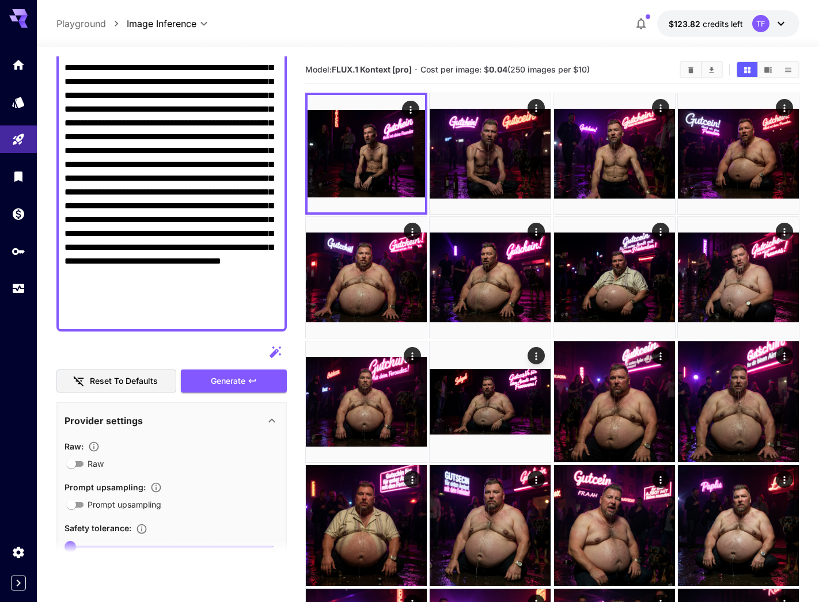
click at [237, 121] on textarea "Raw" at bounding box center [172, 143] width 214 height 359
paste textarea
click at [192, 227] on textarea "Raw" at bounding box center [172, 143] width 214 height 359
click at [190, 214] on textarea "Raw" at bounding box center [172, 143] width 214 height 359
paste textarea "**********"
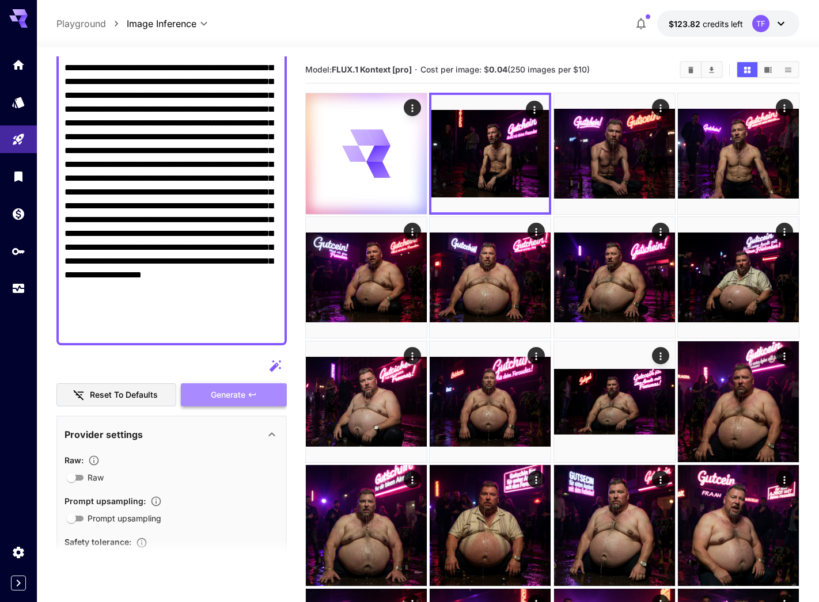
click at [246, 391] on button "Generate" at bounding box center [234, 396] width 106 height 24
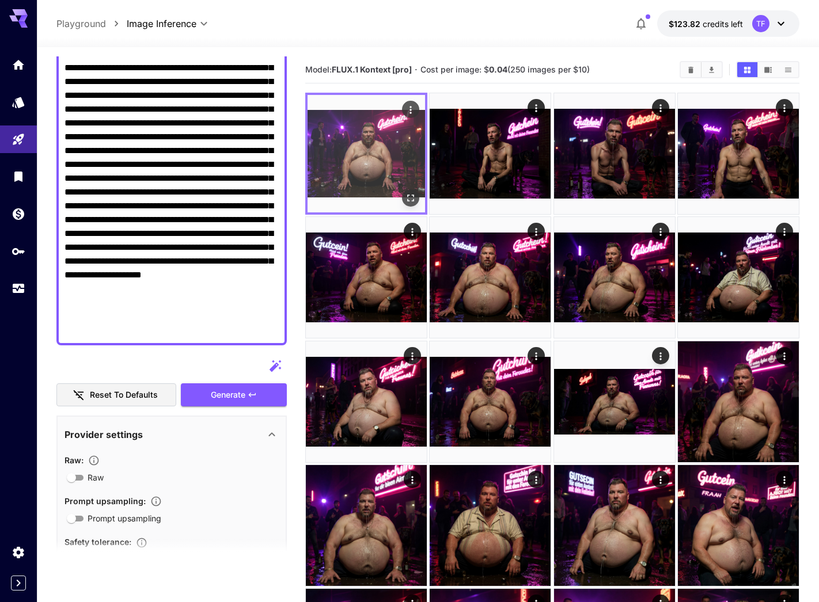
click at [372, 154] on img at bounding box center [366, 153] width 117 height 117
click at [411, 193] on icon "Open in fullscreen" at bounding box center [411, 198] width 12 height 12
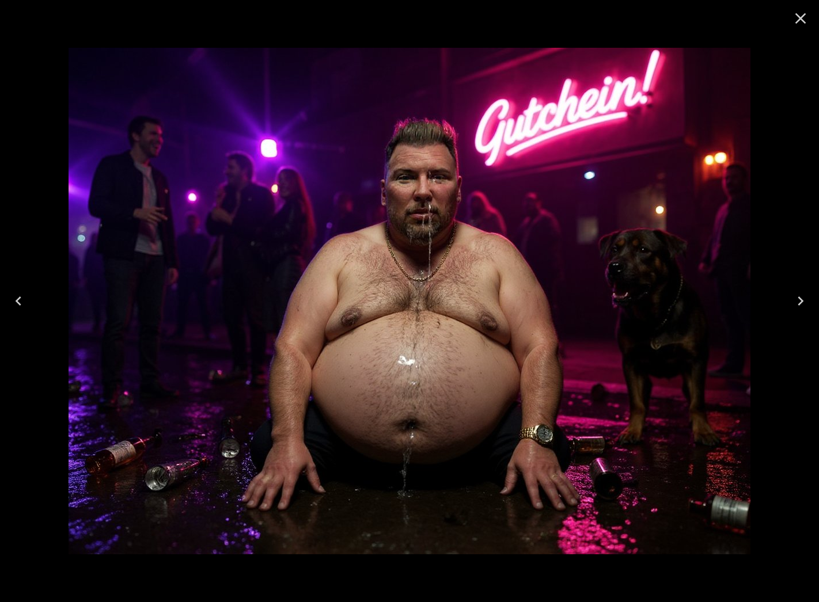
click at [748, 15] on icon "Close" at bounding box center [800, 18] width 11 height 11
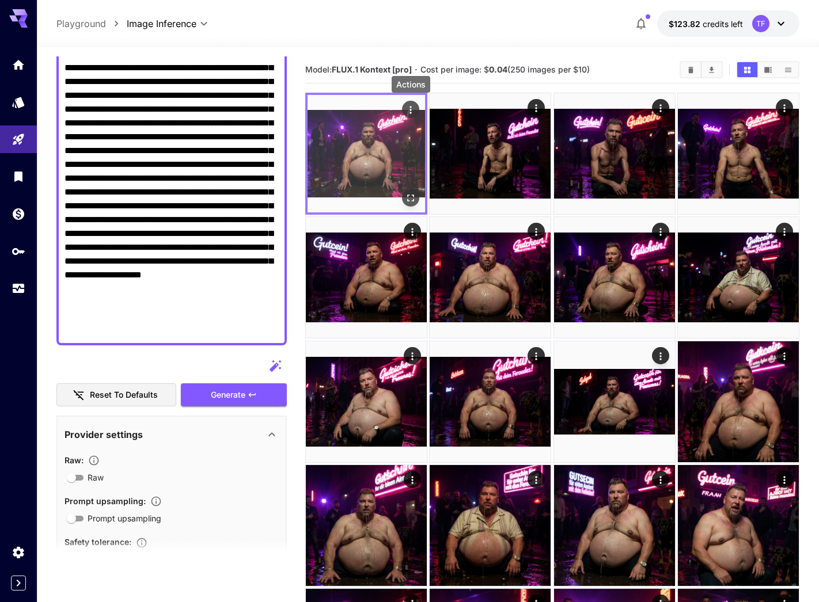
click at [411, 106] on icon "Actions" at bounding box center [411, 110] width 12 height 12
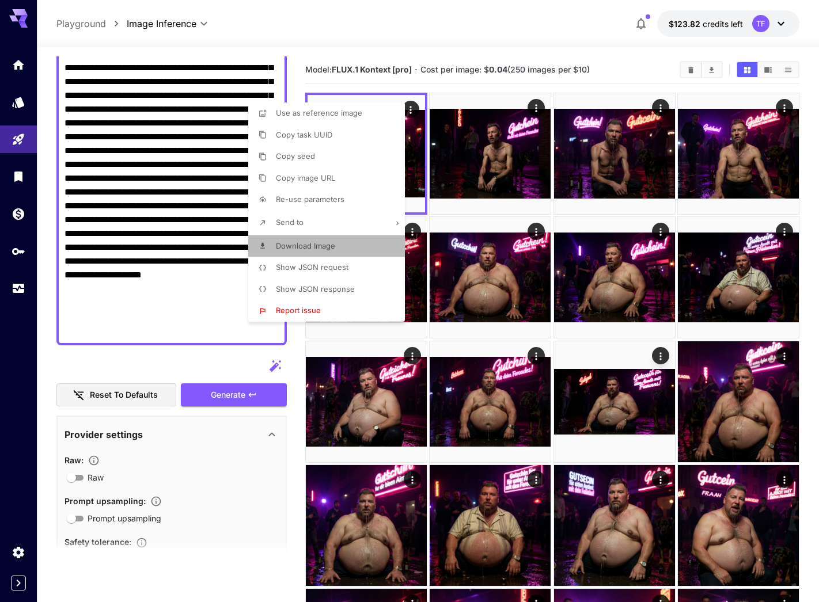
drag, startPoint x: 308, startPoint y: 240, endPoint x: 445, endPoint y: 278, distance: 141.7
click at [308, 241] on span "Download Image" at bounding box center [305, 245] width 59 height 9
click at [218, 358] on div at bounding box center [409, 301] width 819 height 602
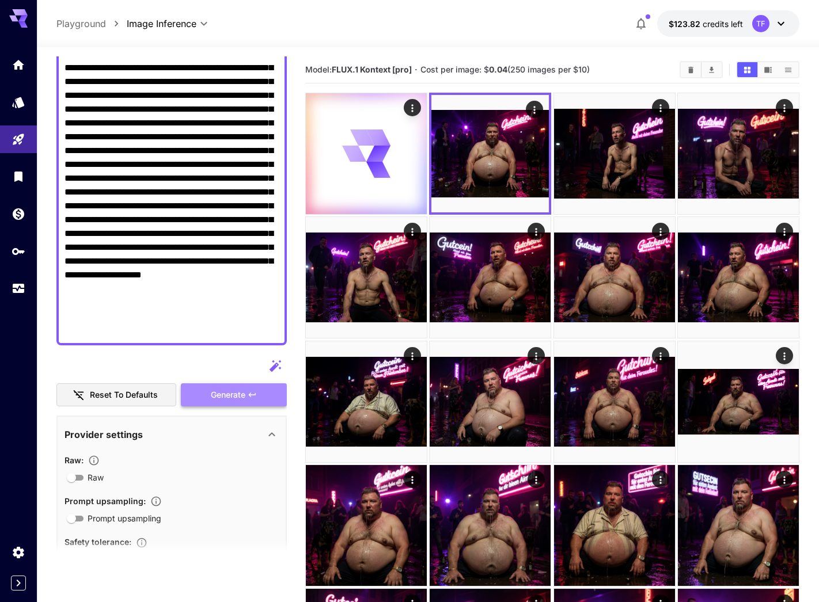
click at [249, 396] on icon "button" at bounding box center [252, 394] width 9 height 9
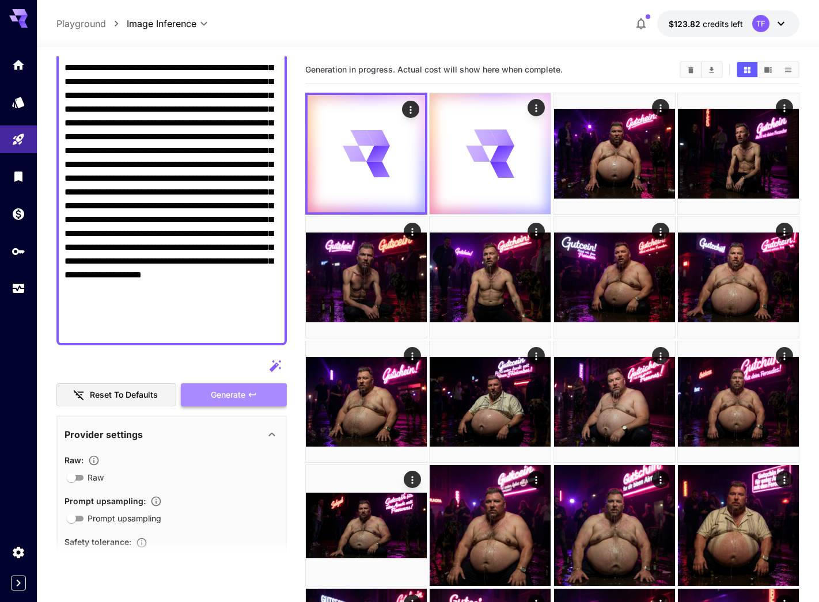
click at [248, 396] on icon "button" at bounding box center [252, 394] width 9 height 9
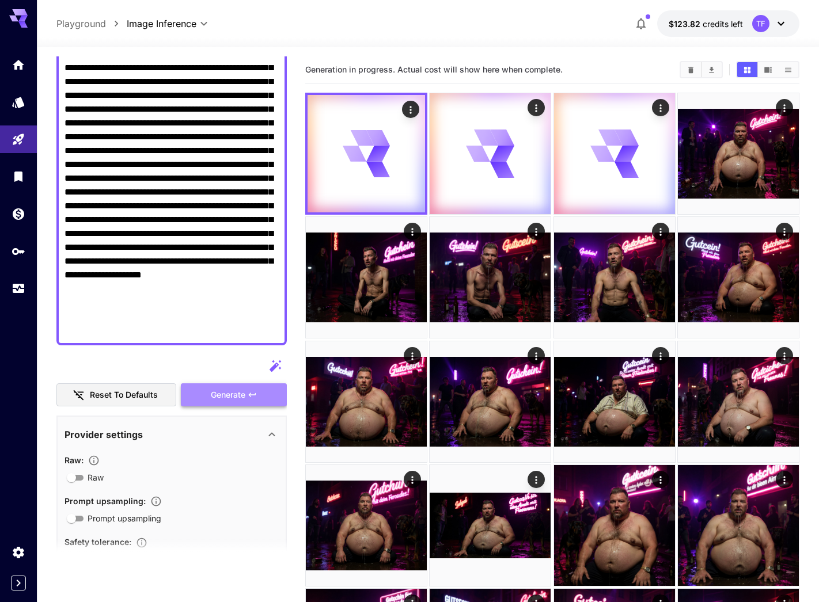
click at [248, 396] on icon "button" at bounding box center [252, 394] width 9 height 9
click at [249, 396] on icon "button" at bounding box center [252, 394] width 9 height 9
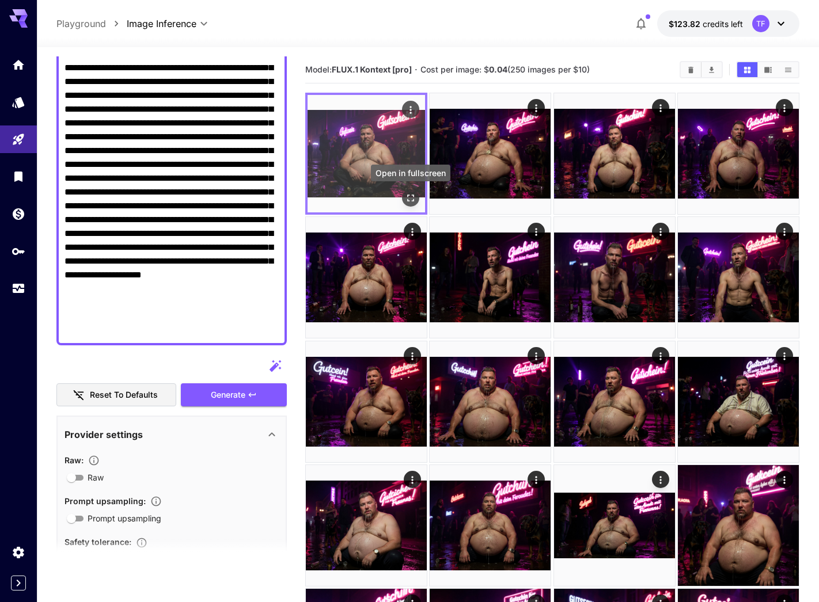
click at [408, 196] on icon "Open in fullscreen" at bounding box center [411, 198] width 12 height 12
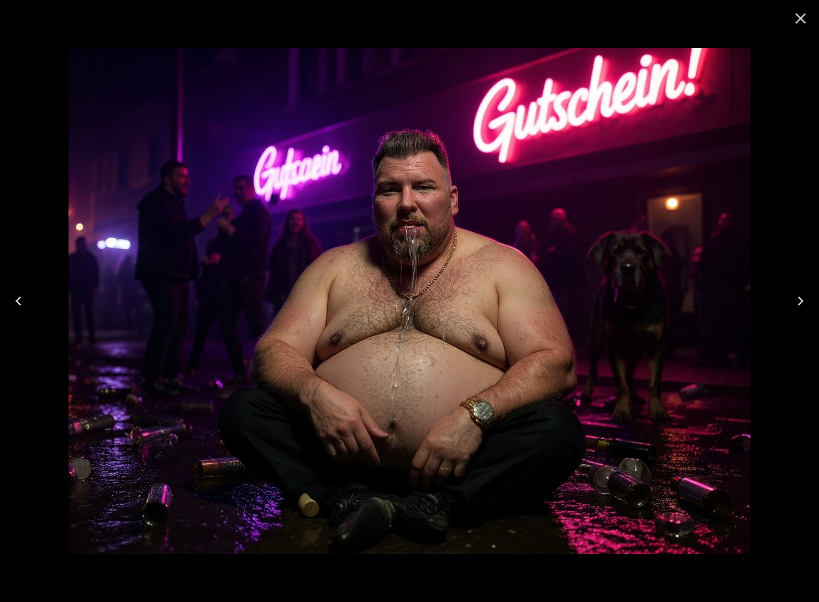
click at [748, 12] on icon "Close" at bounding box center [800, 18] width 18 height 18
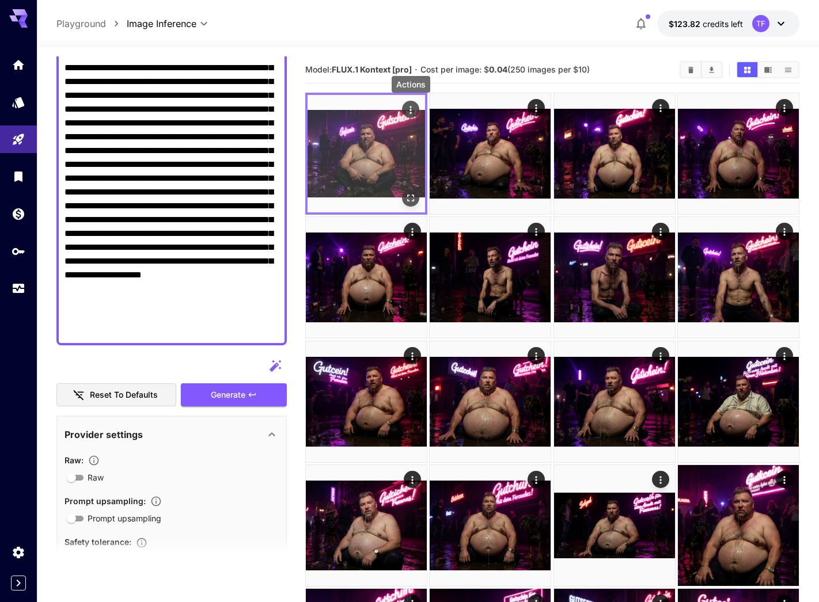
click at [414, 114] on icon "Actions" at bounding box center [411, 110] width 12 height 12
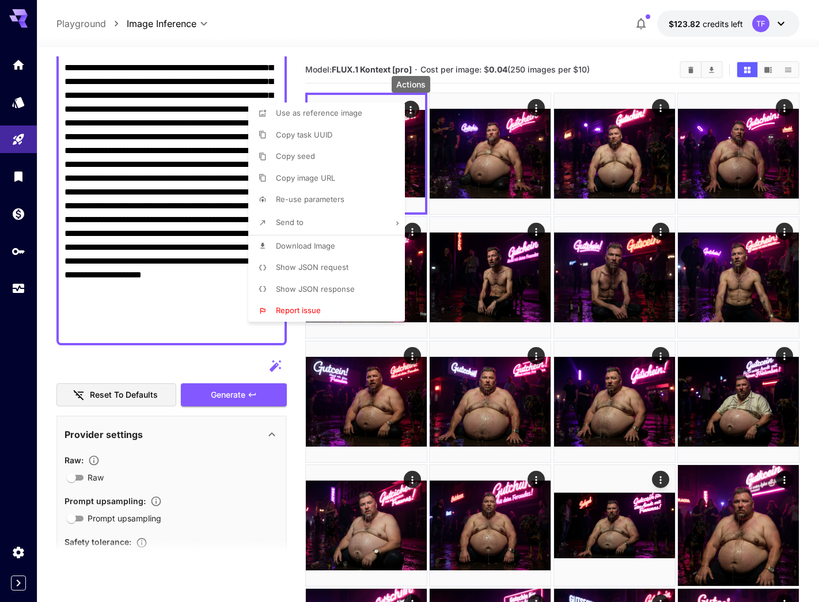
click at [328, 247] on span "Download Image" at bounding box center [305, 245] width 59 height 9
click at [501, 150] on div at bounding box center [409, 301] width 819 height 602
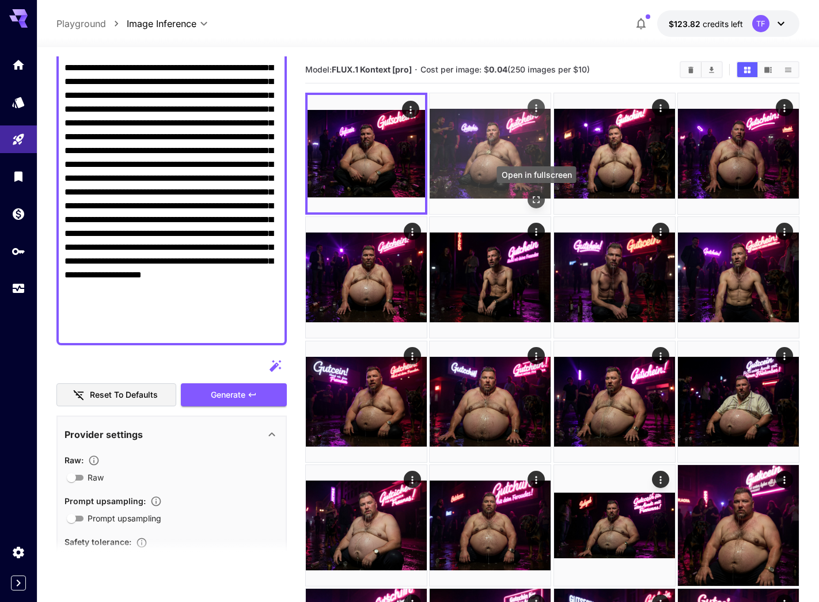
click at [535, 197] on icon "Open in fullscreen" at bounding box center [536, 199] width 7 height 7
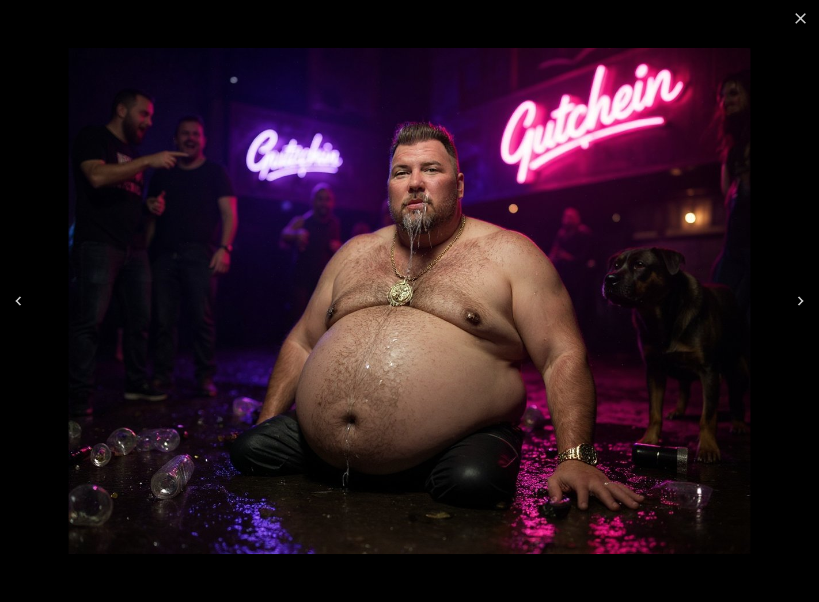
click at [748, 14] on icon "Close" at bounding box center [800, 18] width 18 height 18
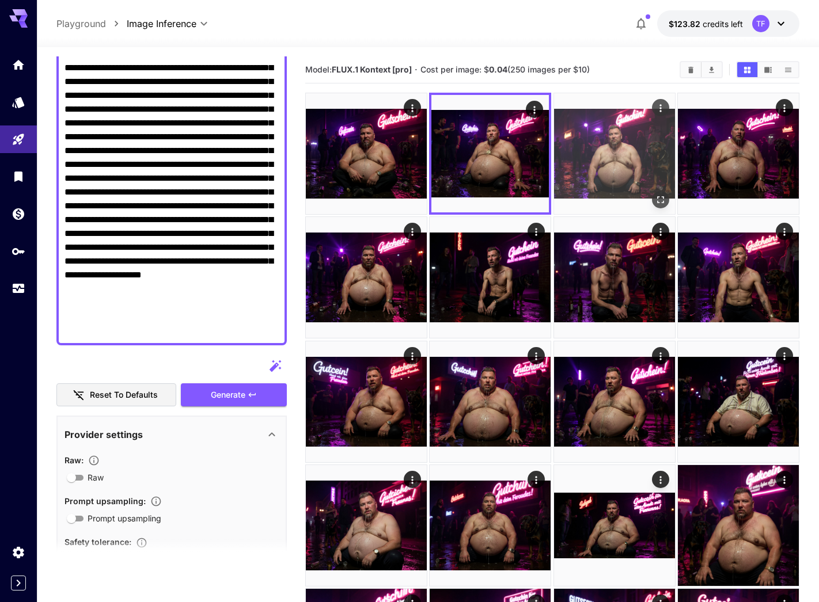
click at [654, 192] on div "Open in fullscreen" at bounding box center [660, 199] width 17 height 17
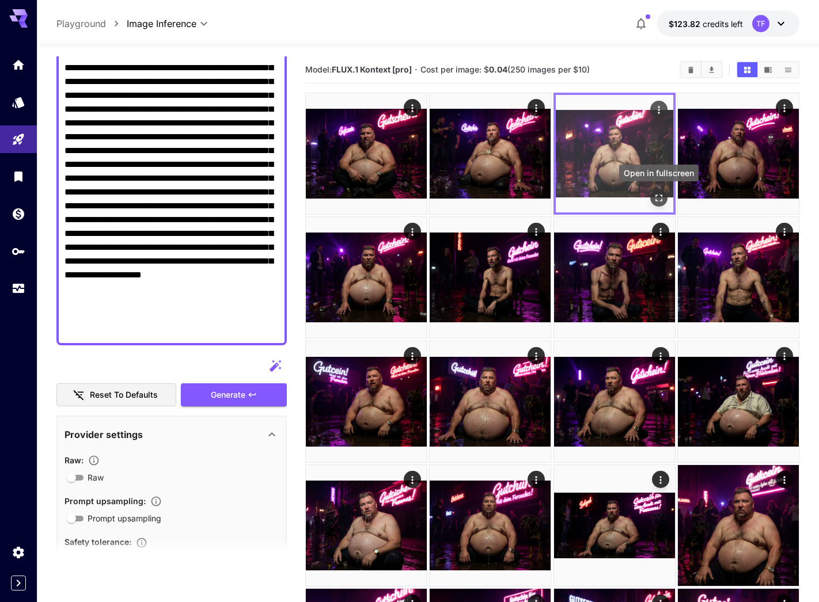
click at [655, 196] on icon "Open in fullscreen" at bounding box center [659, 198] width 12 height 12
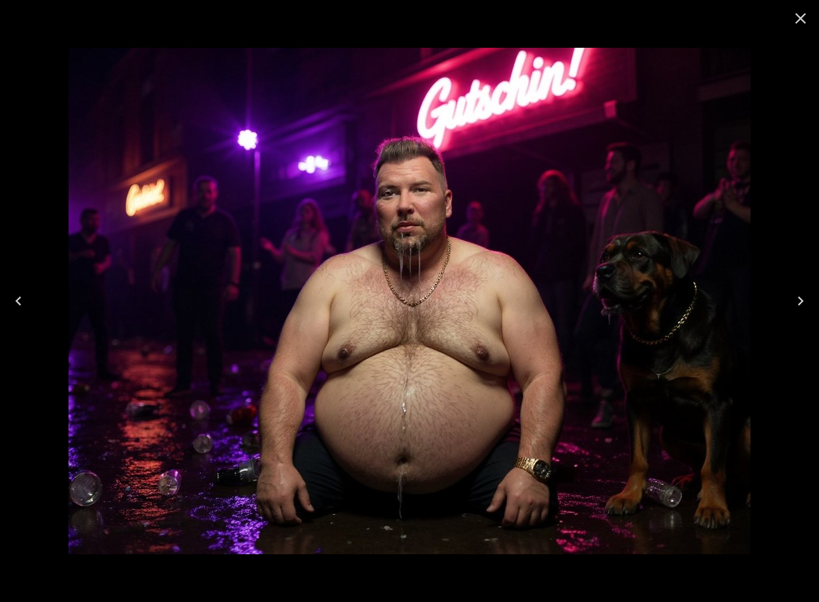
click at [748, 16] on icon "Close" at bounding box center [800, 18] width 18 height 18
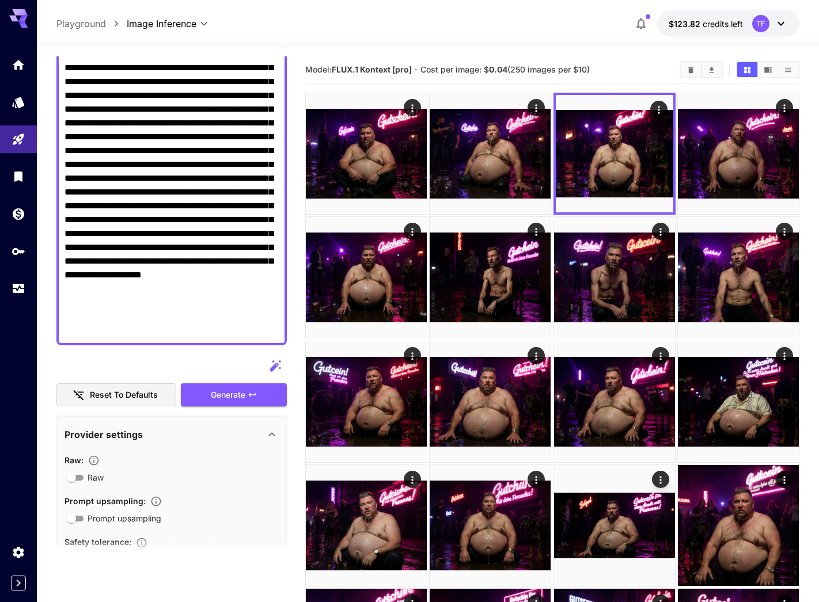
click at [114, 245] on textarea "Raw" at bounding box center [172, 150] width 214 height 373
paste textarea "**********"
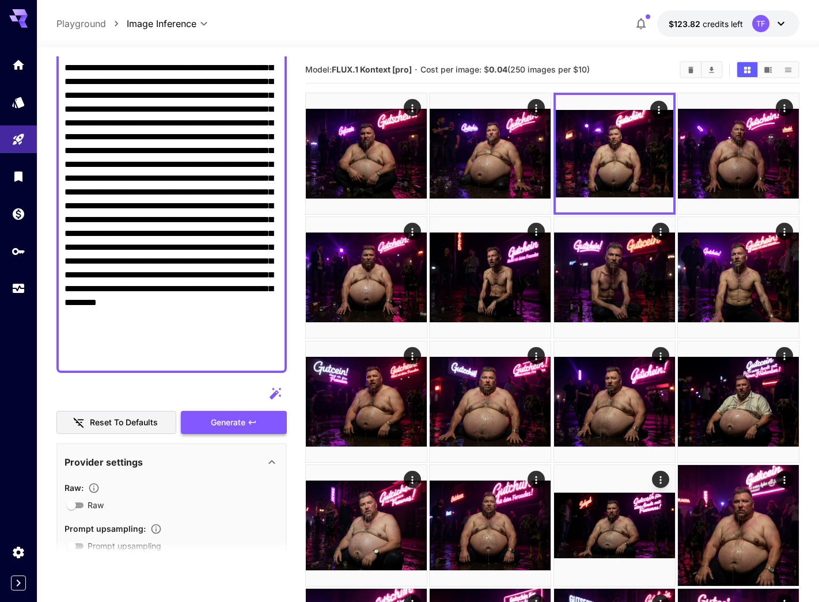
type textarea "**********"
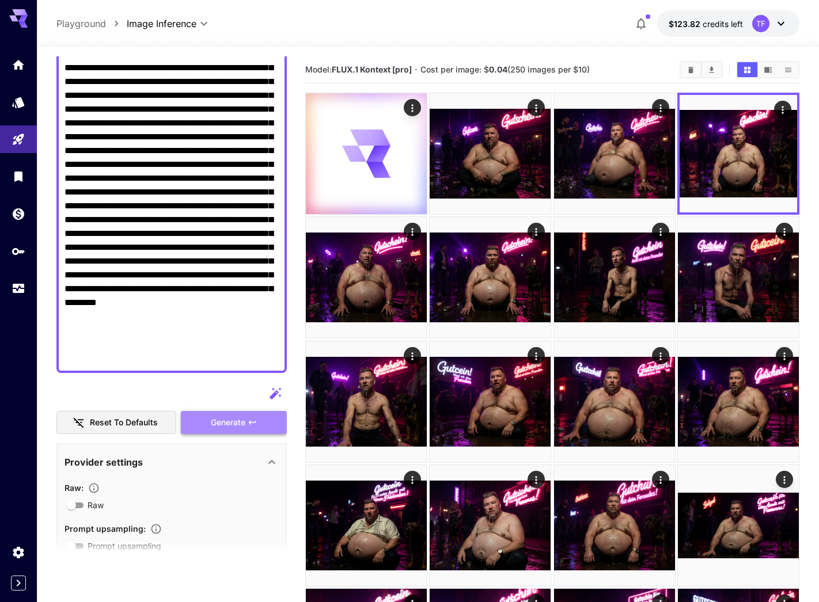
click at [241, 418] on span "Generate" at bounding box center [228, 423] width 35 height 14
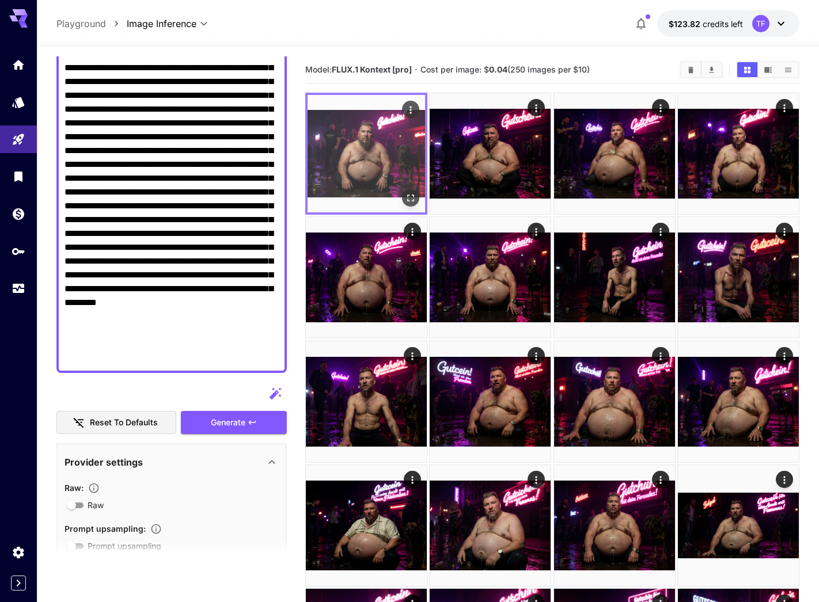
click at [383, 144] on img at bounding box center [366, 153] width 117 height 117
click at [408, 202] on icon "Open in fullscreen" at bounding box center [411, 198] width 12 height 12
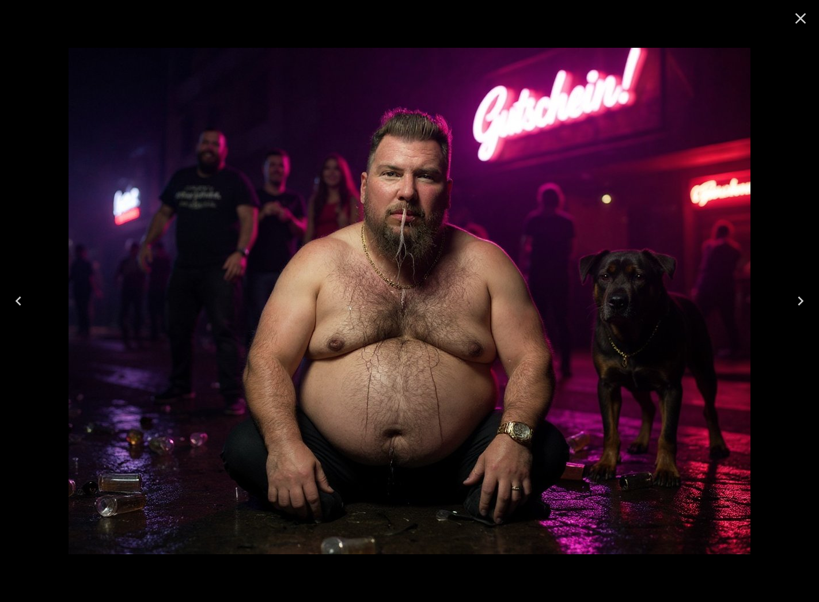
click at [748, 15] on icon "Close" at bounding box center [800, 18] width 18 height 18
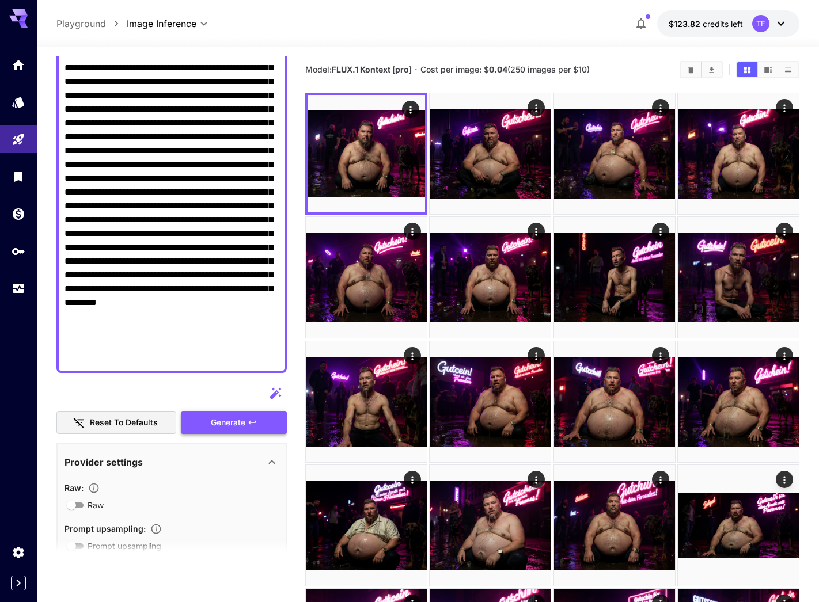
click at [246, 412] on button "Generate" at bounding box center [234, 423] width 106 height 24
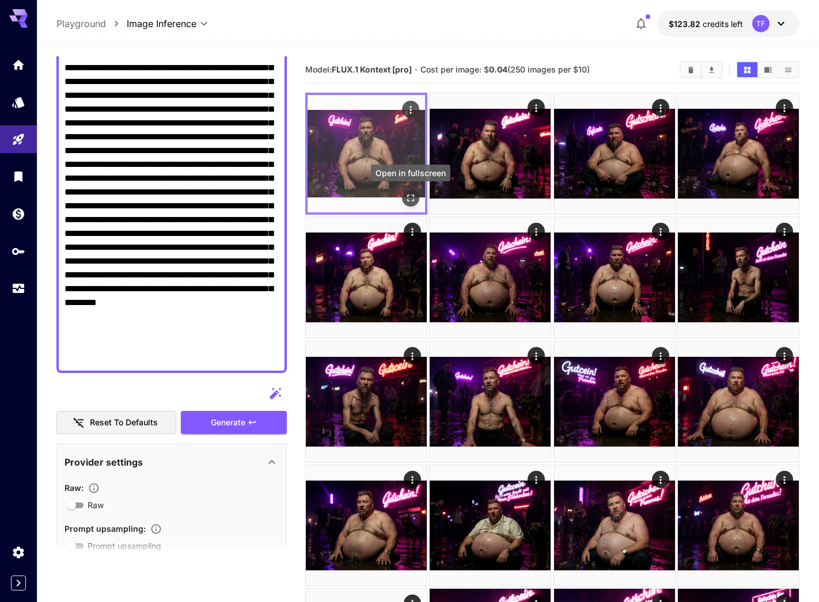
click at [412, 204] on icon "Open in fullscreen" at bounding box center [411, 198] width 12 height 12
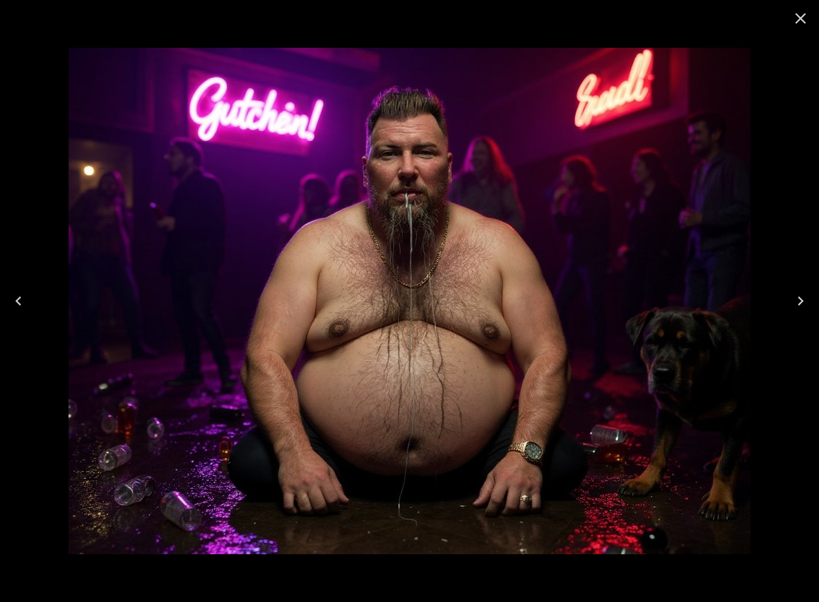
scroll to position [197, 0]
click at [801, 19] on icon "Close" at bounding box center [800, 18] width 11 height 11
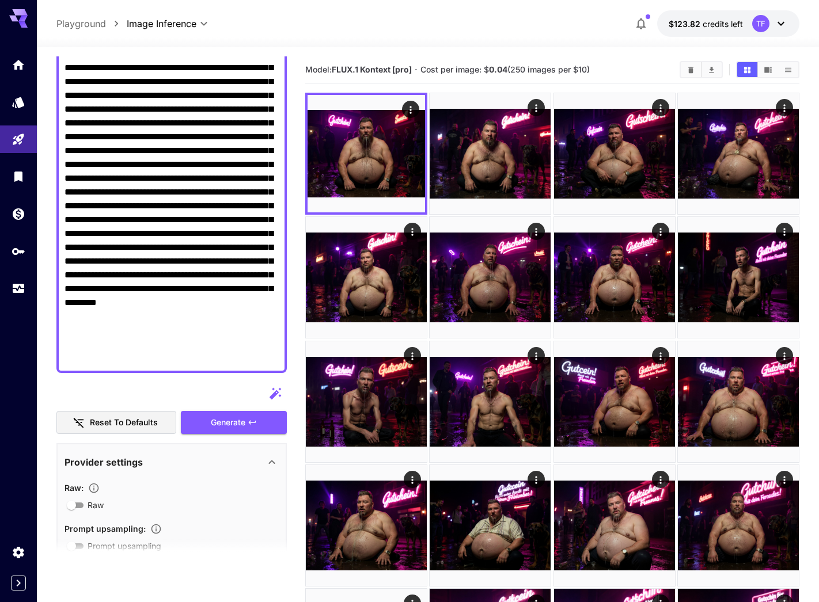
click at [184, 198] on textarea "Raw" at bounding box center [172, 164] width 214 height 401
paste textarea "**********"
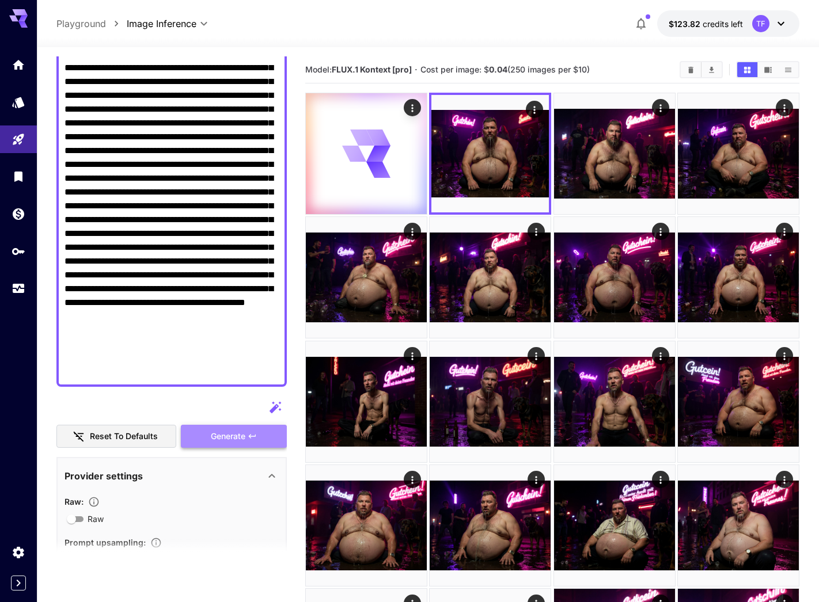
click at [259, 434] on button "Generate" at bounding box center [234, 437] width 106 height 24
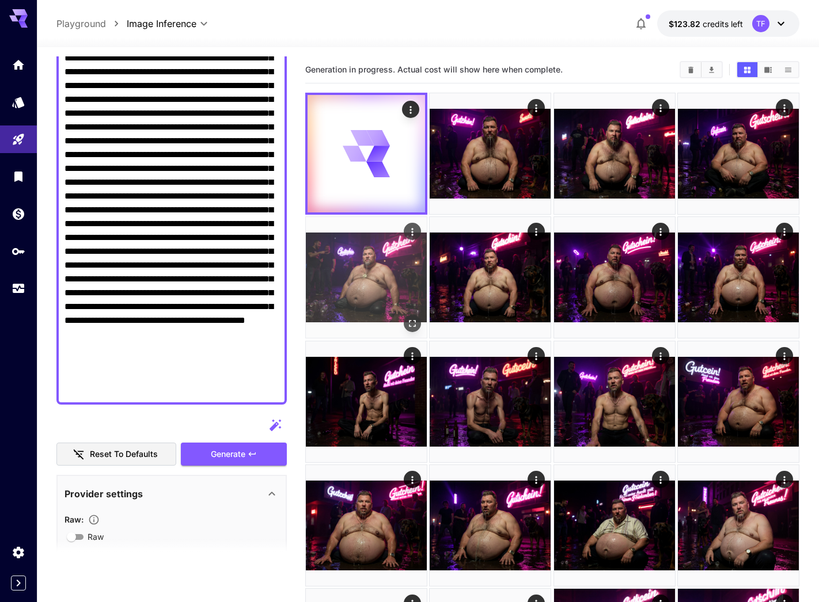
scroll to position [178, 0]
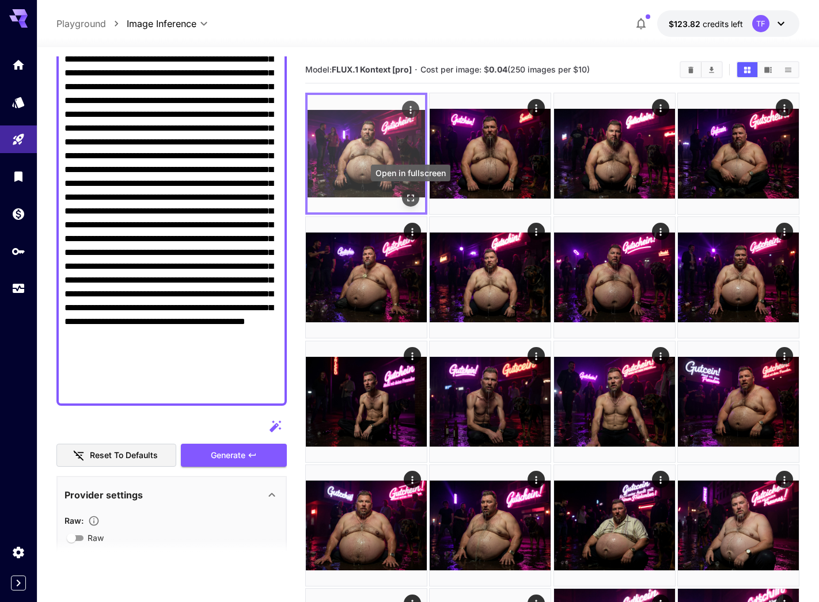
click at [410, 196] on icon "Open in fullscreen" at bounding box center [411, 198] width 12 height 12
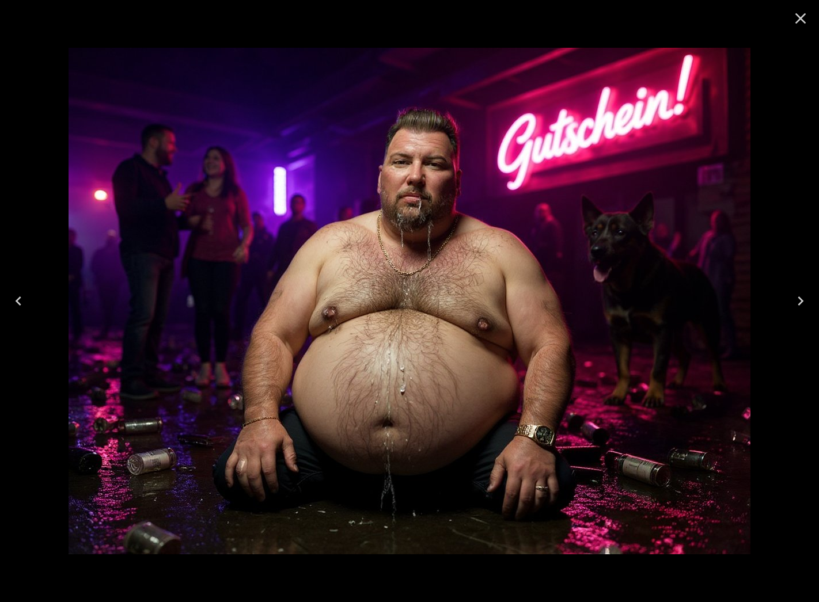
click at [788, 13] on button "Close" at bounding box center [801, 19] width 28 height 28
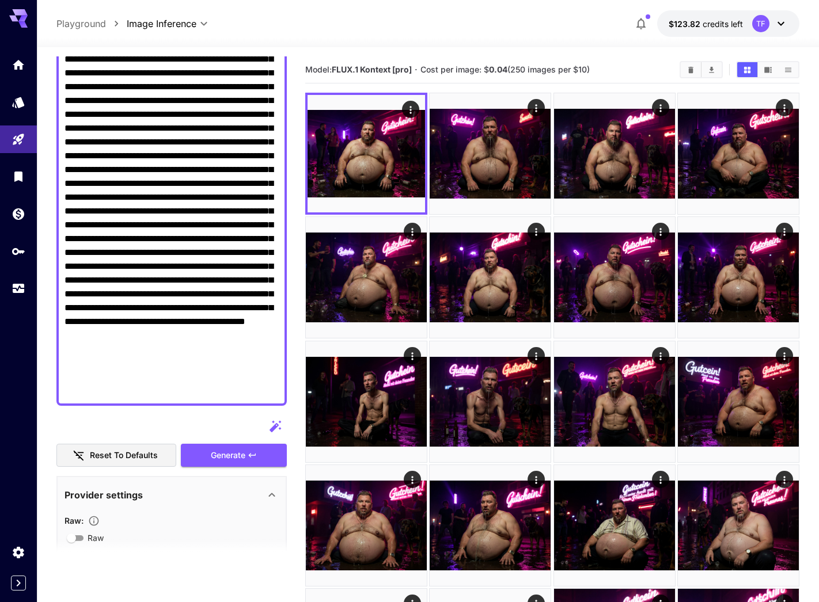
click at [165, 205] on textarea "Raw" at bounding box center [172, 190] width 214 height 415
paste textarea "**********"
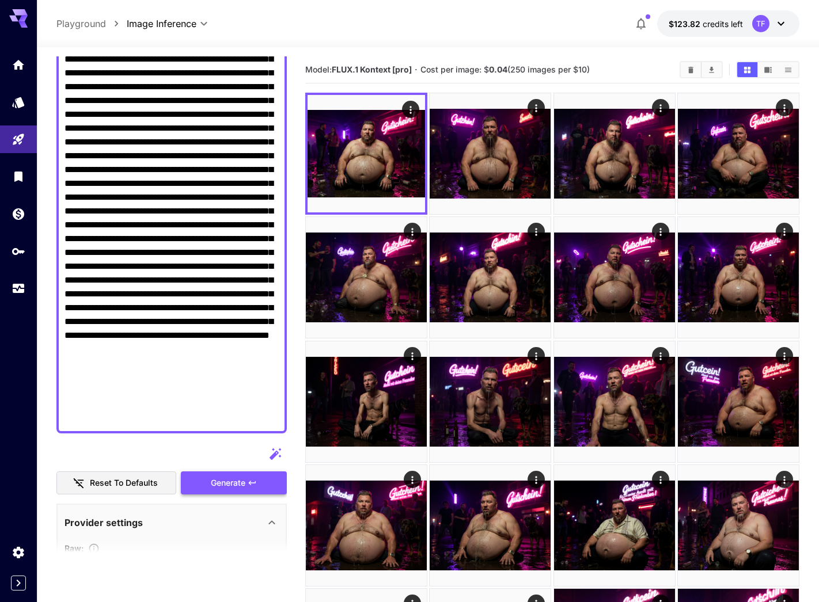
click at [236, 482] on span "Generate" at bounding box center [228, 483] width 35 height 14
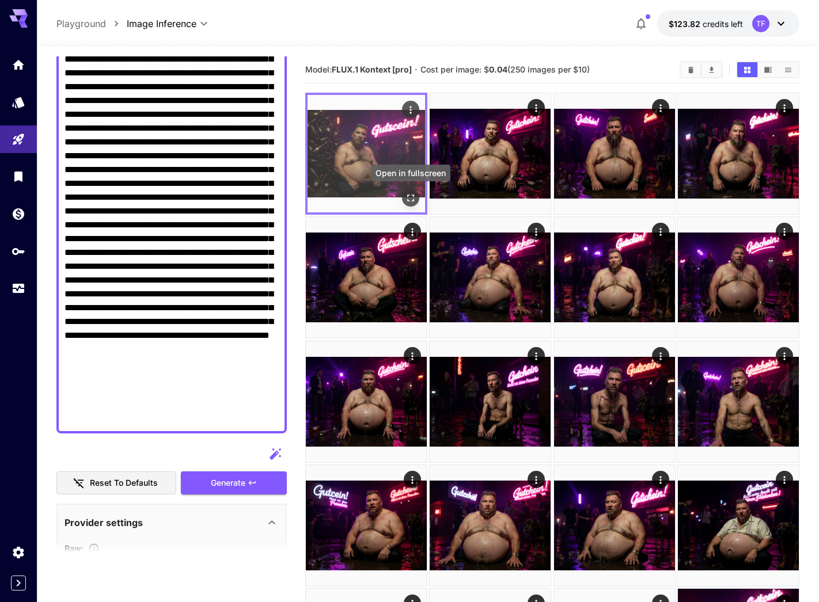
click at [404, 198] on button "Open in fullscreen" at bounding box center [410, 197] width 17 height 17
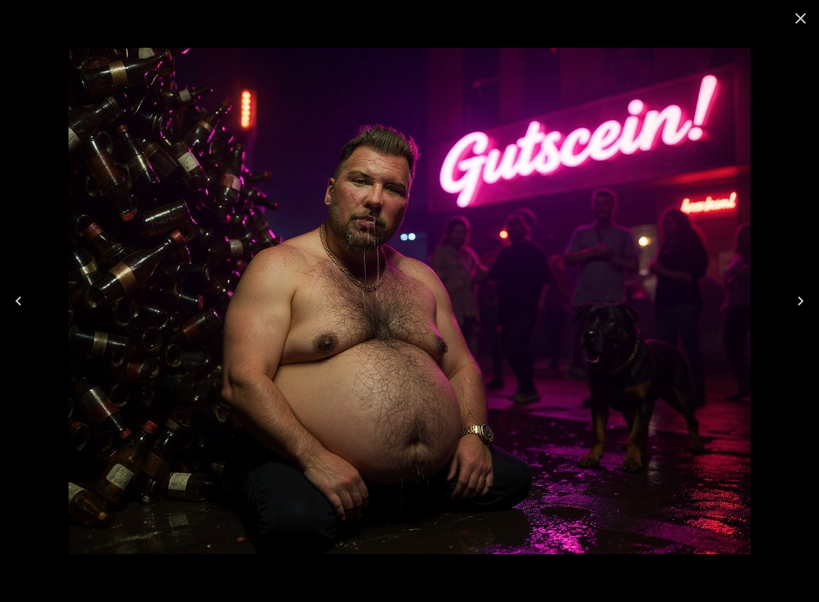
click at [797, 18] on icon "Close" at bounding box center [800, 18] width 18 height 18
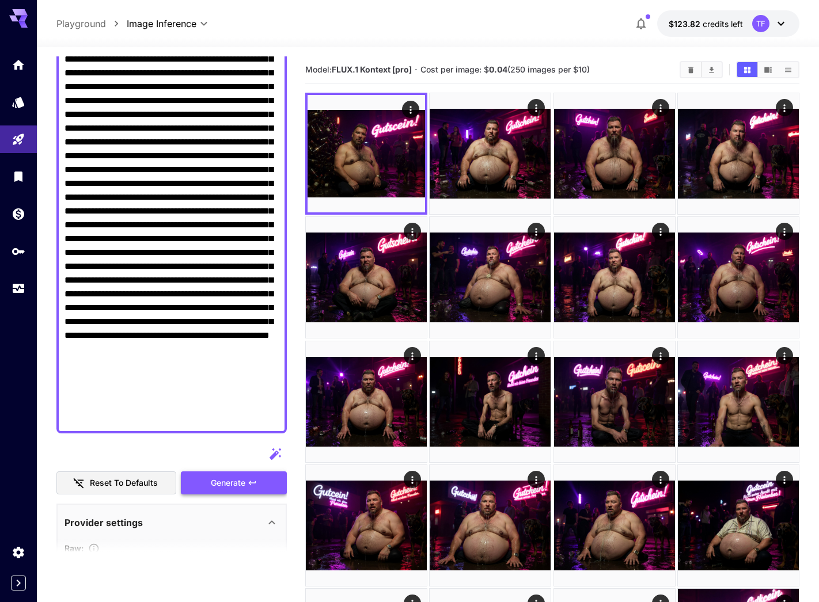
click at [224, 484] on span "Generate" at bounding box center [228, 483] width 35 height 14
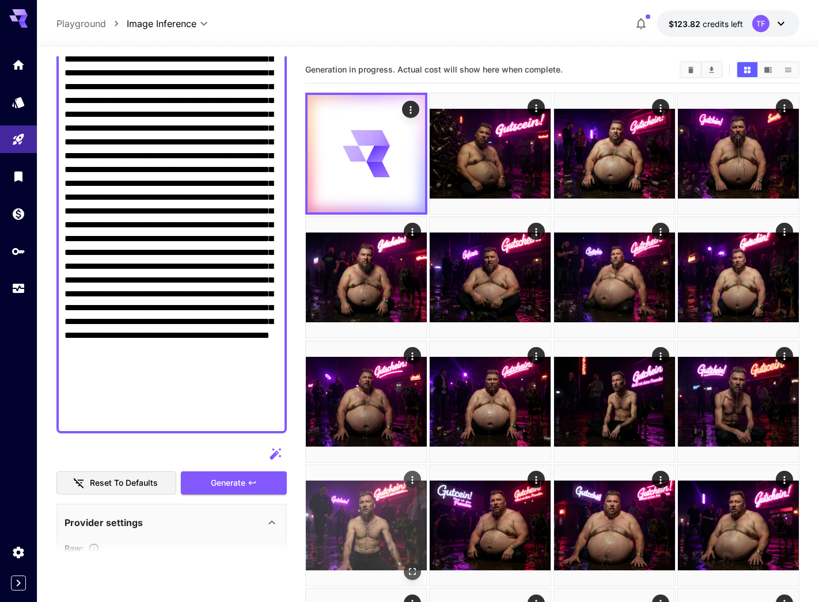
scroll to position [0, 0]
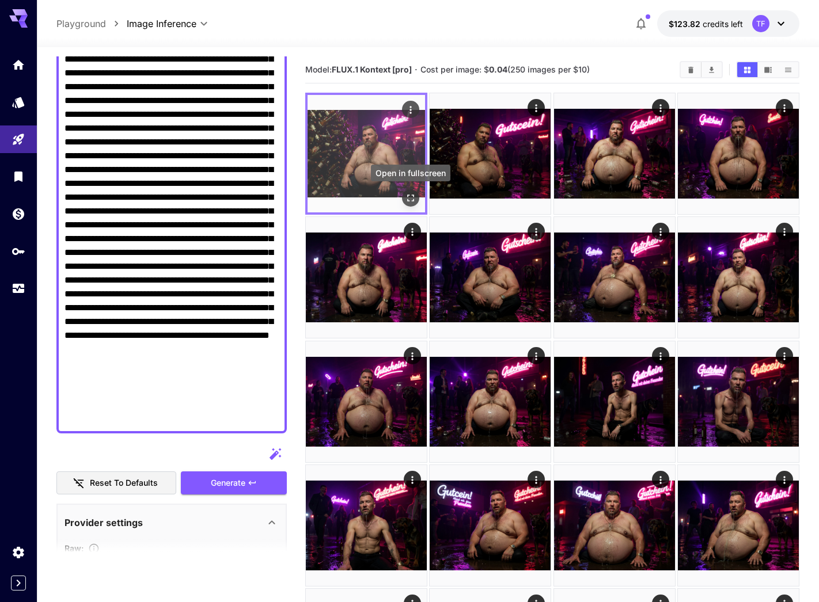
click at [412, 198] on icon "Open in fullscreen" at bounding box center [411, 198] width 12 height 12
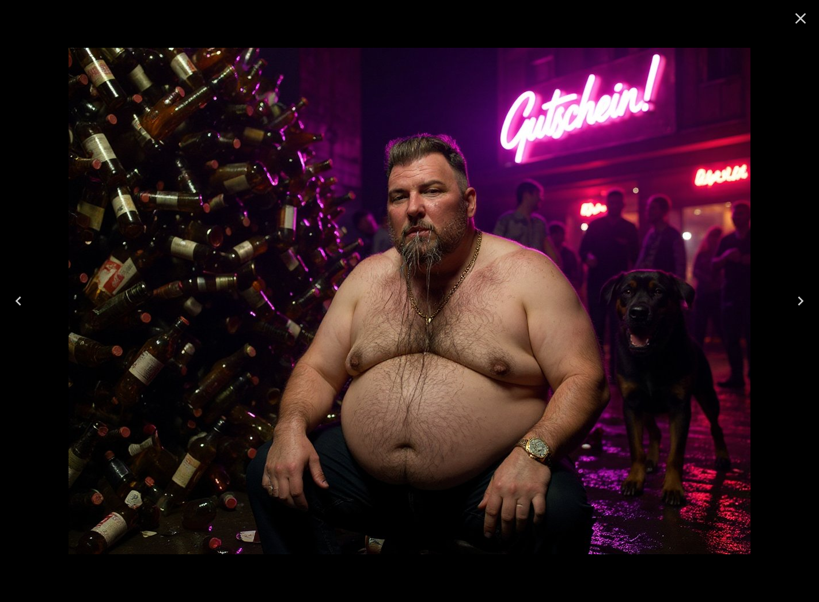
click at [801, 19] on icon "Close" at bounding box center [800, 18] width 11 height 11
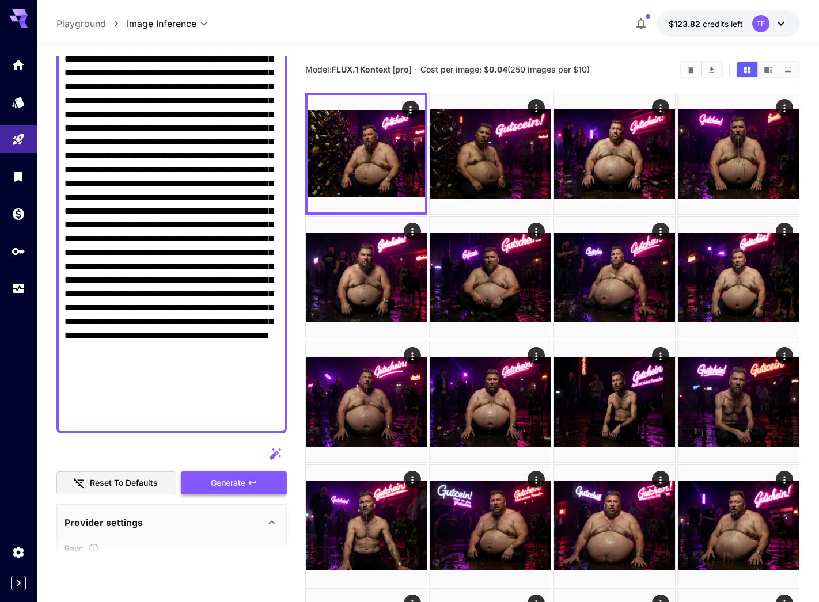
click at [246, 488] on button "Generate" at bounding box center [234, 484] width 106 height 24
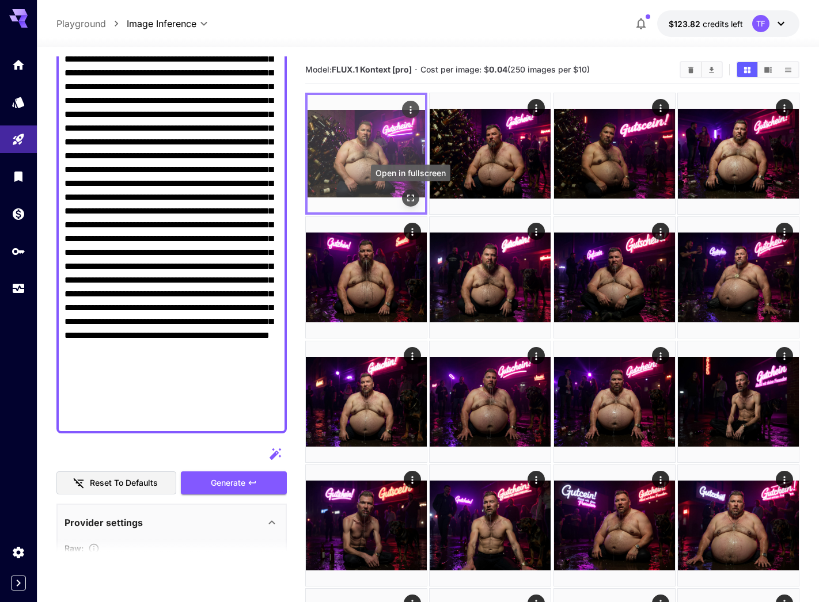
click at [418, 192] on div "Open in fullscreen" at bounding box center [410, 197] width 17 height 17
click at [411, 195] on icon "Open in fullscreen" at bounding box center [411, 198] width 12 height 12
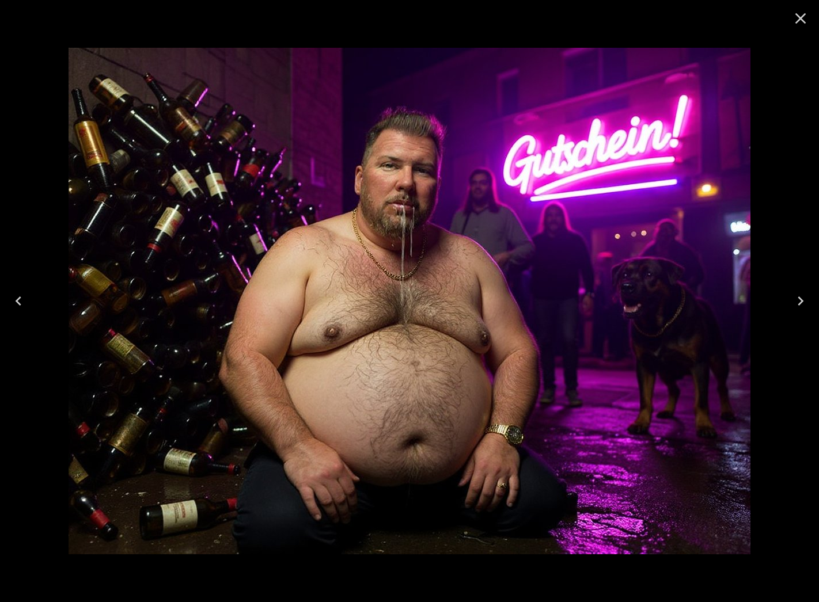
click at [803, 14] on icon "Close" at bounding box center [800, 18] width 18 height 18
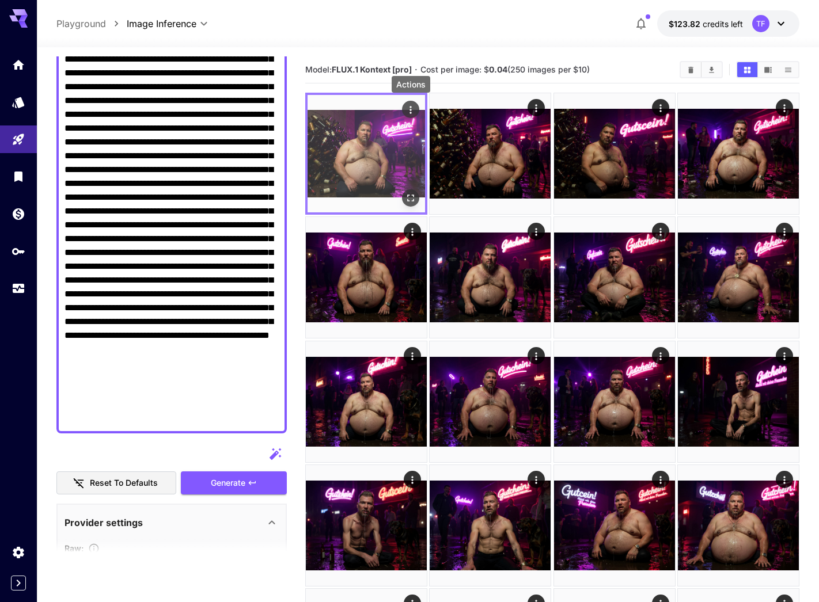
click at [414, 105] on icon "Actions" at bounding box center [411, 110] width 12 height 12
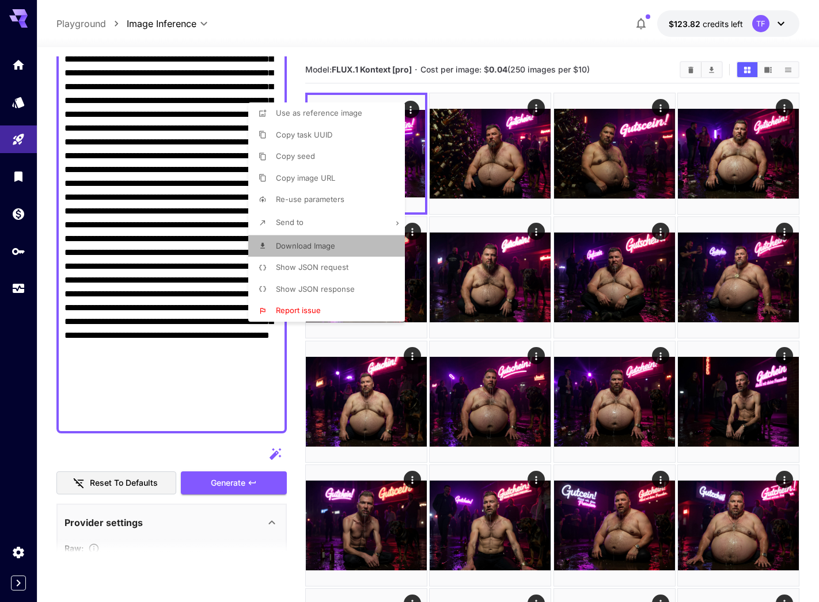
click at [321, 241] on p "Download Image" at bounding box center [305, 247] width 59 height 12
click at [181, 229] on div at bounding box center [409, 301] width 819 height 602
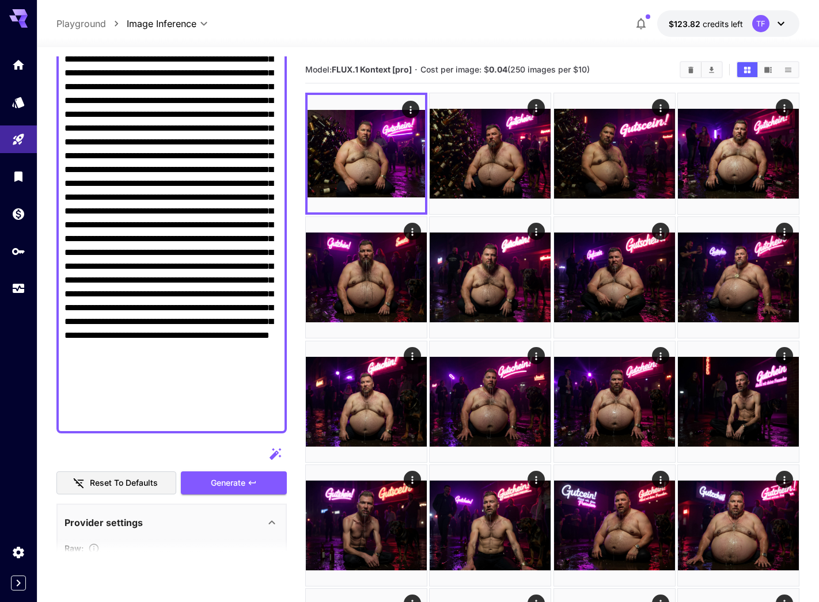
click at [192, 233] on textarea "Raw" at bounding box center [172, 204] width 214 height 442
paste textarea "**********"
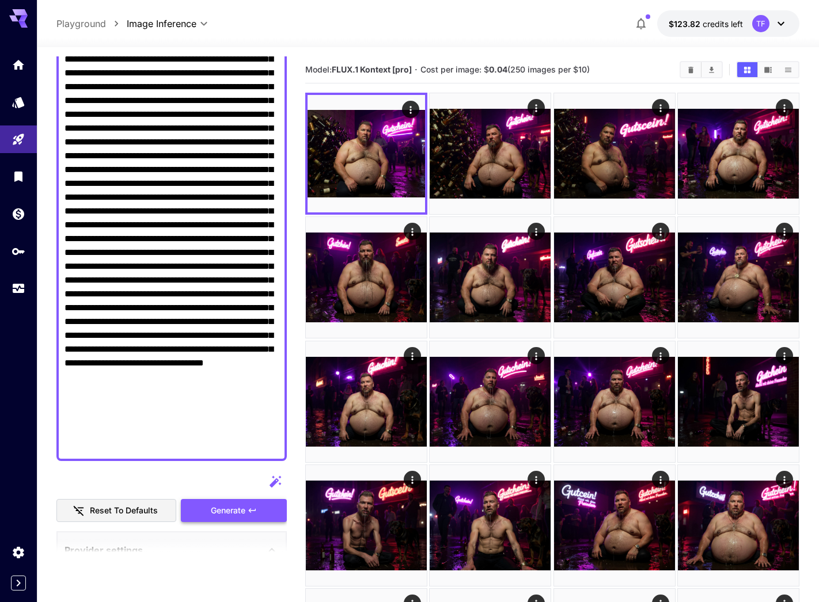
type textarea "**********"
click at [246, 517] on button "Generate" at bounding box center [234, 511] width 106 height 24
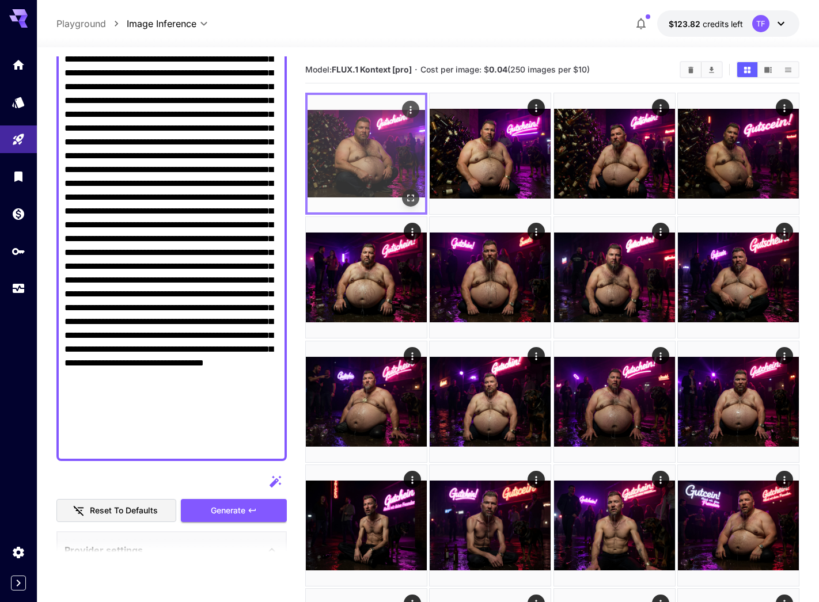
click at [396, 132] on img at bounding box center [366, 153] width 117 height 117
click at [406, 199] on icon "Open in fullscreen" at bounding box center [411, 198] width 12 height 12
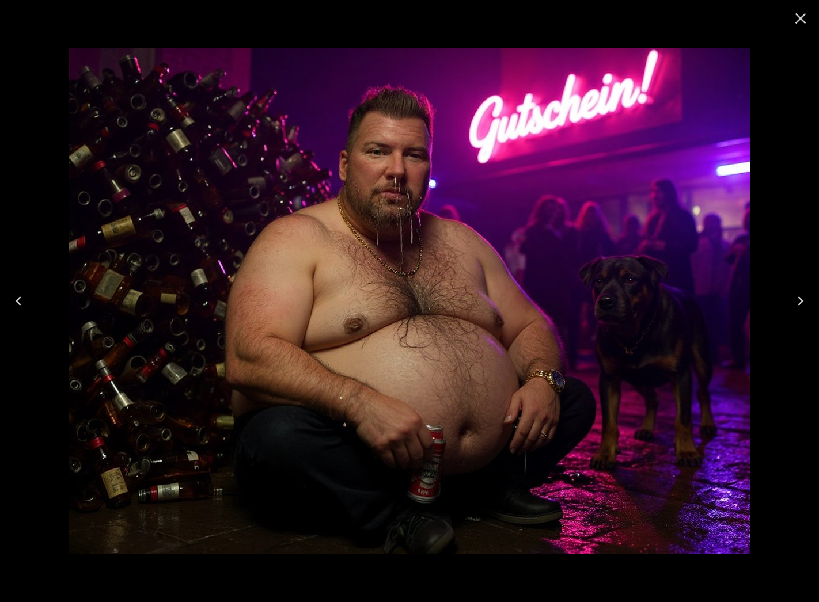
click at [802, 17] on icon "Close" at bounding box center [800, 18] width 11 height 11
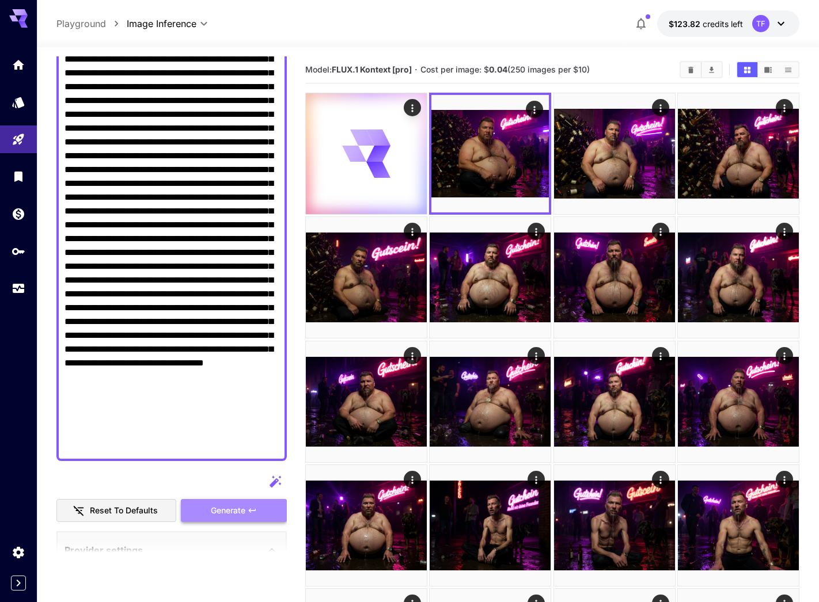
click at [258, 508] on button "Generate" at bounding box center [234, 511] width 106 height 24
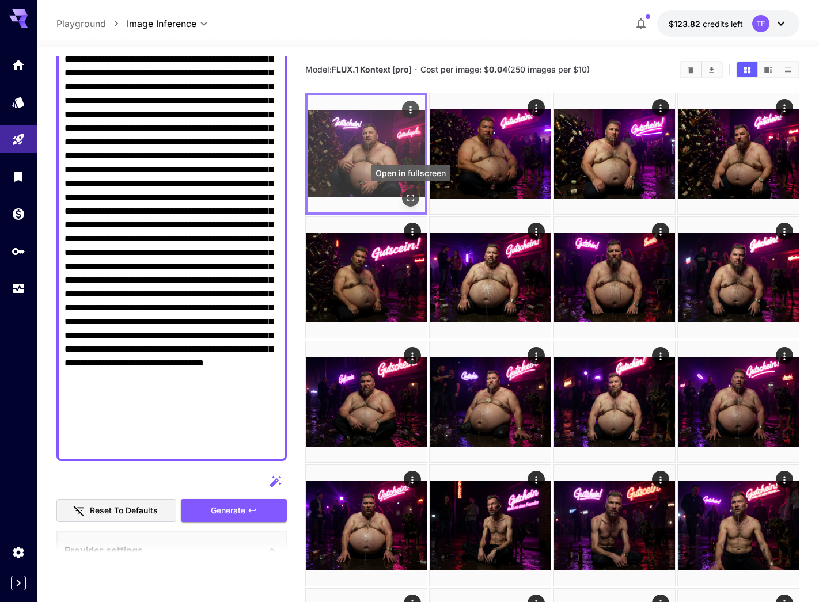
click at [414, 195] on icon "Open in fullscreen" at bounding box center [411, 198] width 12 height 12
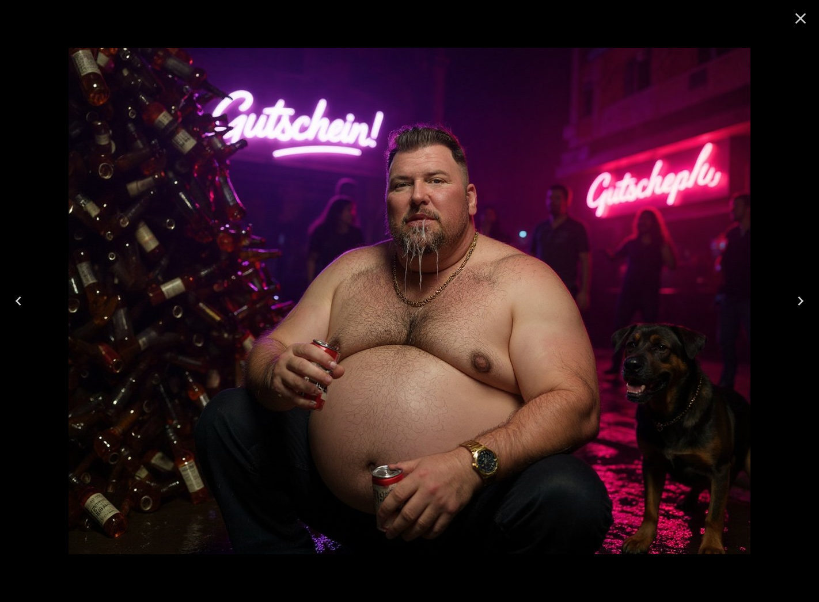
click at [804, 20] on icon "Close" at bounding box center [800, 18] width 18 height 18
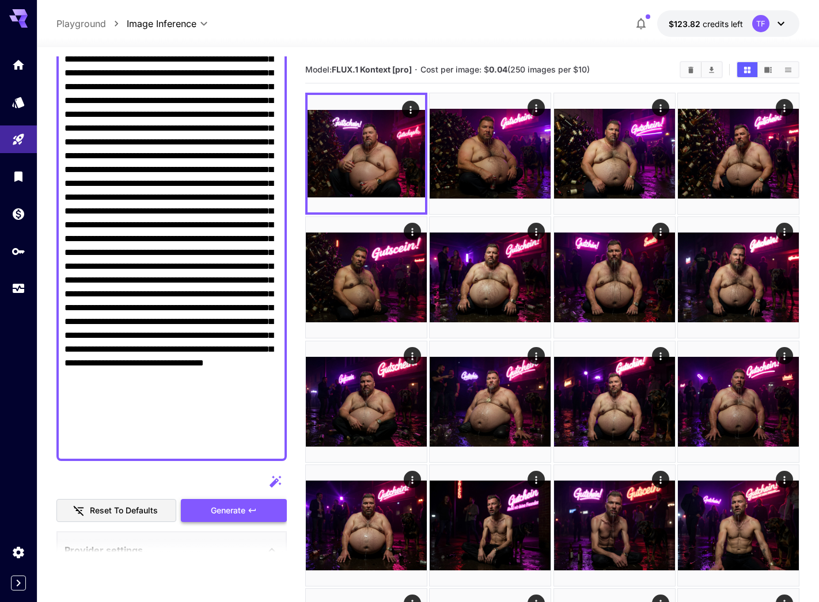
click at [263, 505] on button "Generate" at bounding box center [234, 511] width 106 height 24
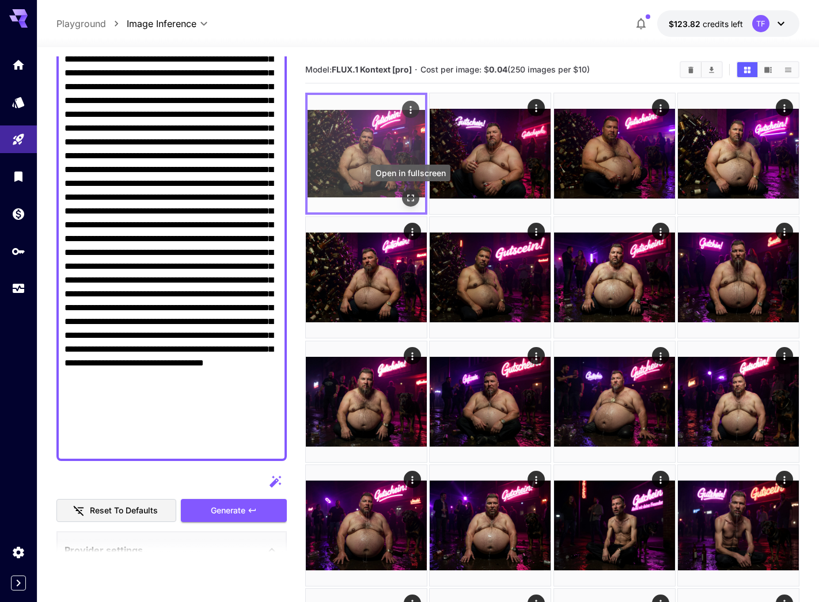
click at [408, 200] on icon "Open in fullscreen" at bounding box center [410, 198] width 7 height 7
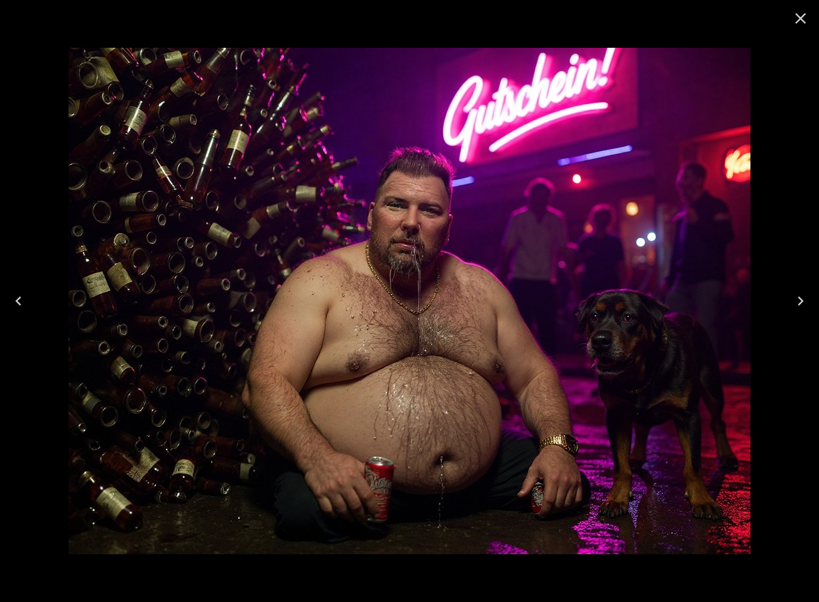
click at [797, 12] on icon "Close" at bounding box center [800, 18] width 18 height 18
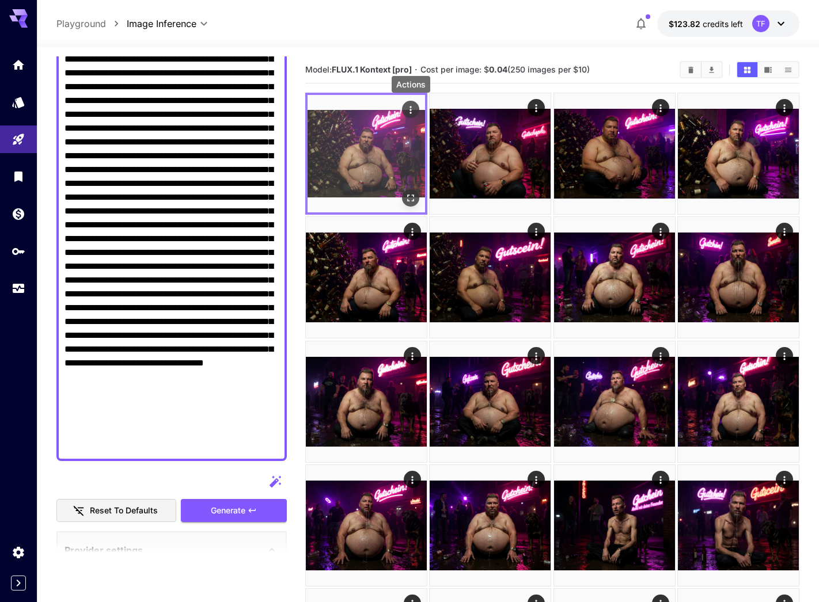
click at [413, 111] on icon "Actions" at bounding box center [411, 110] width 12 height 12
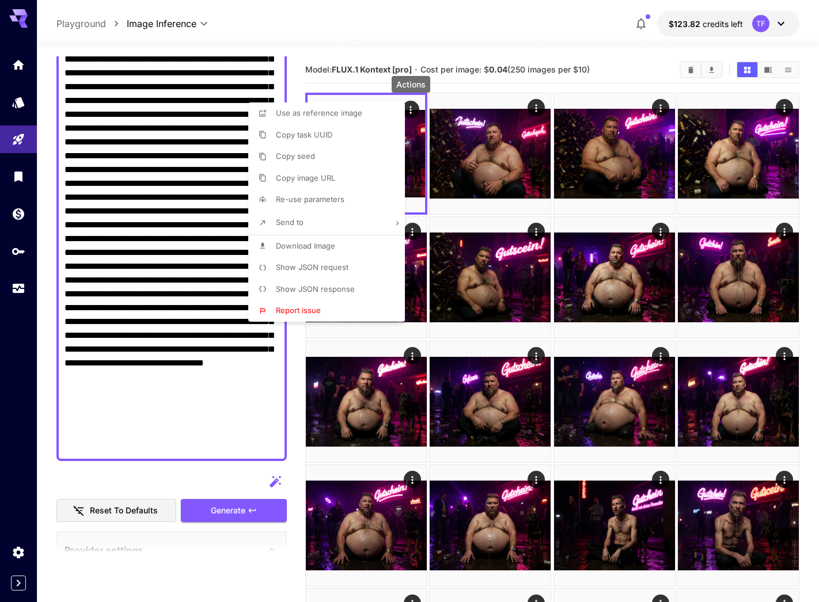
click at [333, 246] on span "Download Image" at bounding box center [305, 245] width 59 height 9
click at [192, 495] on div at bounding box center [409, 301] width 819 height 602
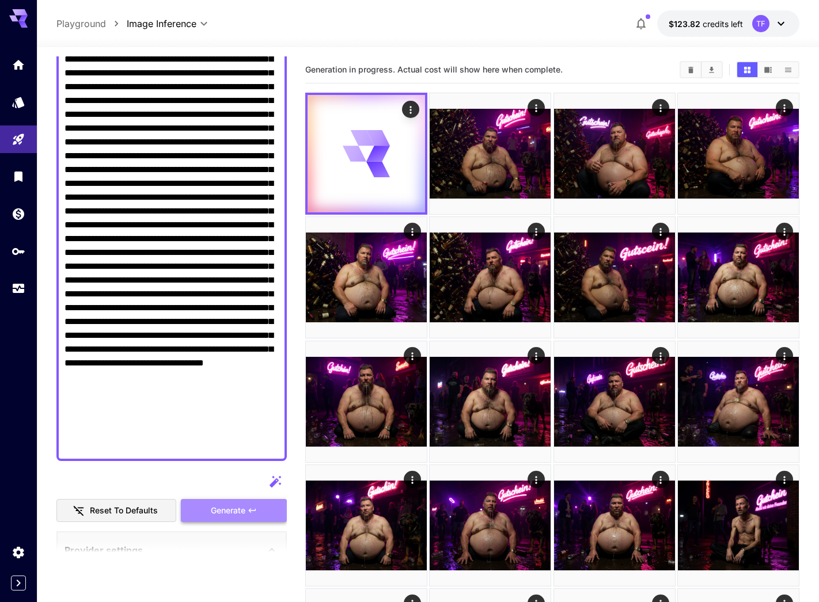
click at [235, 506] on span "Generate" at bounding box center [228, 511] width 35 height 14
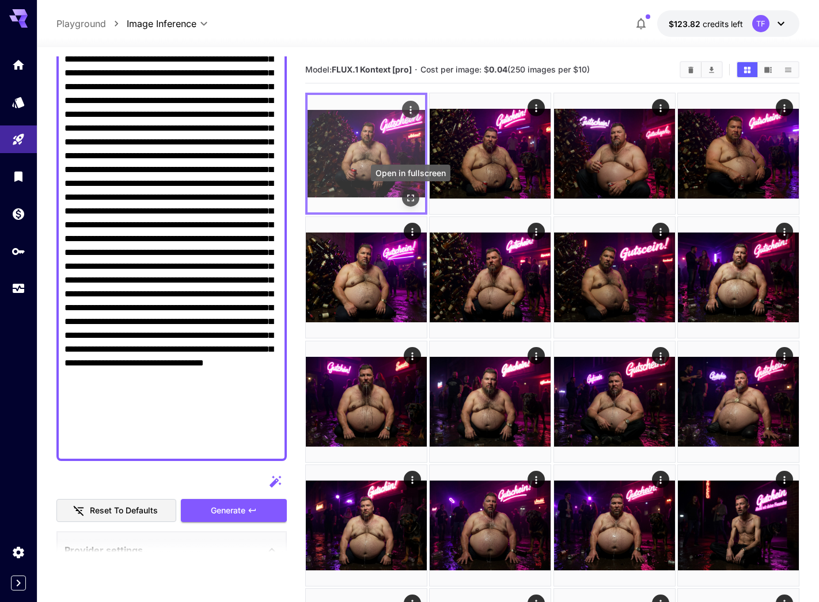
click at [415, 192] on icon "Open in fullscreen" at bounding box center [411, 198] width 12 height 12
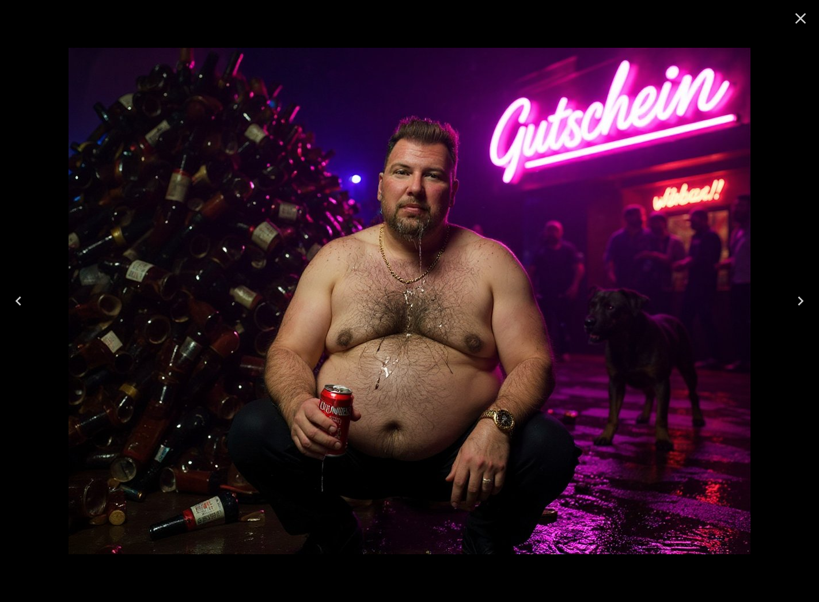
click at [801, 10] on icon "Close" at bounding box center [800, 18] width 18 height 18
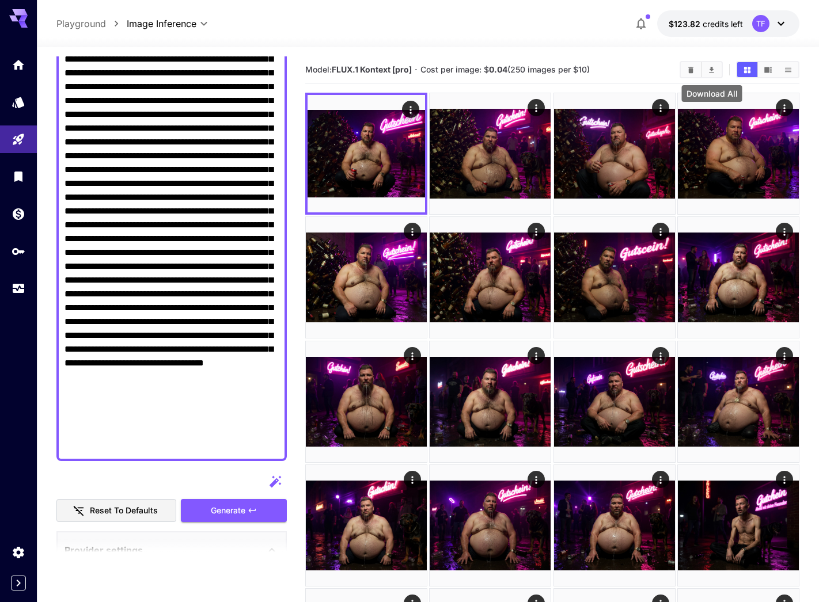
click at [711, 71] on icon "Download All" at bounding box center [711, 70] width 9 height 9
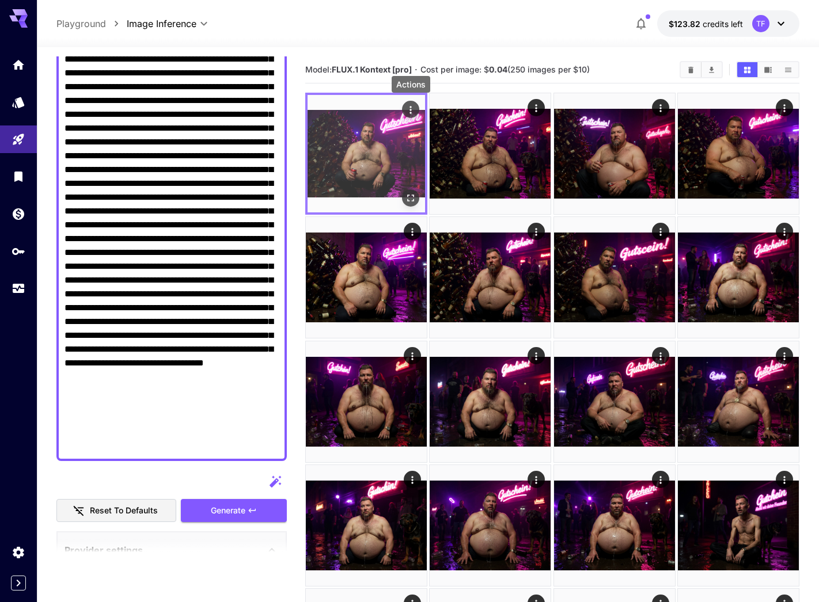
click at [410, 104] on icon "Actions" at bounding box center [411, 110] width 12 height 12
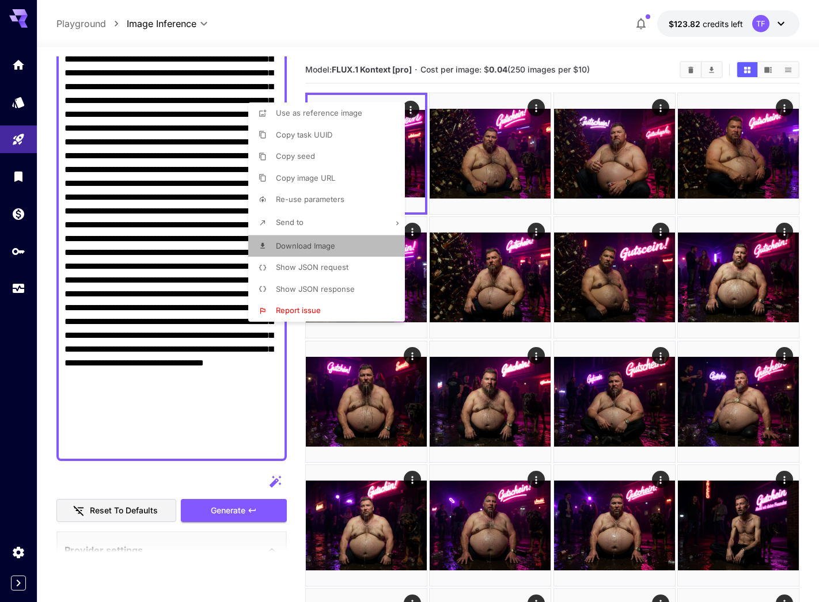
click at [332, 246] on span "Download Image" at bounding box center [305, 245] width 59 height 9
